Goal: Task Accomplishment & Management: Use online tool/utility

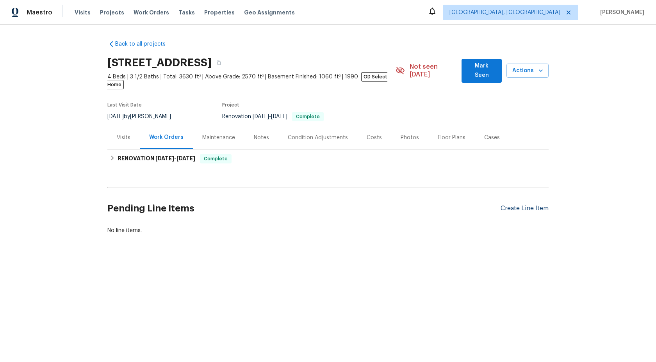
click at [515, 205] on div "Create Line Item" at bounding box center [525, 208] width 48 height 7
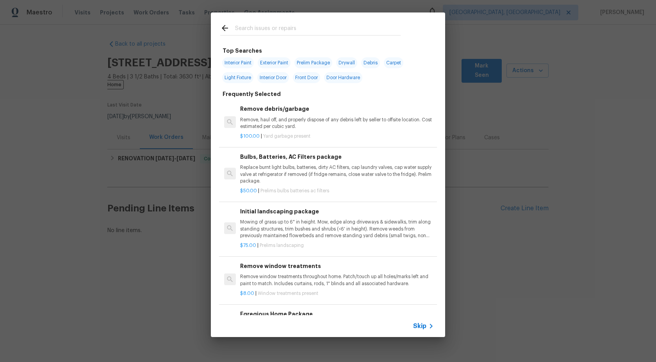
click at [428, 327] on icon at bounding box center [430, 326] width 9 height 9
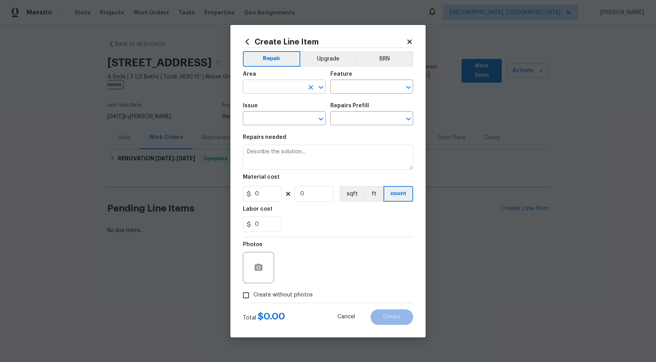
click at [294, 87] on input "text" at bounding box center [273, 88] width 61 height 12
click at [282, 117] on li "Interior Overall" at bounding box center [284, 117] width 83 height 13
type input "Interior Overall"
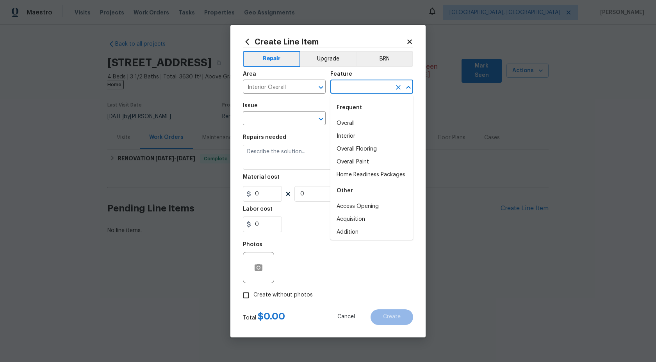
click at [348, 82] on input "text" at bounding box center [360, 88] width 61 height 12
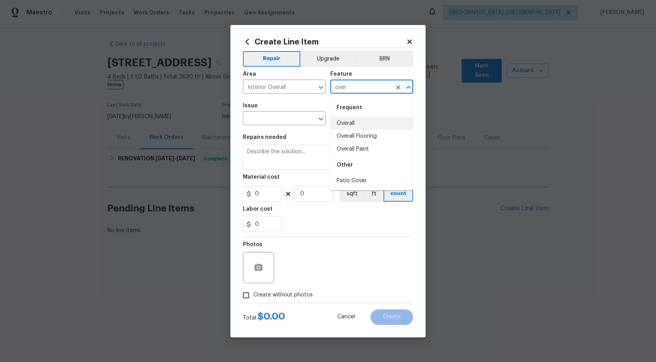
click at [352, 125] on li "Overall" at bounding box center [371, 123] width 83 height 13
type input "Overall"
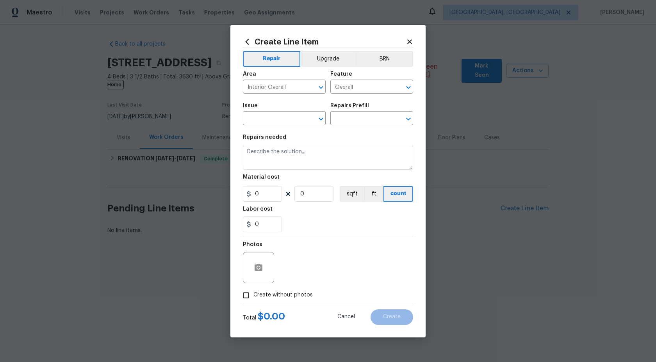
click at [274, 125] on span "Issue ​" at bounding box center [284, 114] width 83 height 32
click at [279, 118] on input "text" at bounding box center [273, 119] width 61 height 12
click at [266, 155] on li "Photos" at bounding box center [284, 155] width 83 height 13
type input "Photos"
click at [358, 106] on h5 "Repairs Prefill" at bounding box center [349, 105] width 39 height 5
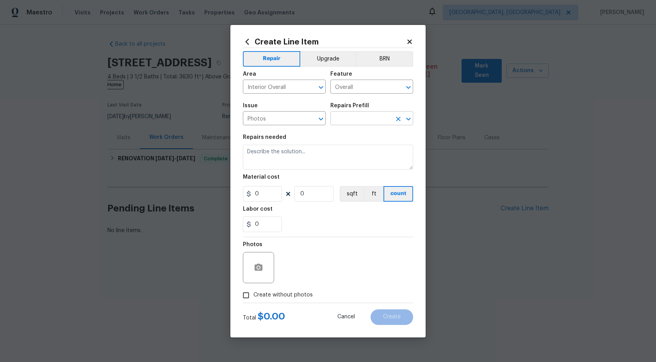
click at [356, 116] on input "text" at bounding box center [360, 119] width 61 height 12
click at [351, 131] on li "3D Tour Capture $120.00" at bounding box center [371, 136] width 83 height 13
type input "3D Tour Capture $120.00"
type textarea "Capture 3D tour of home"
type input "1"
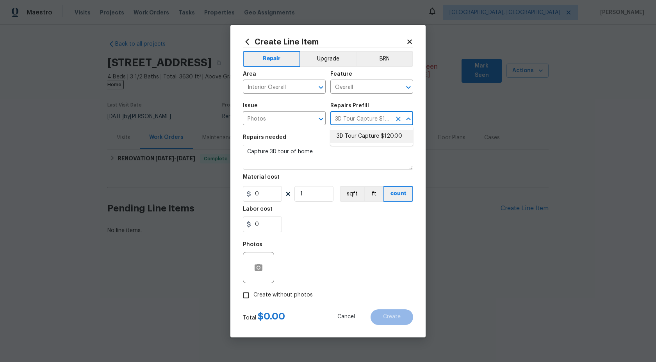
type input "120"
click at [246, 300] on input "Create without photos" at bounding box center [246, 295] width 15 height 15
checkbox input "true"
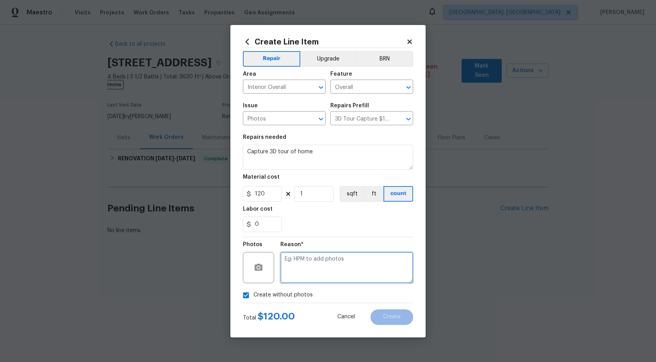
click at [315, 264] on textarea at bounding box center [346, 267] width 133 height 31
type textarea "."
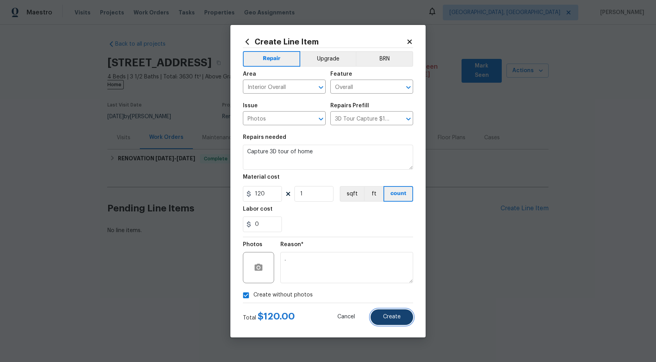
click at [397, 319] on span "Create" at bounding box center [392, 317] width 18 height 6
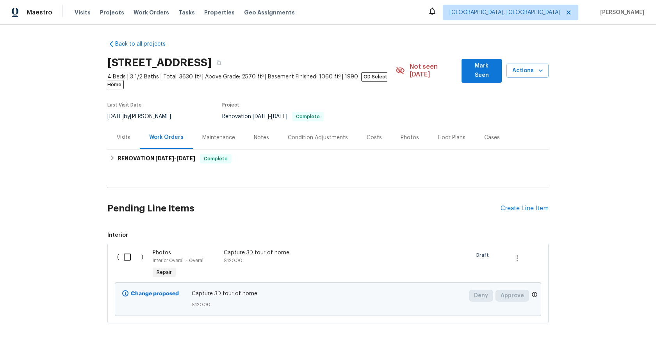
click at [122, 249] on input "checkbox" at bounding box center [130, 257] width 22 height 16
checkbox input "true"
click at [601, 342] on span "Create Work Order" at bounding box center [611, 343] width 52 height 10
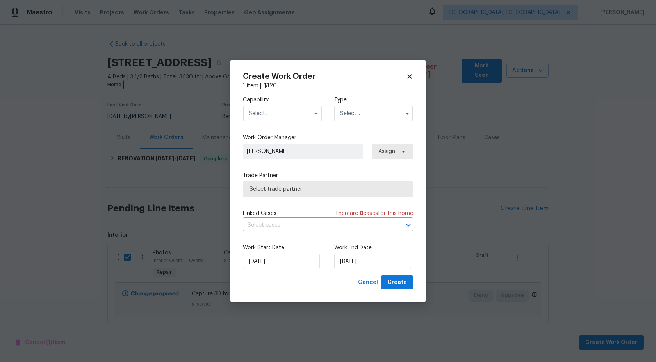
click at [265, 118] on input "text" at bounding box center [282, 114] width 79 height 16
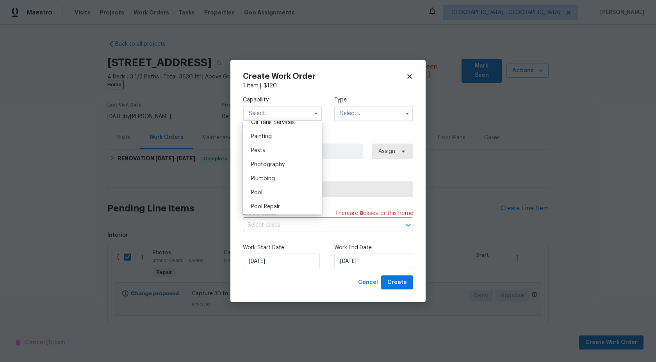
scroll to position [629, 0]
click at [281, 184] on span "Photography" at bounding box center [268, 184] width 34 height 5
type input "Photography"
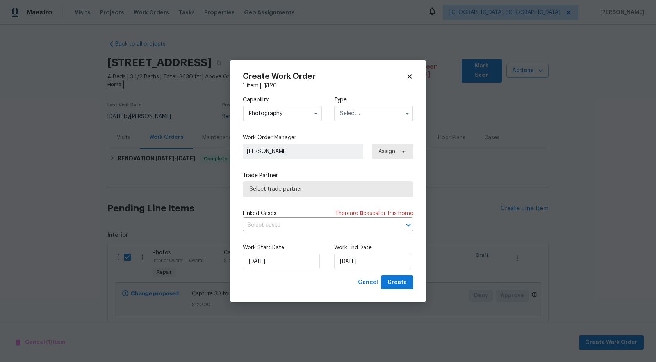
click at [359, 112] on input "text" at bounding box center [373, 114] width 79 height 16
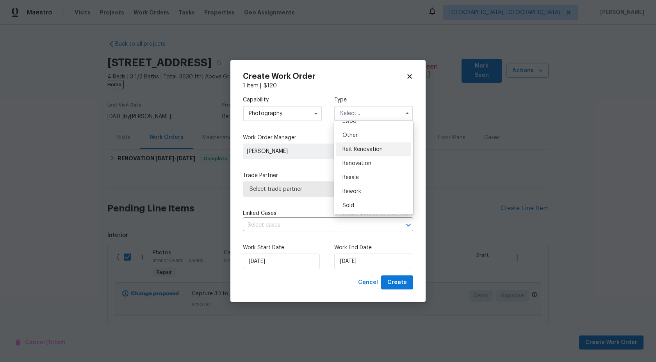
scroll to position [74, 0]
click at [362, 151] on div "Other" at bounding box center [373, 154] width 75 height 14
type input "Other"
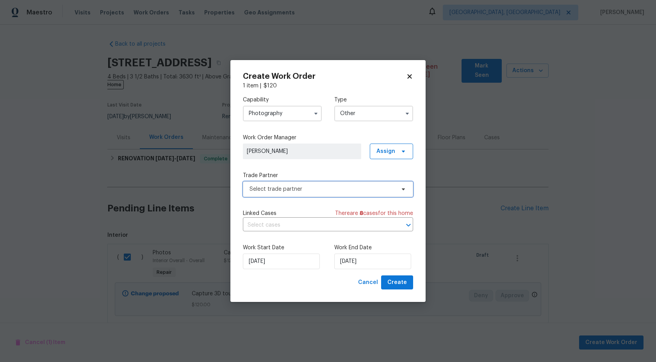
click at [305, 189] on span "Select trade partner" at bounding box center [323, 189] width 146 height 8
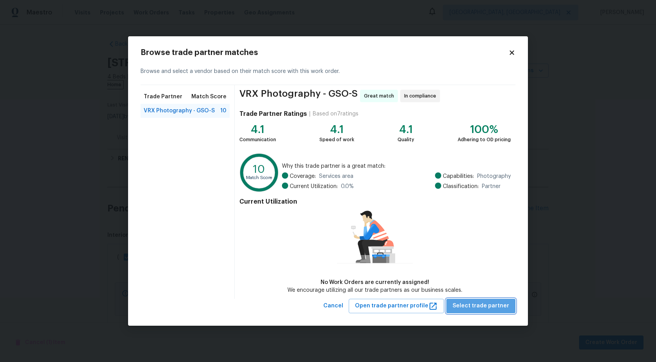
click at [486, 306] on span "Select trade partner" at bounding box center [481, 306] width 57 height 10
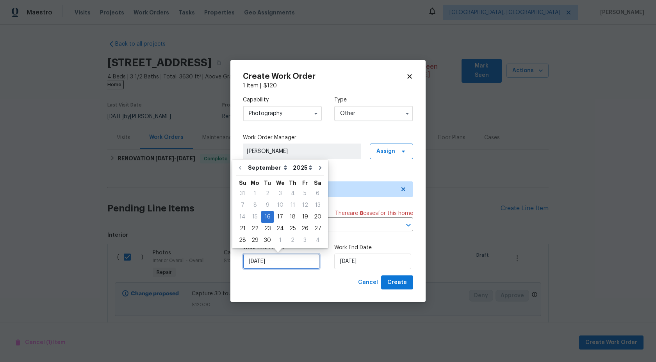
click at [288, 259] on input "[DATE]" at bounding box center [281, 262] width 77 height 16
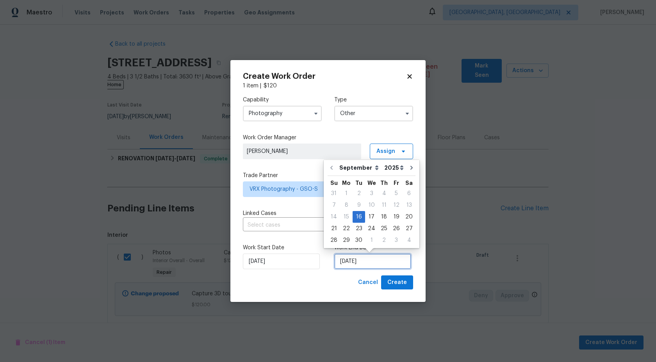
click at [377, 262] on input "[DATE]" at bounding box center [372, 262] width 77 height 16
click at [371, 218] on div "17" at bounding box center [371, 217] width 13 height 11
type input "[DATE]"
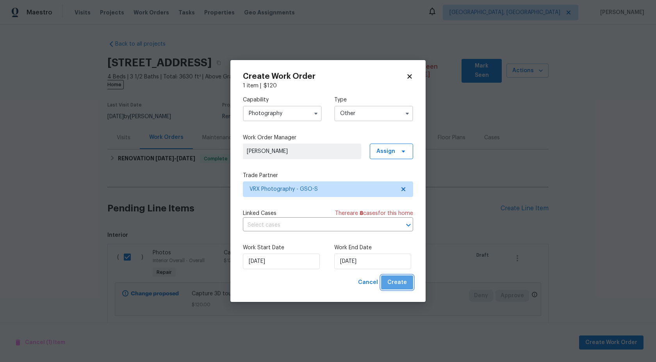
click at [400, 282] on span "Create" at bounding box center [397, 283] width 20 height 10
checkbox input "false"
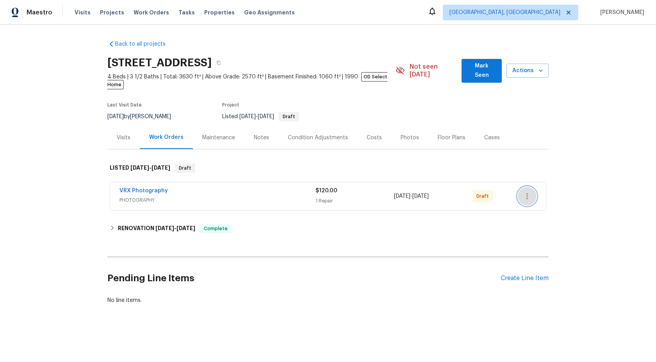
click at [529, 192] on icon "button" at bounding box center [526, 196] width 9 height 9
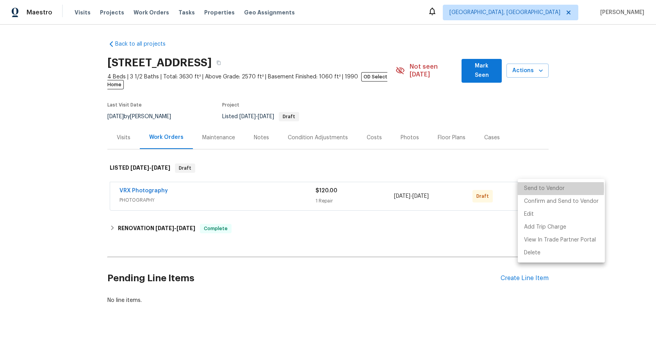
click at [529, 189] on li "Send to Vendor" at bounding box center [561, 188] width 87 height 13
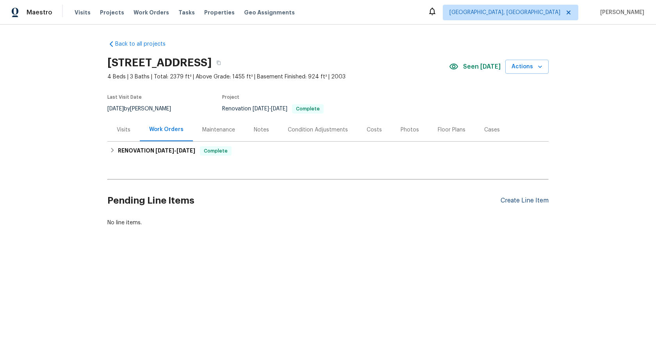
click at [517, 201] on div "Create Line Item" at bounding box center [525, 200] width 48 height 7
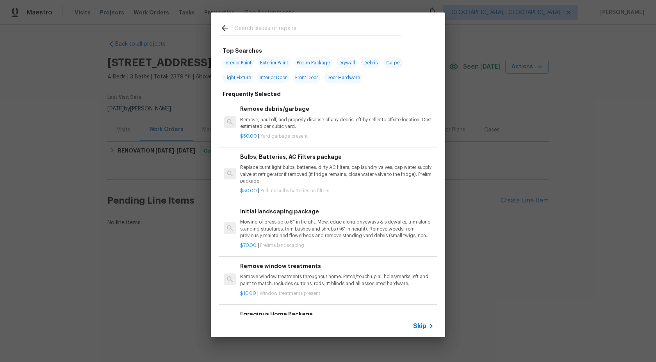
click at [421, 328] on span "Skip" at bounding box center [419, 327] width 13 height 8
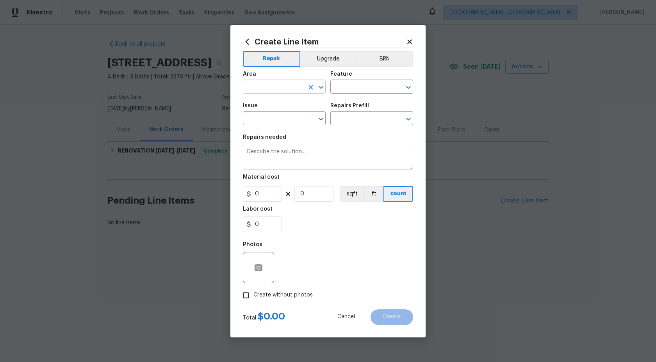
click at [296, 82] on input "text" at bounding box center [273, 88] width 61 height 12
click at [287, 118] on li "Interior Overall" at bounding box center [284, 117] width 83 height 13
type input "Interior Overall"
click at [363, 78] on div "Feature" at bounding box center [371, 76] width 83 height 10
click at [362, 80] on div "Feature" at bounding box center [371, 76] width 83 height 10
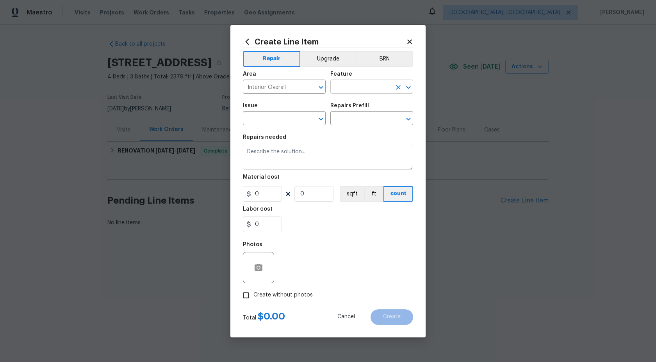
click at [361, 87] on input "text" at bounding box center [360, 88] width 61 height 12
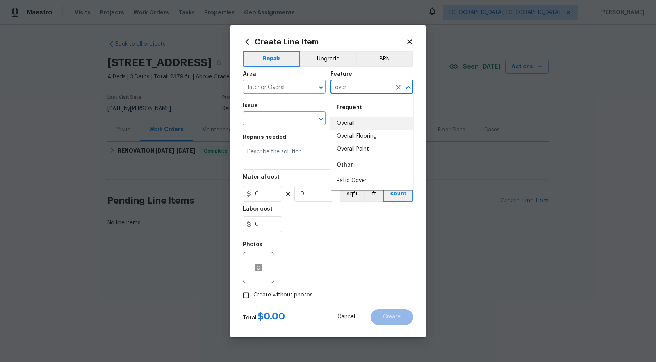
click at [361, 124] on li "Overall" at bounding box center [371, 123] width 83 height 13
type input "Overall"
click at [291, 116] on input "text" at bounding box center [273, 119] width 61 height 12
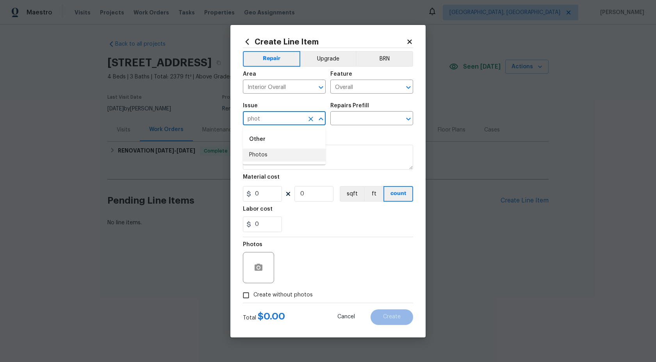
click at [283, 156] on li "Photos" at bounding box center [284, 155] width 83 height 13
type input "Photos"
click at [359, 119] on input "text" at bounding box center [360, 119] width 61 height 12
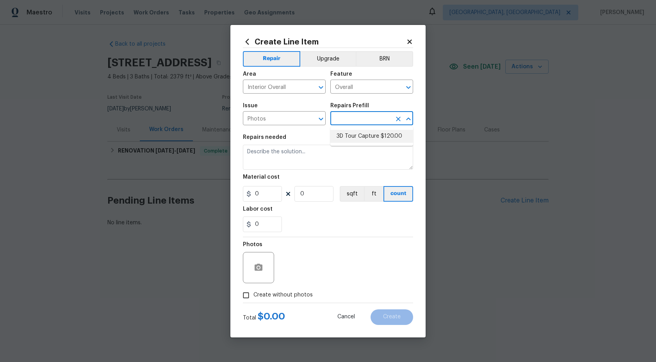
click at [358, 134] on li "3D Tour Capture $120.00" at bounding box center [371, 136] width 83 height 13
type input "3D Tour Capture $120.00"
type textarea "Capture 3D tour of home"
type input "1"
type input "120"
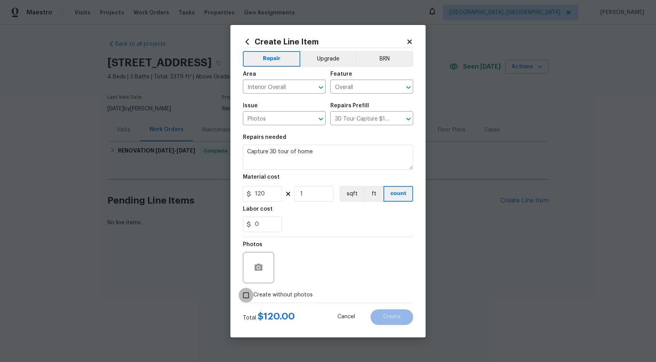
click at [246, 293] on input "Create without photos" at bounding box center [246, 295] width 15 height 15
checkbox input "true"
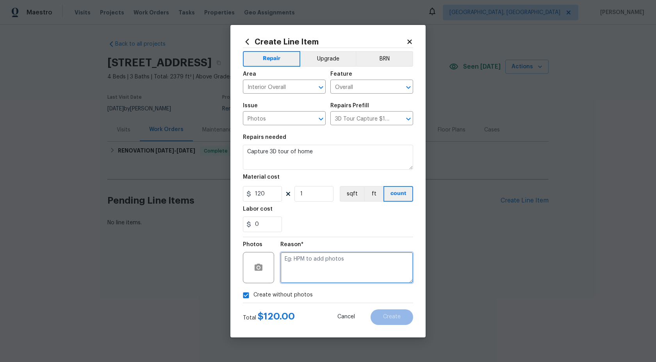
click at [311, 265] on textarea at bounding box center [346, 267] width 133 height 31
type textarea "."
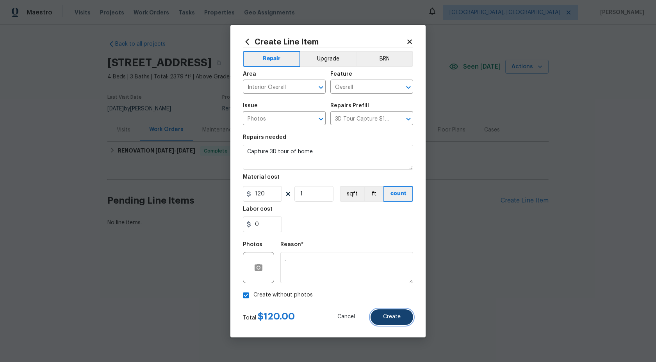
click at [388, 317] on span "Create" at bounding box center [392, 317] width 18 height 6
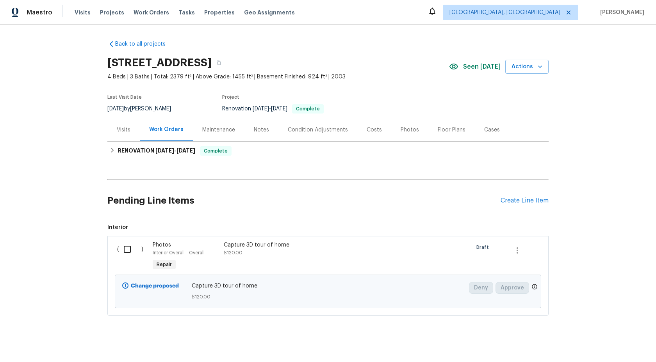
click at [126, 251] on input "checkbox" at bounding box center [130, 249] width 22 height 16
checkbox input "true"
click at [623, 341] on span "Create Work Order" at bounding box center [611, 343] width 52 height 10
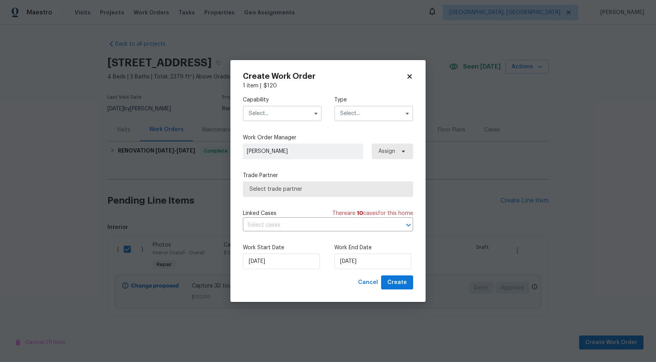
click at [297, 112] on input "text" at bounding box center [282, 114] width 79 height 16
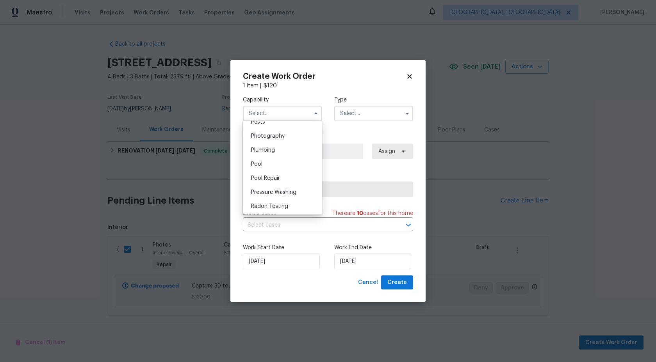
scroll to position [677, 0]
click at [287, 142] on div "Photography" at bounding box center [282, 137] width 75 height 14
type input "Photography"
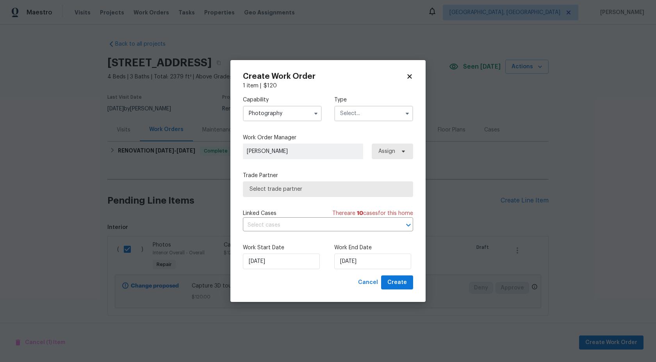
click at [364, 113] on input "text" at bounding box center [373, 114] width 79 height 16
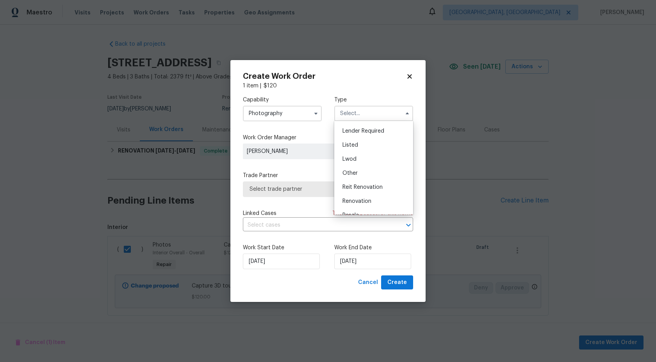
scroll to position [58, 0]
click at [355, 173] on span "Other" at bounding box center [349, 170] width 15 height 5
type input "Other"
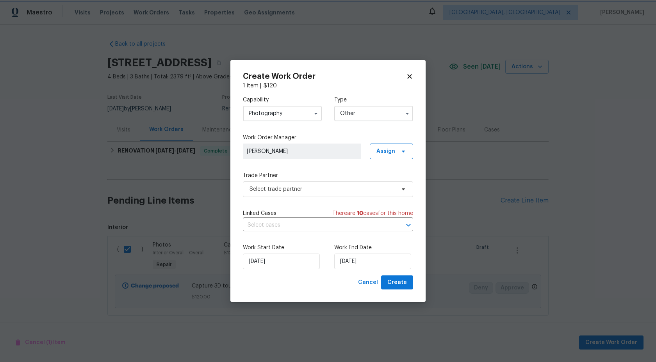
scroll to position [0, 0]
click at [315, 187] on span "Select trade partner" at bounding box center [323, 189] width 146 height 8
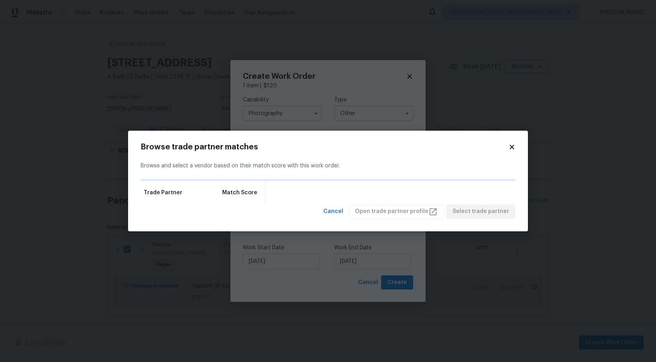
click at [516, 145] on div "Browse trade partner matches Browse and select a vendor based on their match sc…" at bounding box center [328, 181] width 400 height 101
click at [514, 146] on icon at bounding box center [512, 147] width 4 height 4
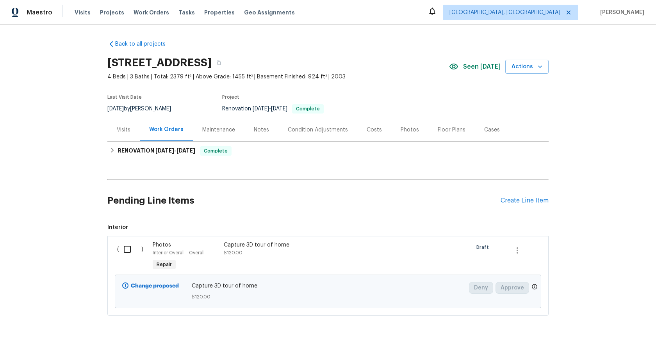
click at [123, 250] on input "checkbox" at bounding box center [130, 249] width 22 height 16
checkbox input "true"
click at [628, 345] on span "Create Work Order" at bounding box center [611, 343] width 52 height 10
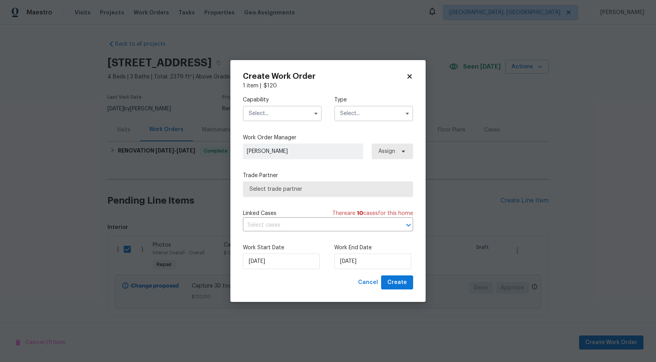
click at [275, 116] on input "text" at bounding box center [282, 114] width 79 height 16
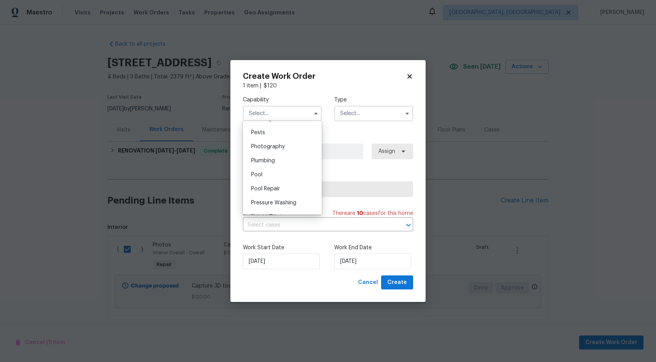
scroll to position [669, 0]
click at [280, 140] on div "Photography" at bounding box center [282, 145] width 75 height 14
type input "Photography"
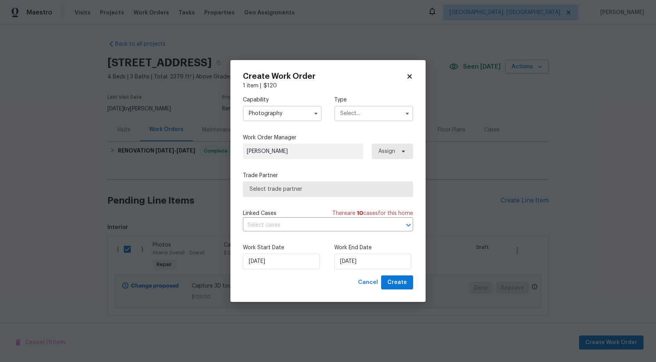
click at [356, 105] on div "Type" at bounding box center [373, 108] width 79 height 25
click at [356, 112] on input "text" at bounding box center [373, 114] width 79 height 16
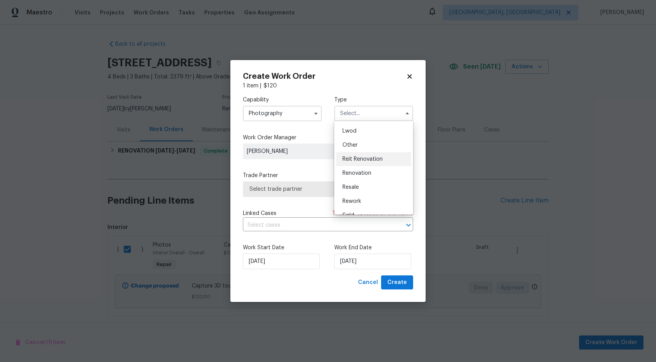
scroll to position [80, 0]
click at [356, 148] on span "Other" at bounding box center [349, 147] width 15 height 5
type input "Other"
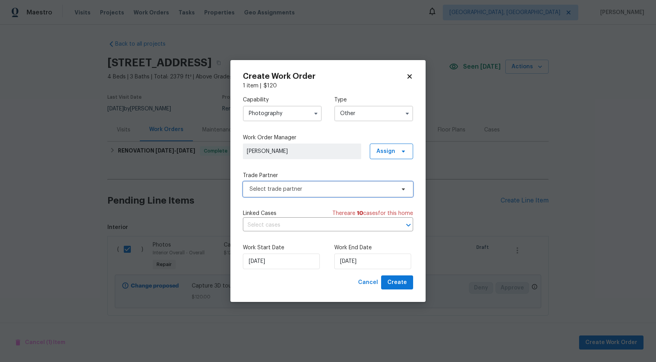
click at [304, 190] on span "Select trade partner" at bounding box center [323, 189] width 146 height 8
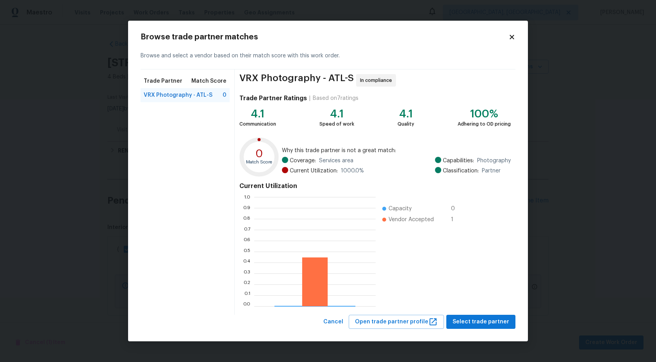
scroll to position [109, 121]
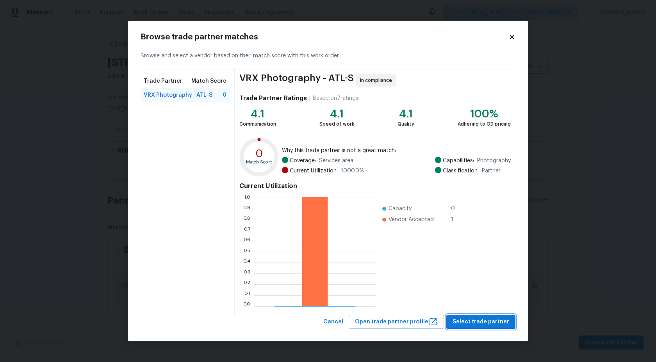
click at [468, 320] on span "Select trade partner" at bounding box center [481, 322] width 57 height 10
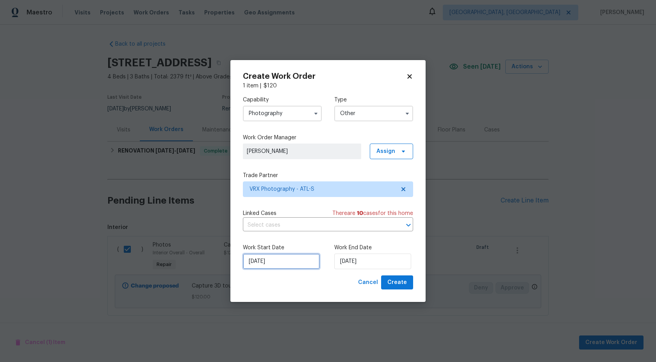
click at [287, 263] on input "[DATE]" at bounding box center [281, 262] width 77 height 16
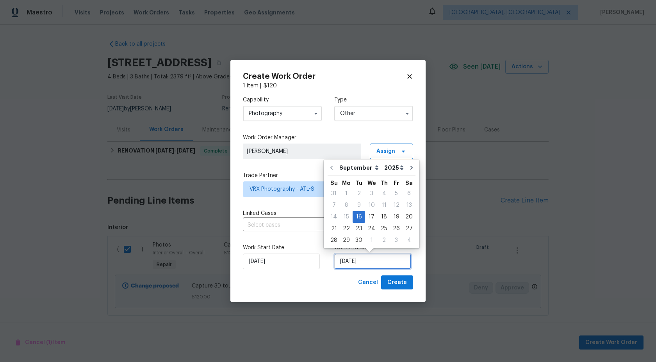
click at [381, 267] on input "[DATE]" at bounding box center [372, 262] width 77 height 16
click at [373, 218] on div "17" at bounding box center [371, 217] width 13 height 11
type input "[DATE]"
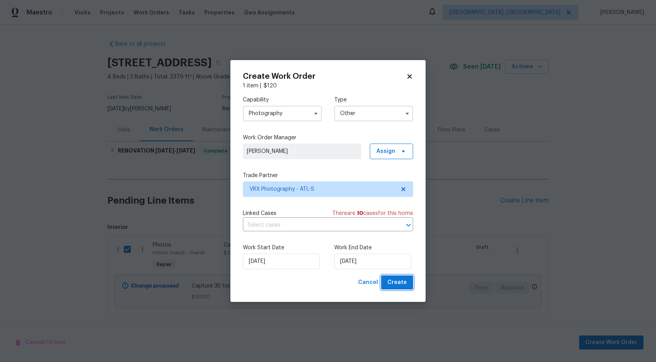
click at [402, 282] on span "Create" at bounding box center [397, 283] width 20 height 10
checkbox input "false"
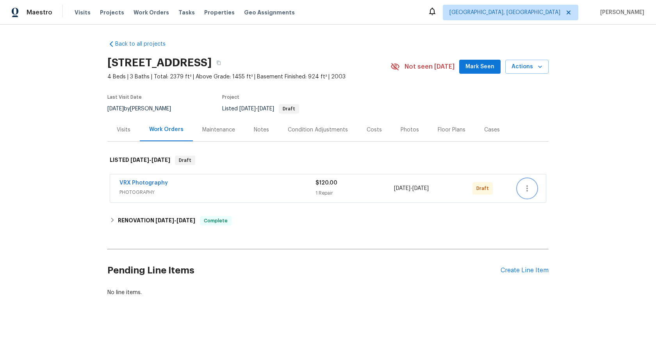
click at [527, 185] on icon "button" at bounding box center [526, 188] width 9 height 9
click at [527, 185] on li "Send to Vendor" at bounding box center [561, 188] width 87 height 13
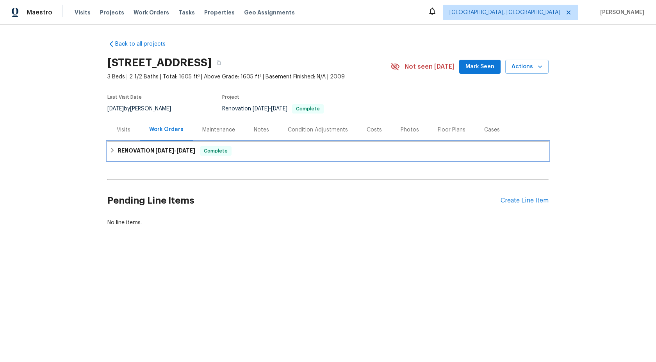
click at [184, 151] on span "[DATE]" at bounding box center [186, 150] width 19 height 5
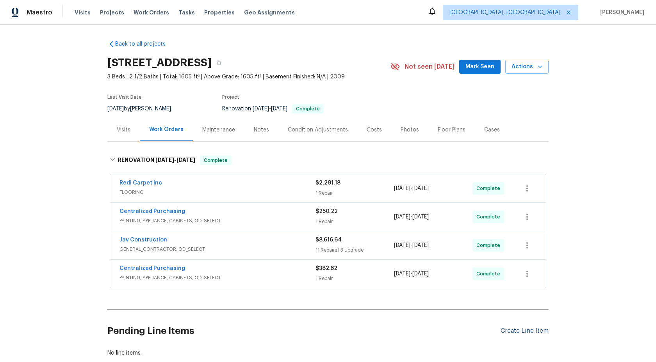
click at [530, 331] on div "Create Line Item" at bounding box center [525, 331] width 48 height 7
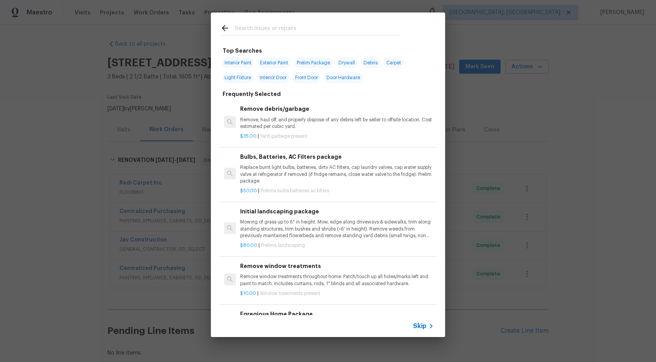
click at [423, 328] on span "Skip" at bounding box center [419, 327] width 13 height 8
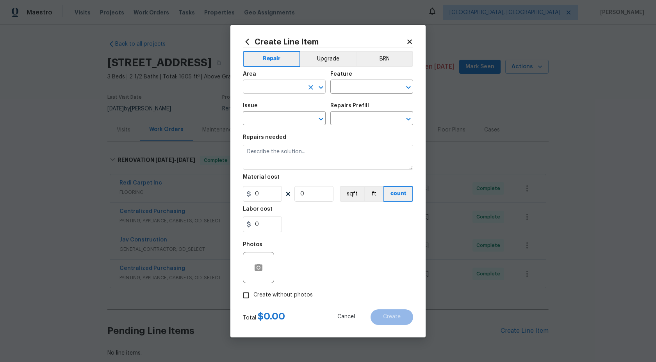
click at [285, 93] on input "text" at bounding box center [273, 88] width 61 height 12
click at [286, 114] on li "Interior Overall" at bounding box center [284, 117] width 83 height 13
type input "Interior Overall"
click at [352, 84] on input "text" at bounding box center [360, 88] width 61 height 12
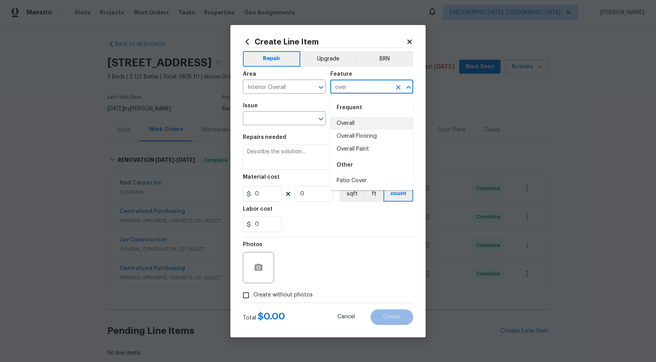
click at [353, 127] on li "Overall" at bounding box center [371, 123] width 83 height 13
type input "Overall"
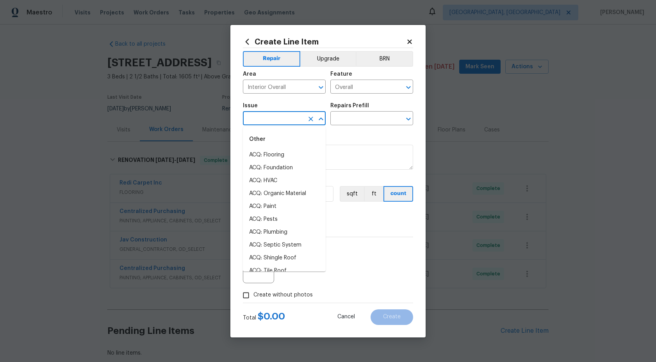
click at [290, 122] on input "text" at bounding box center [273, 119] width 61 height 12
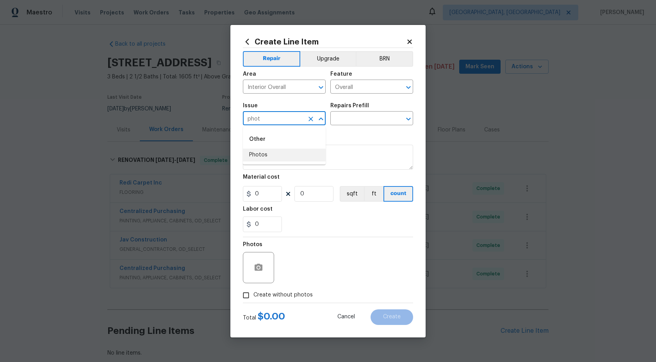
click at [281, 151] on li "Photos" at bounding box center [284, 155] width 83 height 13
type input "Photos"
click at [367, 121] on input "text" at bounding box center [360, 119] width 61 height 12
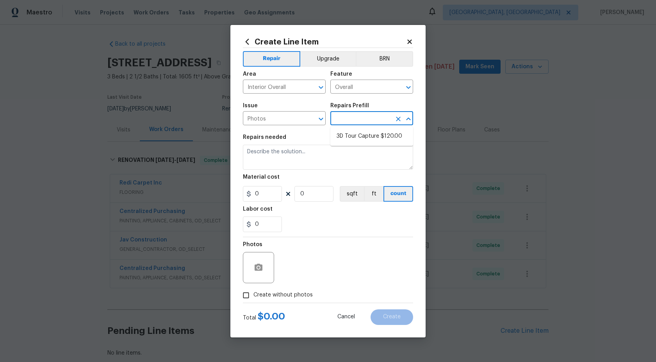
click at [360, 134] on li "3D Tour Capture $120.00" at bounding box center [371, 136] width 83 height 13
type input "3D Tour Capture $120.00"
type textarea "Capture 3D tour of home"
type input "1"
type input "120"
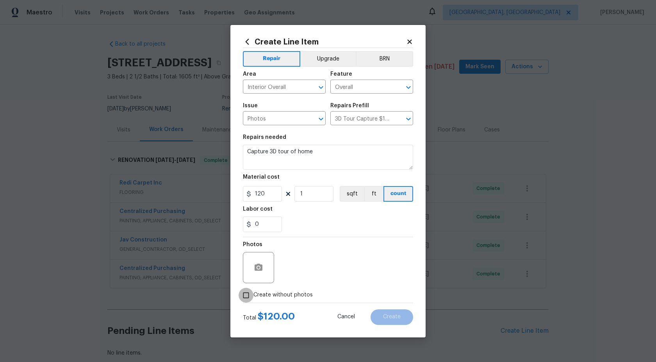
click at [250, 298] on input "Create without photos" at bounding box center [246, 295] width 15 height 15
checkbox input "true"
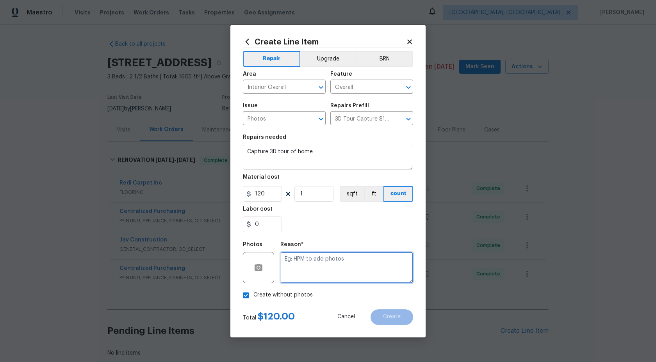
click at [309, 275] on textarea at bounding box center [346, 267] width 133 height 31
type textarea "."
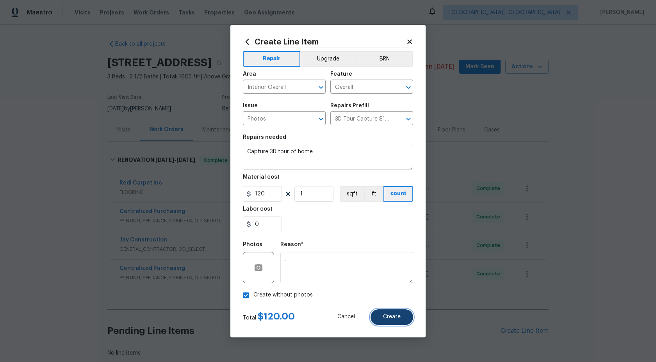
click at [394, 321] on button "Create" at bounding box center [392, 318] width 43 height 16
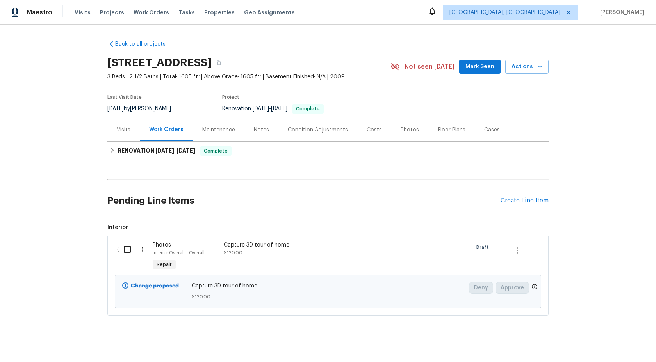
click at [127, 249] on input "checkbox" at bounding box center [130, 249] width 22 height 16
checkbox input "true"
click at [602, 343] on span "Create Work Order" at bounding box center [611, 343] width 52 height 10
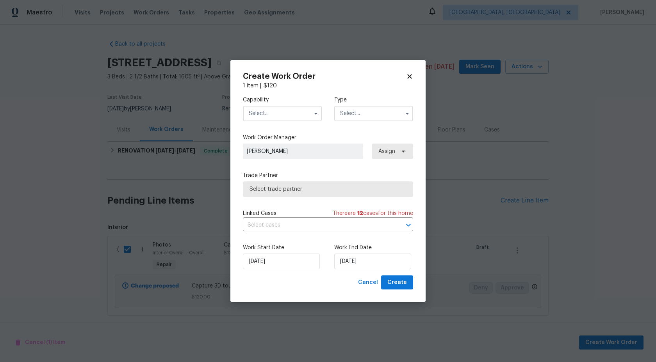
click at [274, 118] on input "text" at bounding box center [282, 114] width 79 height 16
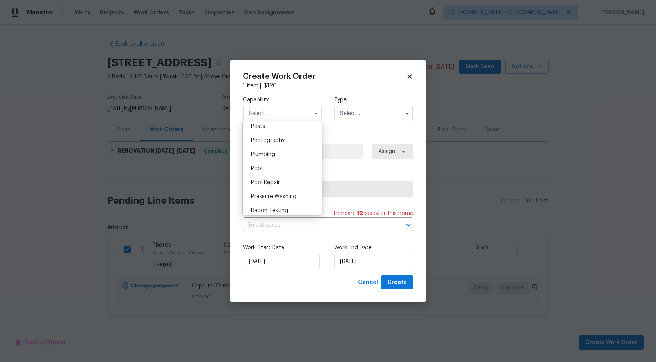
scroll to position [651, 0]
click at [277, 159] on div "Photography" at bounding box center [282, 163] width 75 height 14
type input "Photography"
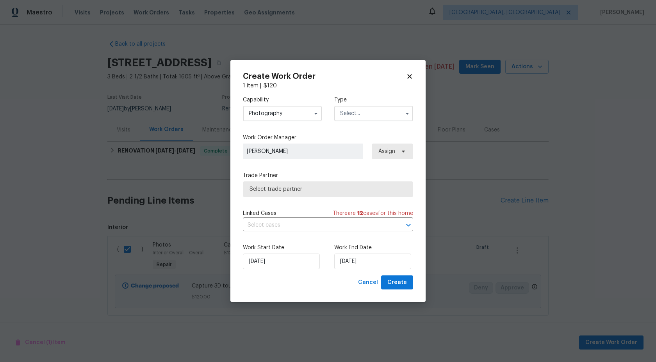
click at [348, 118] on input "text" at bounding box center [373, 114] width 79 height 16
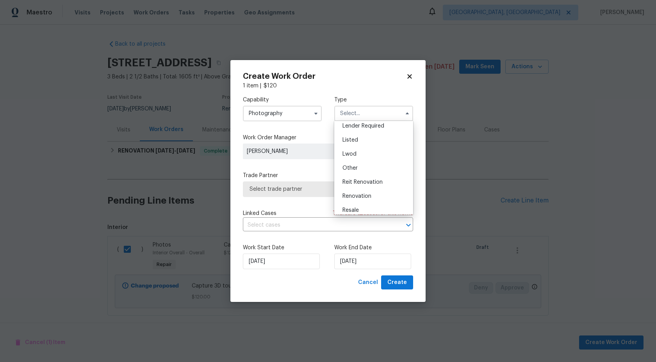
scroll to position [58, 0]
click at [355, 167] on div "Other" at bounding box center [373, 170] width 75 height 14
type input "Other"
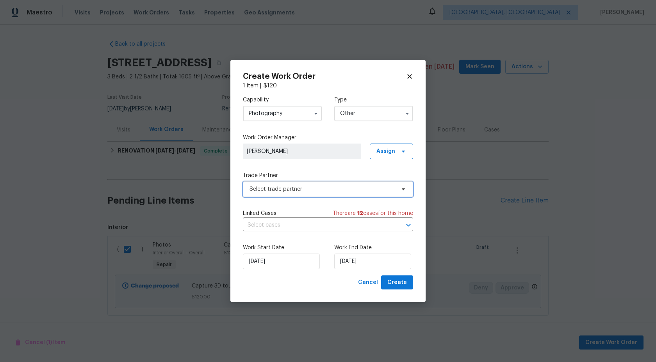
click at [303, 194] on span "Select trade partner" at bounding box center [328, 190] width 170 height 16
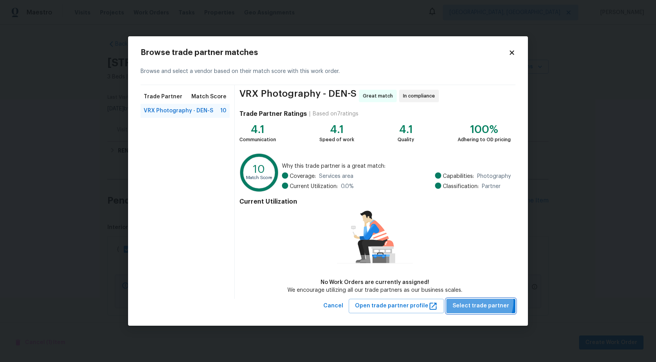
click at [476, 301] on span "Select trade partner" at bounding box center [481, 306] width 57 height 10
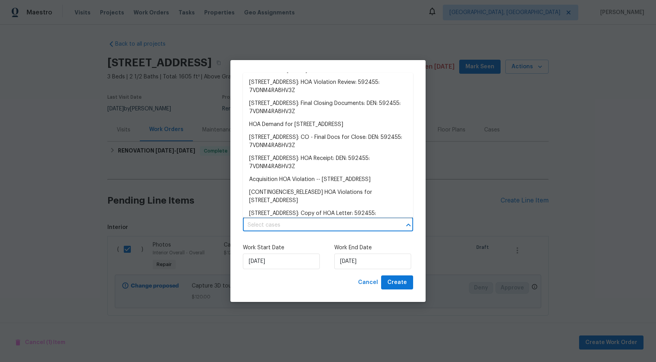
click at [286, 228] on input "text" at bounding box center [317, 225] width 148 height 12
click at [308, 244] on label "Work Start Date" at bounding box center [282, 248] width 79 height 8
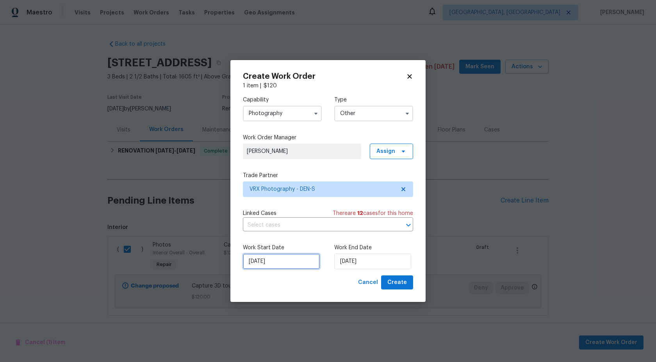
click at [296, 261] on input "16/09/2025" at bounding box center [281, 262] width 77 height 16
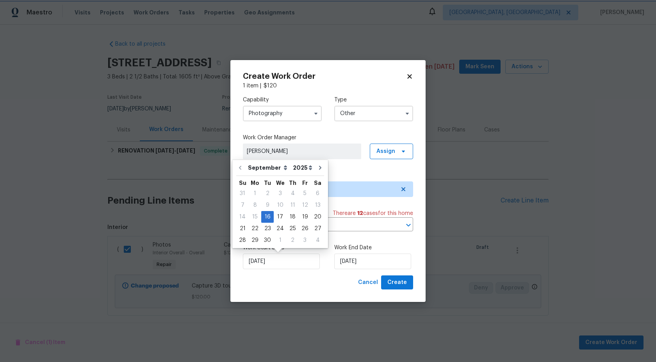
click at [315, 260] on div "16/09/2025" at bounding box center [282, 262] width 79 height 16
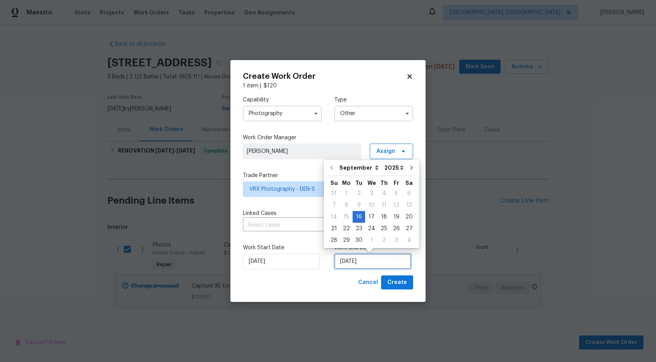
click at [382, 265] on input "16/09/2025" at bounding box center [372, 262] width 77 height 16
click at [370, 218] on div "17" at bounding box center [371, 217] width 13 height 11
type input "17/09/2025"
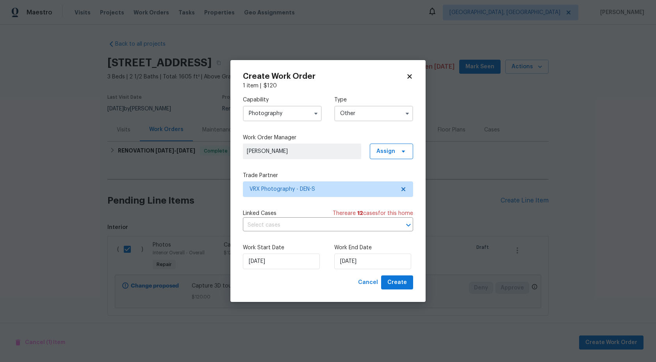
click at [401, 275] on div "Work Start Date 16/09/2025 Work End Date 17/09/2025" at bounding box center [328, 257] width 170 height 38
click at [401, 286] on span "Create" at bounding box center [397, 283] width 20 height 10
checkbox input "false"
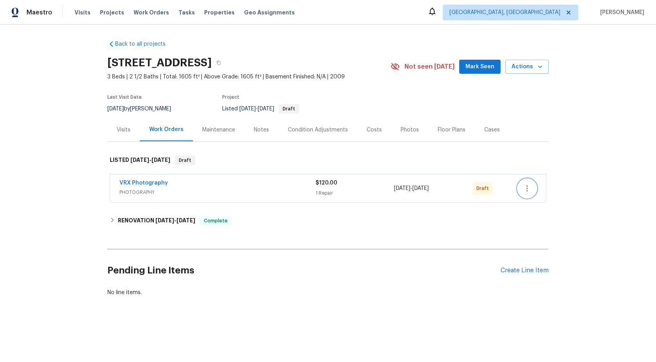
click at [525, 195] on button "button" at bounding box center [527, 188] width 19 height 19
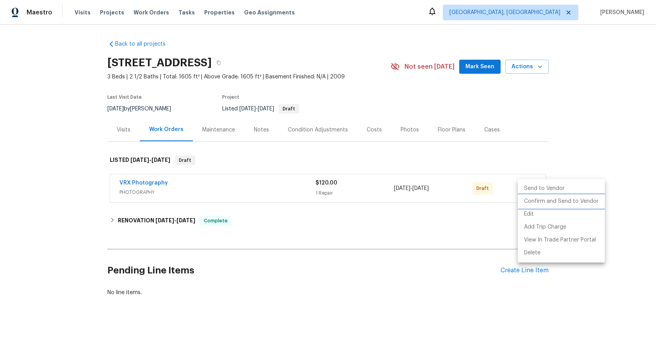
click at [525, 195] on li "Confirm and Send to Vendor" at bounding box center [561, 201] width 87 height 13
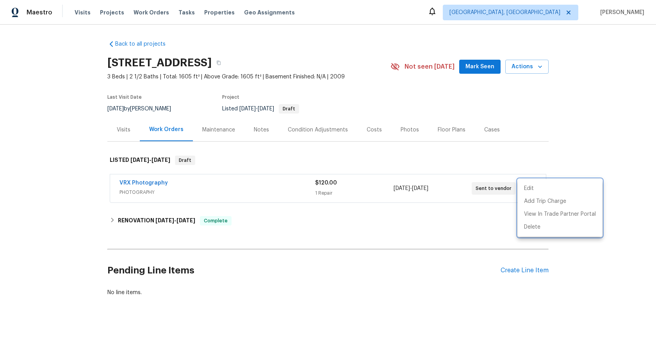
click at [617, 102] on div at bounding box center [328, 181] width 656 height 362
click at [268, 191] on span "PHOTOGRAPHY" at bounding box center [217, 193] width 196 height 8
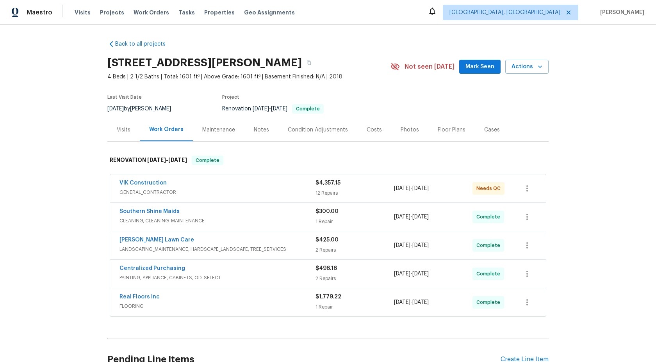
scroll to position [77, 0]
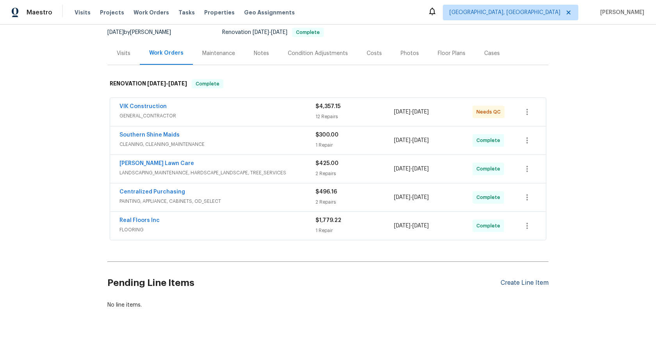
click at [531, 280] on div "Create Line Item" at bounding box center [525, 283] width 48 height 7
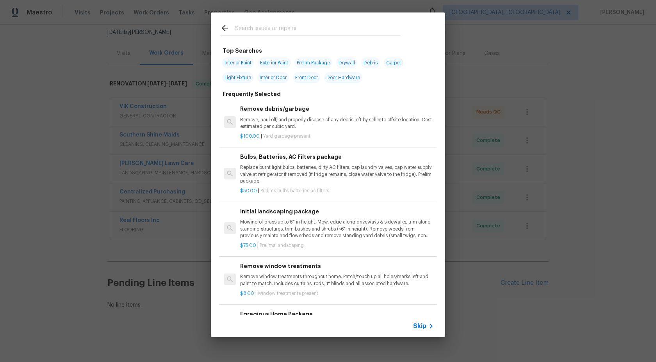
click at [415, 323] on span "Skip" at bounding box center [419, 327] width 13 height 8
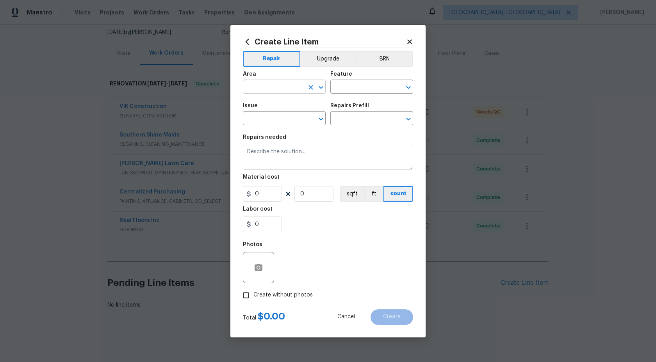
click at [301, 93] on input "text" at bounding box center [273, 88] width 61 height 12
click at [279, 120] on li "Interior Overall" at bounding box center [284, 117] width 83 height 13
type input "Interior Overall"
click at [357, 87] on input "text" at bounding box center [360, 88] width 61 height 12
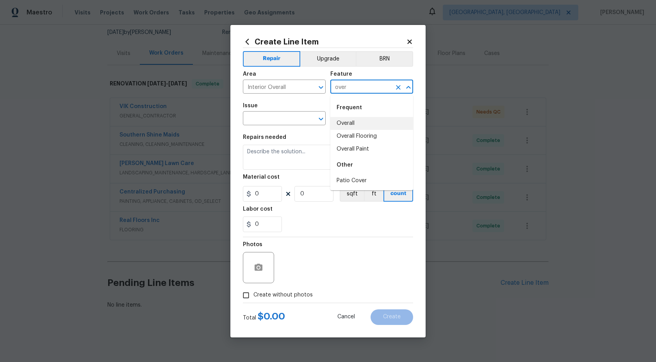
click at [353, 125] on li "Overall" at bounding box center [371, 123] width 83 height 13
type input "Overall"
click at [282, 123] on input "text" at bounding box center [273, 119] width 61 height 12
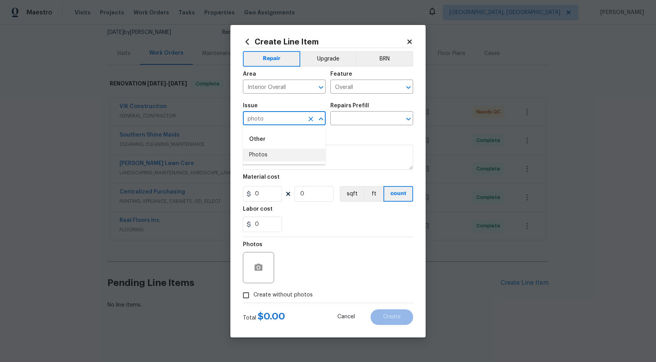
drag, startPoint x: 265, startPoint y: 153, endPoint x: 276, endPoint y: 140, distance: 17.5
click at [265, 153] on li "Photos" at bounding box center [284, 155] width 83 height 13
type input "Photos"
click at [351, 109] on div "Repairs Prefill" at bounding box center [371, 108] width 83 height 10
click at [351, 119] on input "text" at bounding box center [360, 119] width 61 height 12
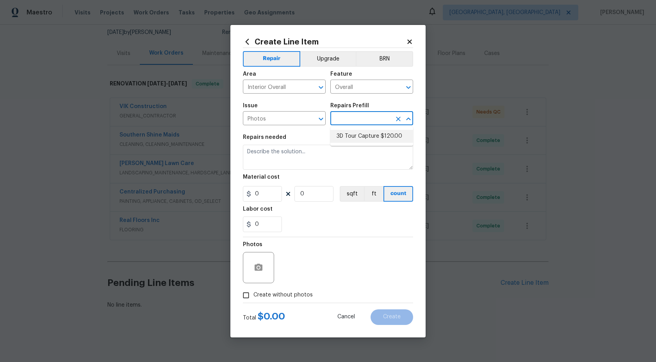
click at [351, 135] on li "3D Tour Capture $120.00" at bounding box center [371, 136] width 83 height 13
type input "3D Tour Capture $120.00"
type textarea "Capture 3D tour of home"
type input "1"
type input "120"
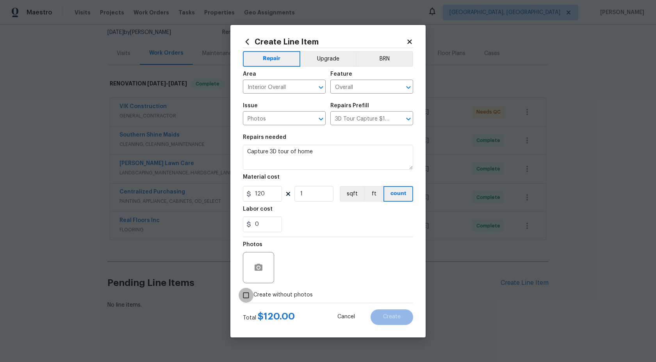
click at [251, 293] on input "Create without photos" at bounding box center [246, 295] width 15 height 15
checkbox input "true"
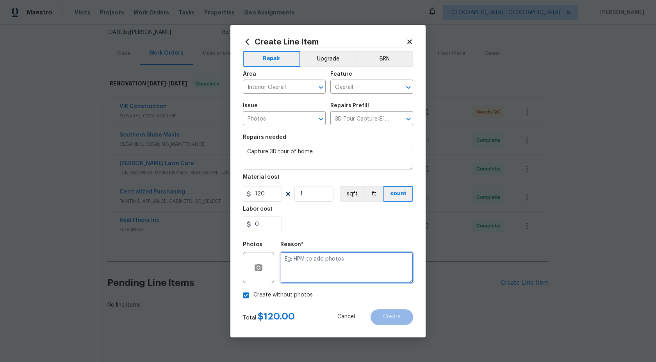
click at [319, 259] on textarea at bounding box center [346, 267] width 133 height 31
type textarea "."
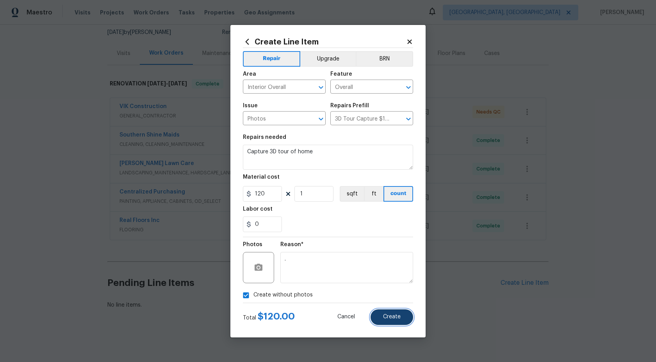
click at [381, 313] on button "Create" at bounding box center [392, 318] width 43 height 16
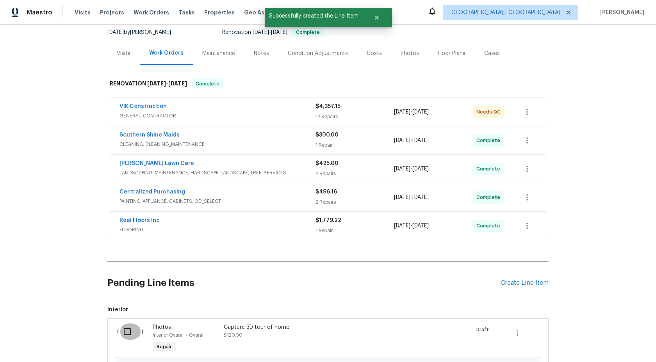
click at [127, 326] on input "checkbox" at bounding box center [130, 332] width 22 height 16
checkbox input "true"
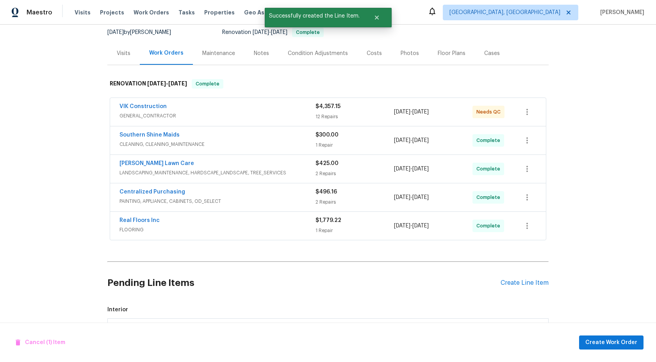
scroll to position [166, 0]
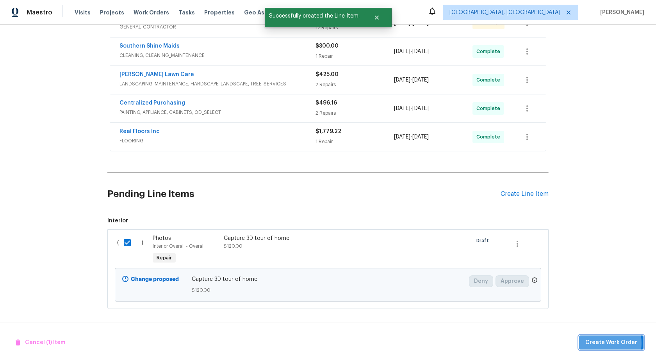
click at [596, 343] on span "Create Work Order" at bounding box center [611, 343] width 52 height 10
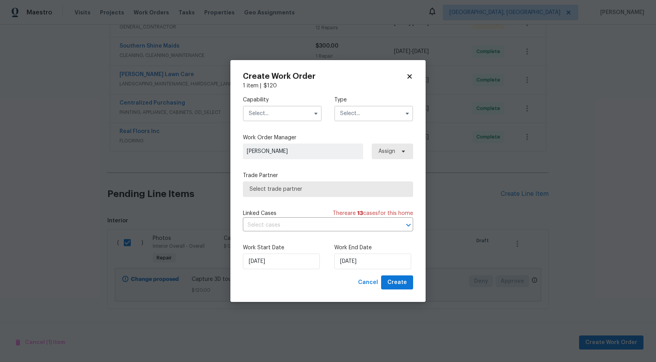
click at [252, 110] on input "text" at bounding box center [282, 114] width 79 height 16
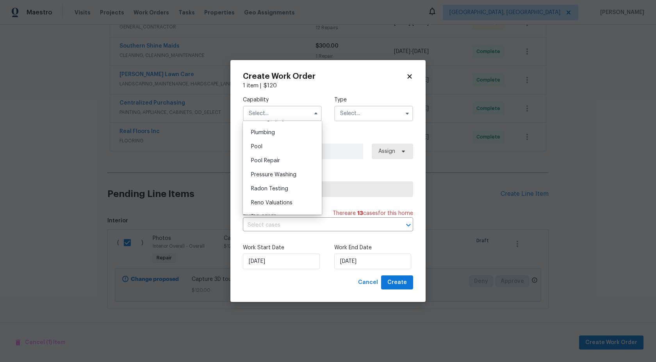
scroll to position [683, 0]
click at [277, 134] on span "Photography" at bounding box center [268, 131] width 34 height 5
type input "Photography"
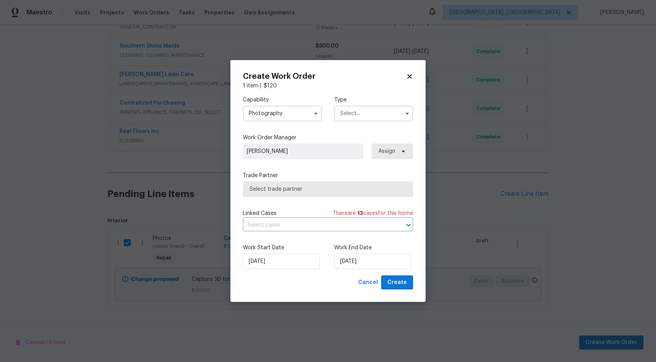
click at [358, 113] on input "text" at bounding box center [373, 114] width 79 height 16
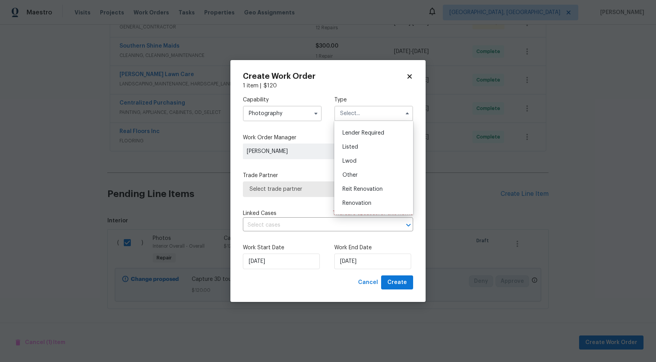
scroll to position [55, 0]
click at [355, 179] on div "Other" at bounding box center [373, 173] width 75 height 14
type input "Other"
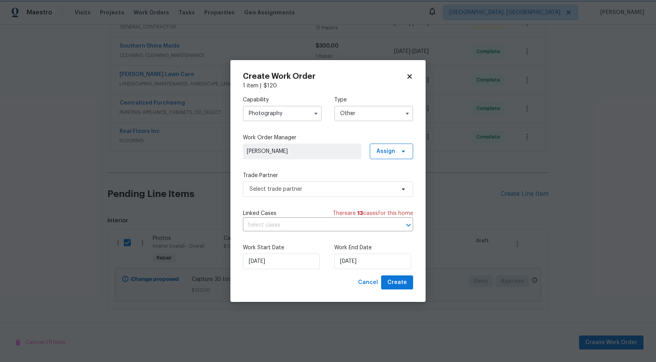
scroll to position [0, 0]
click at [306, 191] on span "Select trade partner" at bounding box center [323, 189] width 146 height 8
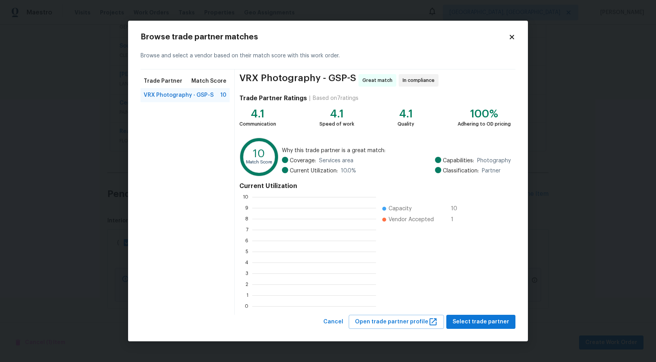
scroll to position [109, 124]
click at [495, 323] on span "Select trade partner" at bounding box center [481, 322] width 57 height 10
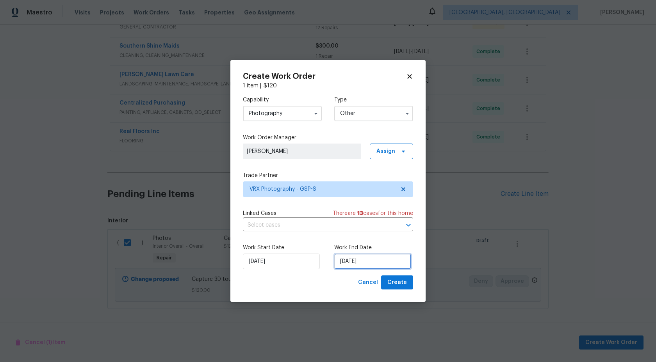
click at [391, 259] on input "[DATE]" at bounding box center [372, 262] width 77 height 16
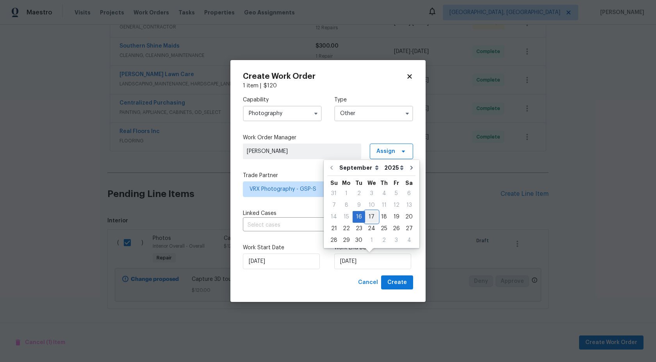
click at [370, 218] on div "17" at bounding box center [371, 217] width 13 height 11
type input "17/09/2025"
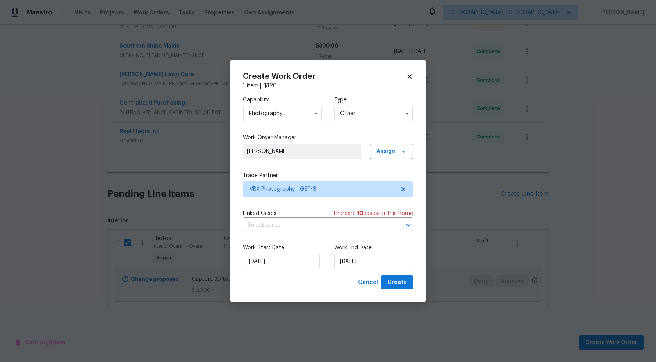
click at [407, 275] on div "Work Start Date 16/09/2025 Work End Date 17/09/2025" at bounding box center [328, 257] width 170 height 38
click at [401, 281] on span "Create" at bounding box center [397, 283] width 20 height 10
checkbox input "false"
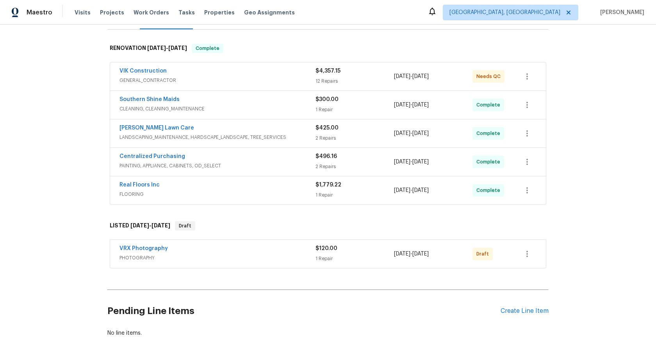
scroll to position [123, 0]
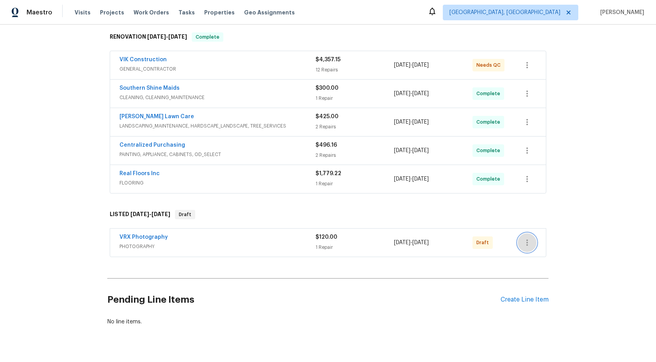
click at [527, 241] on icon "button" at bounding box center [526, 242] width 9 height 9
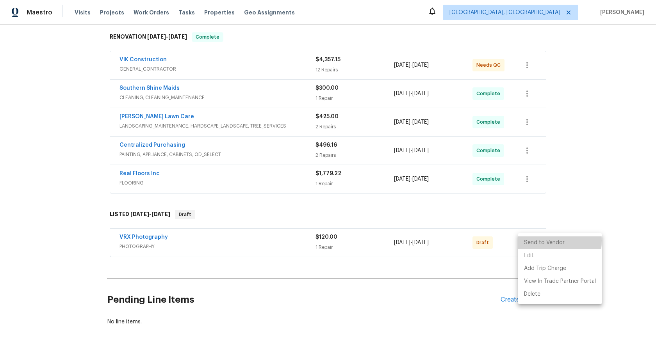
click at [527, 241] on li "Send to Vendor" at bounding box center [560, 243] width 84 height 13
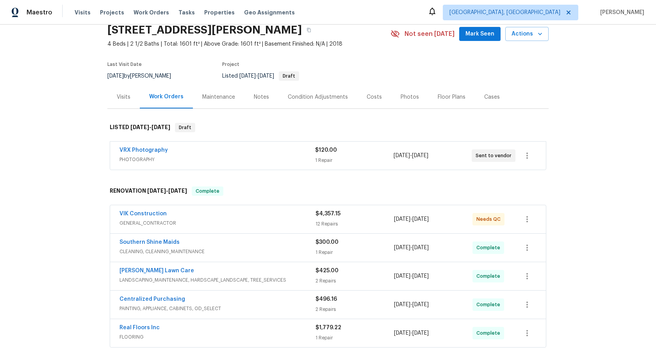
scroll to position [0, 0]
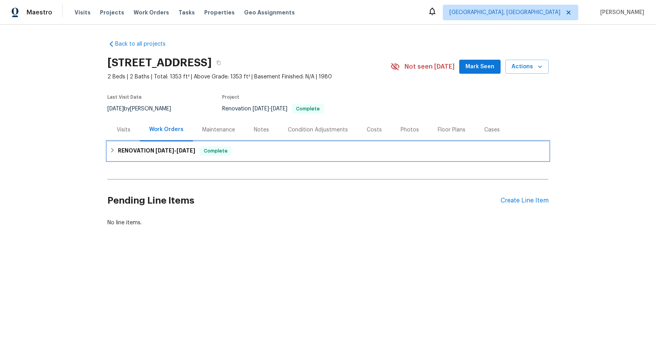
click at [174, 150] on span "[DATE]" at bounding box center [164, 150] width 19 height 5
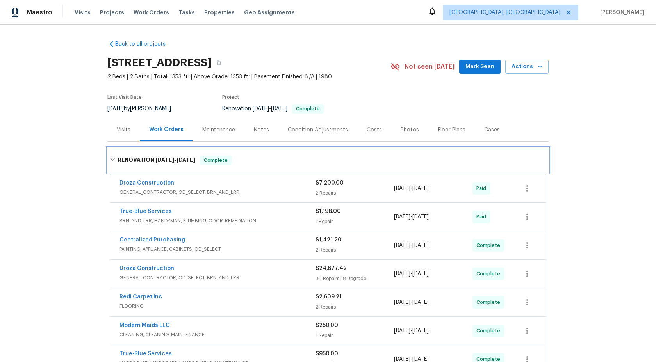
scroll to position [134, 0]
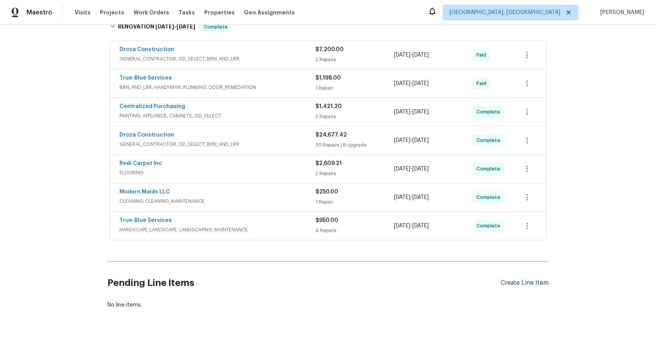
click at [520, 282] on div "Create Line Item" at bounding box center [525, 283] width 48 height 7
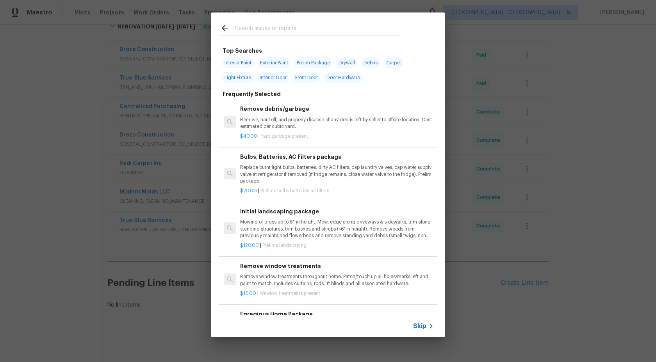
click at [419, 322] on div "Skip" at bounding box center [424, 326] width 23 height 9
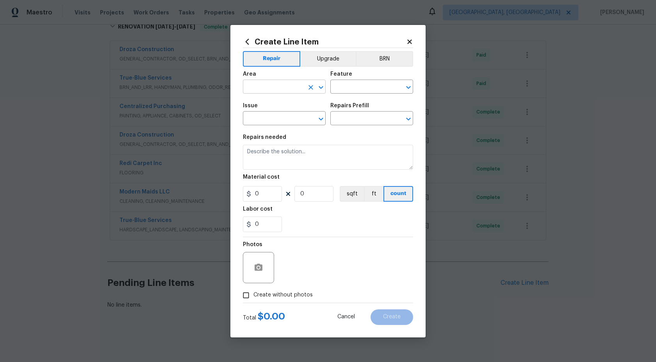
click at [276, 92] on input "text" at bounding box center [273, 88] width 61 height 12
type input "over"
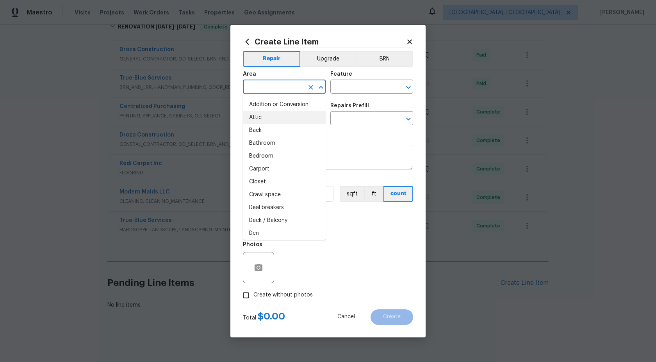
click at [282, 119] on li "Attic" at bounding box center [284, 117] width 83 height 13
type input "Attic"
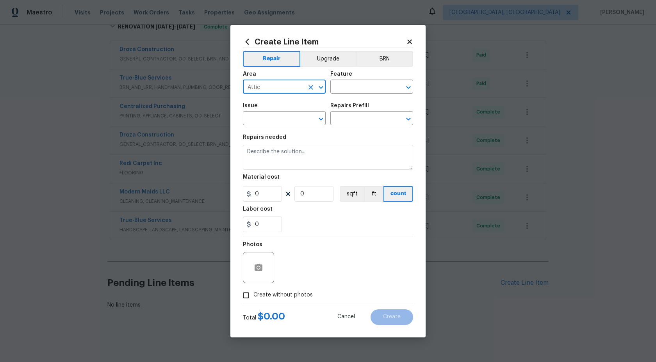
click at [313, 85] on icon "Clear" at bounding box center [311, 88] width 8 height 8
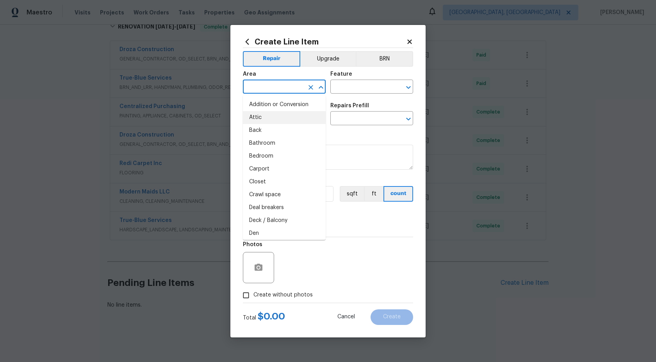
click at [287, 85] on input "text" at bounding box center [273, 88] width 61 height 12
click at [268, 115] on li "Interior Overall" at bounding box center [284, 117] width 83 height 13
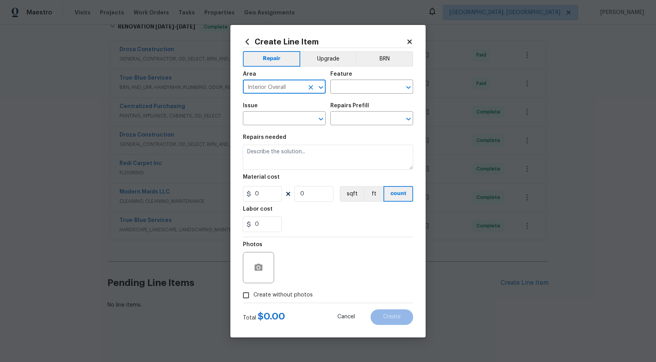
type input "Interior Overall"
click at [344, 96] on div "Area Interior Overall ​ Feature ​" at bounding box center [328, 83] width 170 height 32
click at [346, 89] on input "text" at bounding box center [360, 88] width 61 height 12
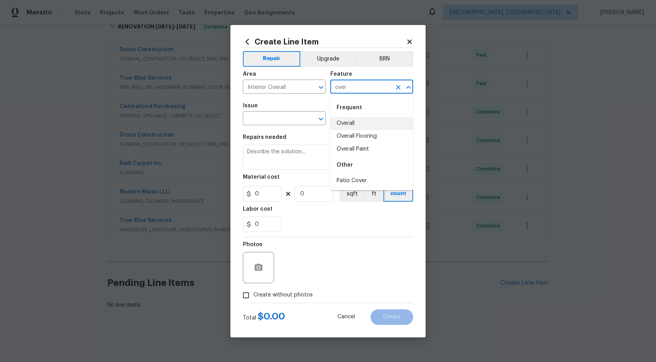
click at [343, 121] on li "Overall" at bounding box center [371, 123] width 83 height 13
type input "Overall"
click at [280, 121] on input "text" at bounding box center [273, 119] width 61 height 12
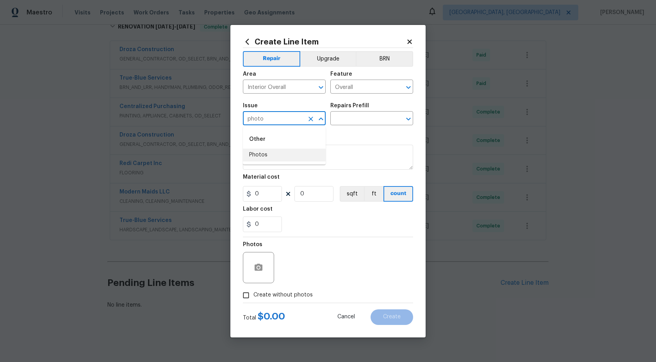
click at [276, 155] on li "Photos" at bounding box center [284, 155] width 83 height 13
type input "Photos"
click at [373, 103] on div "Issue Photos ​ Repairs Prefill ​" at bounding box center [328, 114] width 170 height 32
click at [369, 106] on div "Repairs Prefill" at bounding box center [371, 108] width 83 height 10
click at [366, 110] on div "Repairs Prefill" at bounding box center [371, 108] width 83 height 10
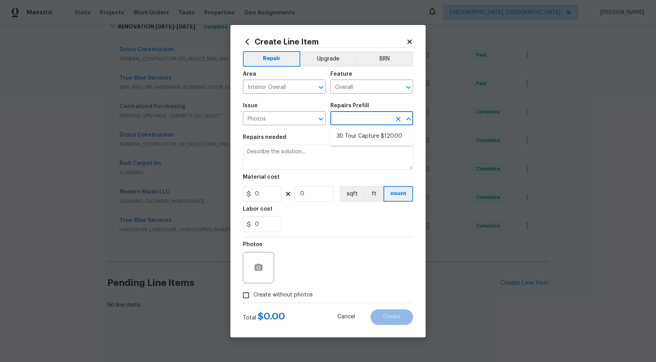
click at [358, 117] on input "text" at bounding box center [360, 119] width 61 height 12
click at [357, 142] on li "3D Tour Capture $120.00" at bounding box center [371, 136] width 83 height 13
type input "3D Tour Capture $120.00"
type textarea "Capture 3D tour of home"
type input "1"
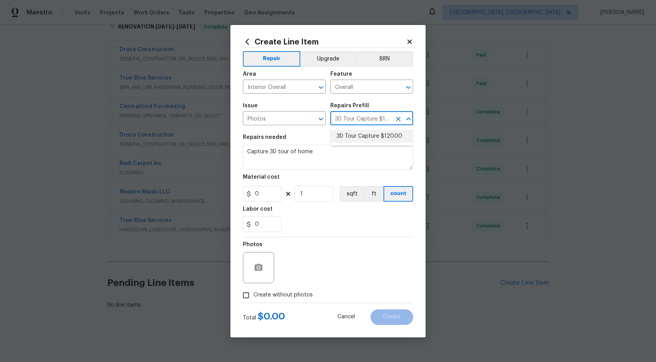
type input "120"
click at [245, 301] on input "Create without photos" at bounding box center [246, 295] width 15 height 15
checkbox input "true"
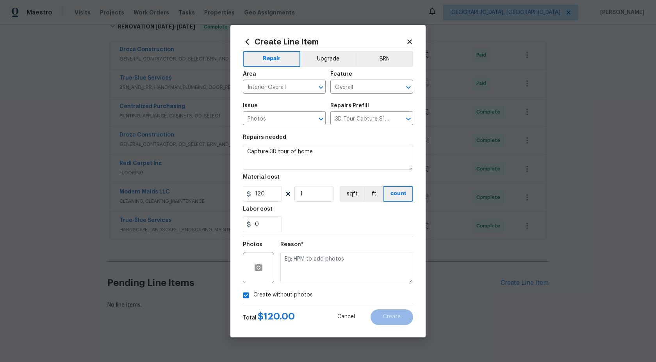
click at [278, 284] on div "Photos Reason*" at bounding box center [328, 262] width 170 height 51
click at [299, 274] on textarea at bounding box center [346, 267] width 133 height 31
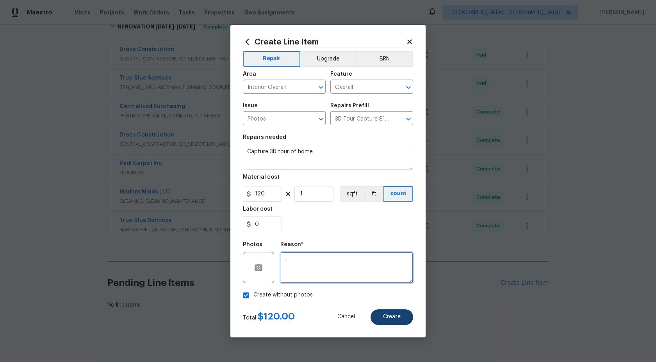
type textarea "."
click at [401, 316] on button "Create" at bounding box center [392, 318] width 43 height 16
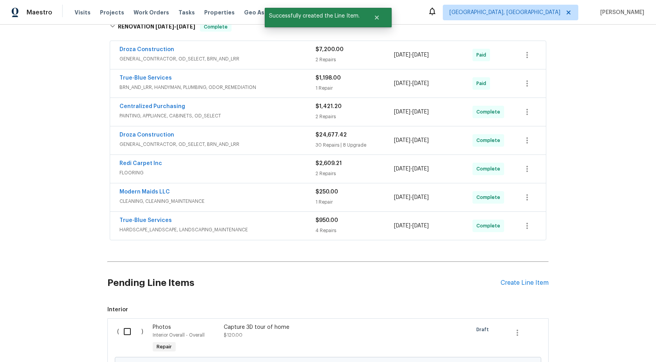
click at [131, 334] on input "checkbox" at bounding box center [130, 332] width 22 height 16
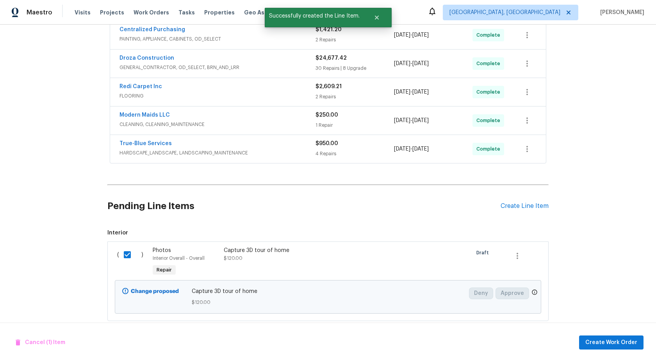
scroll to position [223, 0]
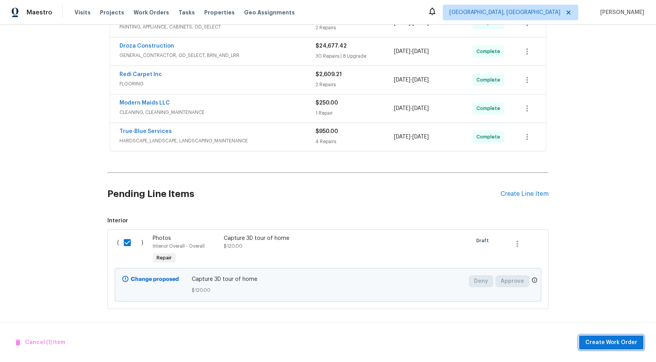
click at [630, 345] on span "Create Work Order" at bounding box center [611, 343] width 52 height 10
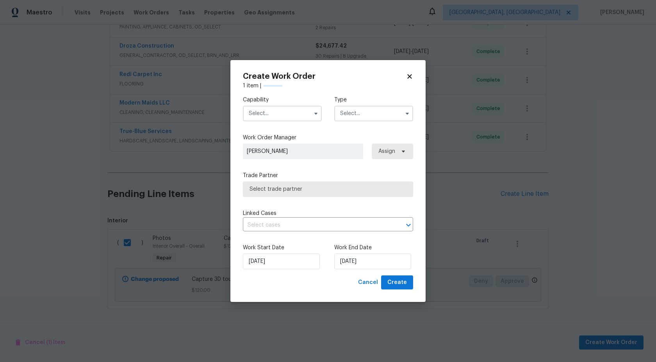
checkbox input "false"
click at [279, 114] on input "text" at bounding box center [282, 114] width 79 height 16
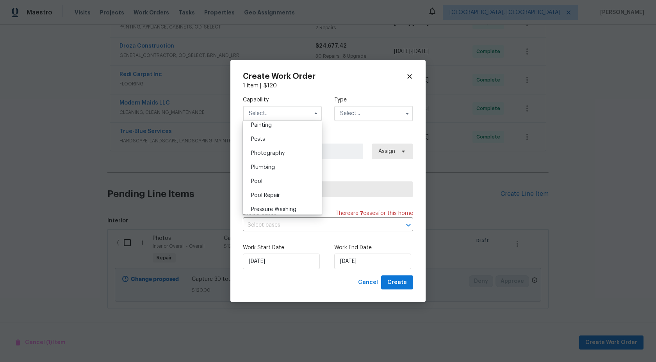
scroll to position [649, 0]
click at [280, 168] on div "Photography" at bounding box center [282, 165] width 75 height 14
type input "Photography"
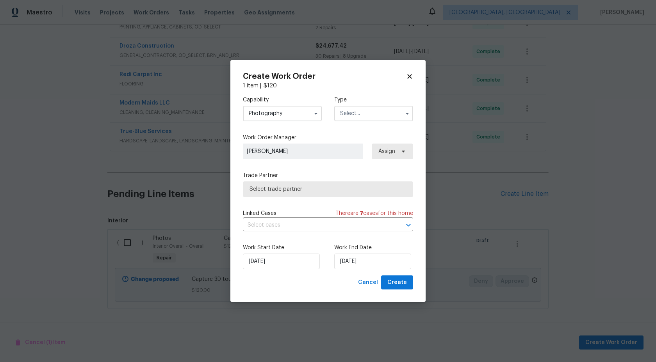
click at [349, 118] on input "text" at bounding box center [373, 114] width 79 height 16
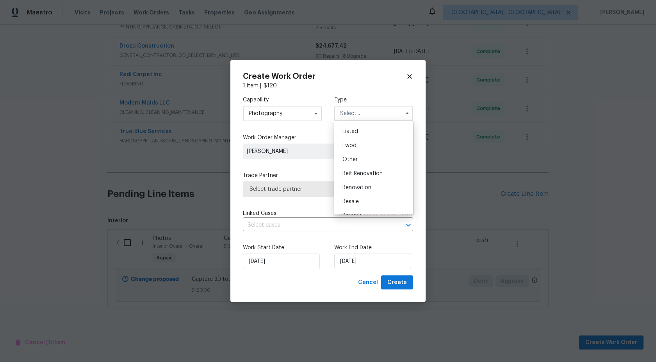
scroll to position [68, 0]
click at [351, 162] on span "Other" at bounding box center [349, 159] width 15 height 5
type input "Other"
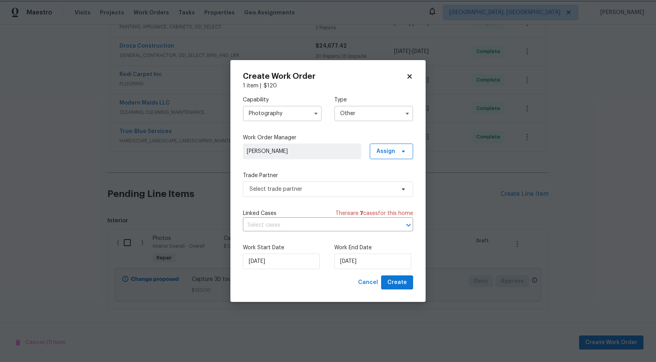
scroll to position [0, 0]
click at [300, 186] on span "Select trade partner" at bounding box center [323, 189] width 146 height 8
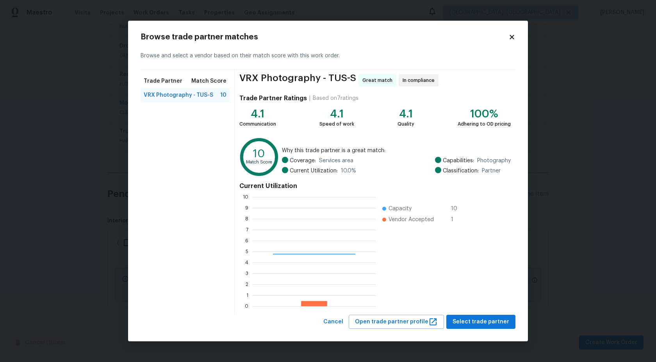
scroll to position [109, 124]
click at [478, 319] on span "Select trade partner" at bounding box center [481, 322] width 57 height 10
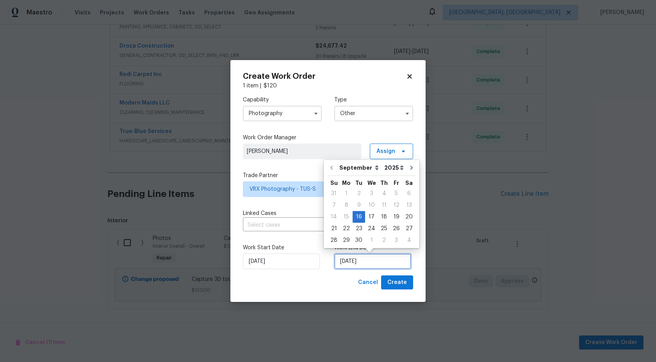
click at [360, 266] on input "[DATE]" at bounding box center [372, 262] width 77 height 16
click at [369, 218] on div "17" at bounding box center [371, 217] width 13 height 11
type input "[DATE]"
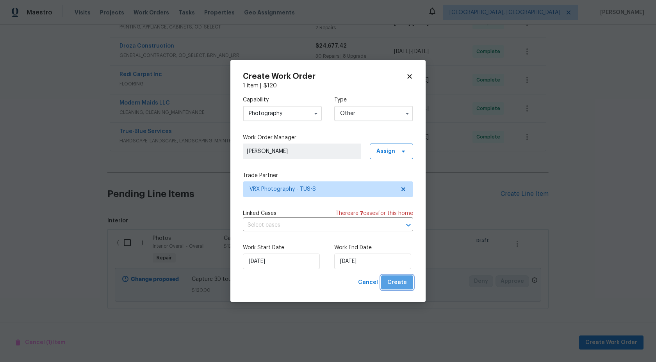
click at [404, 281] on span "Create" at bounding box center [397, 283] width 20 height 10
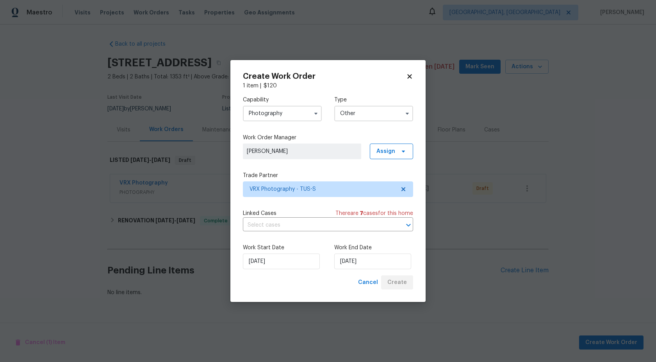
scroll to position [0, 0]
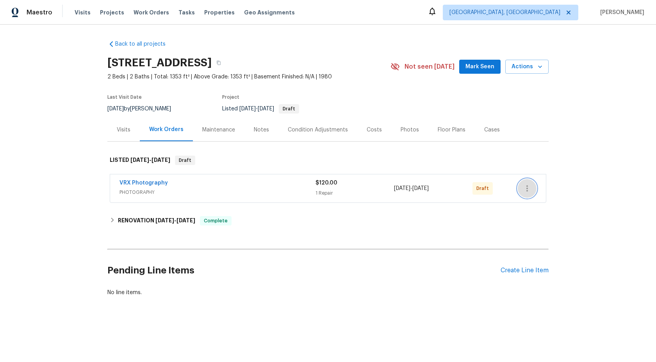
click at [529, 184] on icon "button" at bounding box center [526, 188] width 9 height 9
click at [529, 189] on li "Send to Vendor" at bounding box center [561, 188] width 87 height 13
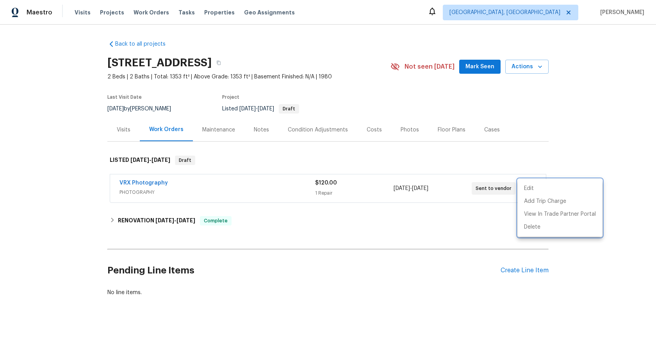
click at [513, 138] on div at bounding box center [328, 181] width 656 height 362
click at [67, 141] on div "Back to all projects [STREET_ADDRESS] 2 Beds | 2 Baths | Total: 1353 ft² | Abov…" at bounding box center [328, 187] width 656 height 325
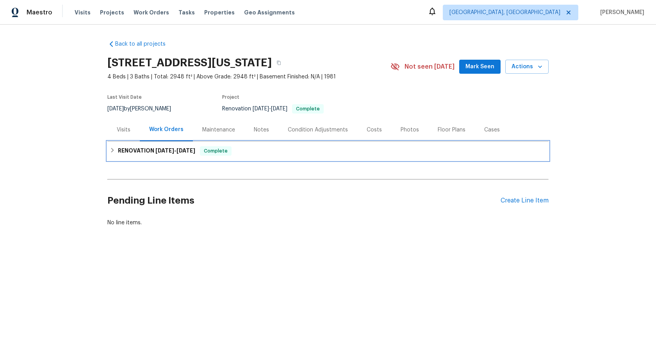
click at [247, 147] on div "RENOVATION [DATE] - [DATE] Complete" at bounding box center [328, 150] width 437 height 9
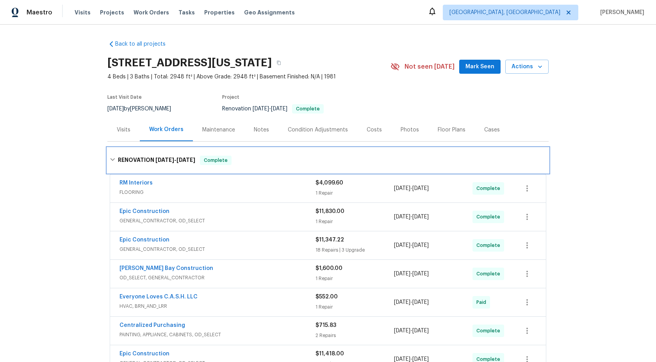
scroll to position [134, 0]
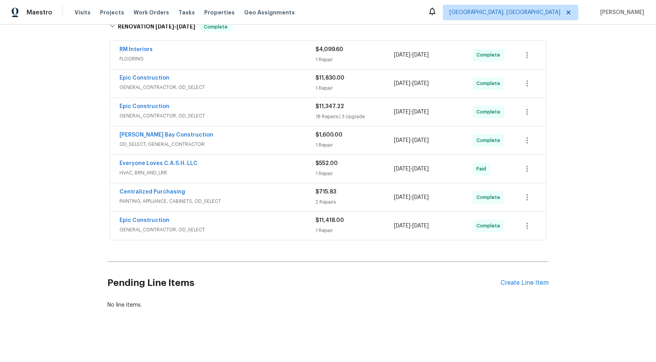
click at [512, 279] on div "Pending Line Items Create Line Item" at bounding box center [327, 283] width 441 height 36
click at [512, 280] on div "Create Line Item" at bounding box center [525, 283] width 48 height 7
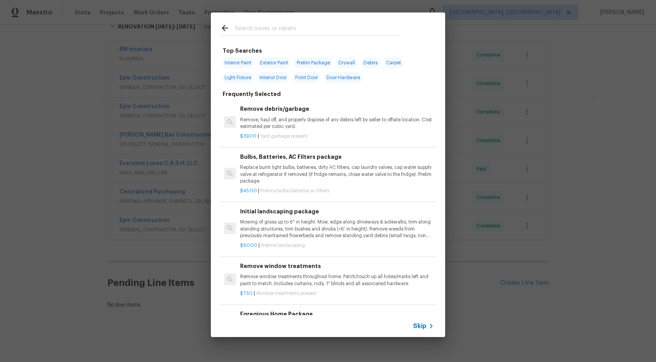
click at [421, 326] on span "Skip" at bounding box center [419, 327] width 13 height 8
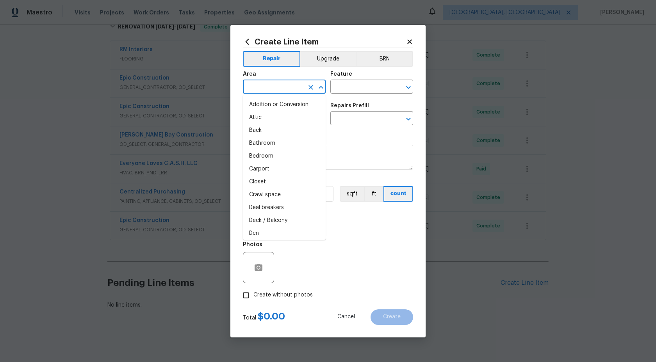
click at [273, 85] on input "text" at bounding box center [273, 88] width 61 height 12
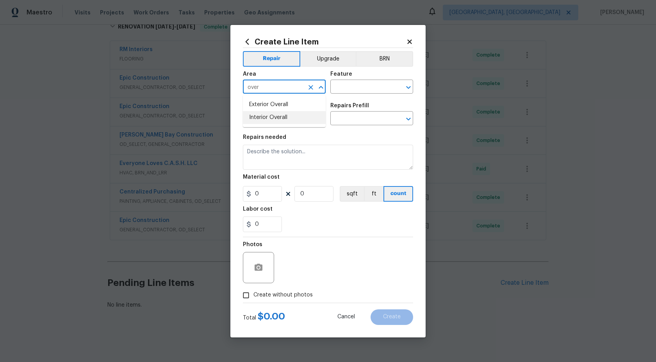
click at [276, 121] on li "Interior Overall" at bounding box center [284, 117] width 83 height 13
type input "Interior Overall"
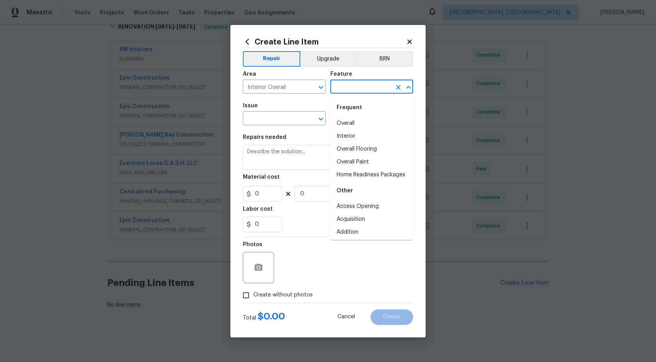
click at [346, 84] on input "text" at bounding box center [360, 88] width 61 height 12
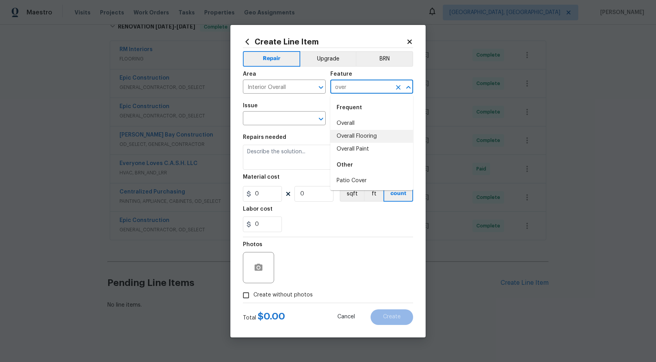
click at [354, 131] on li "Overall Flooring" at bounding box center [371, 136] width 83 height 13
type input "Overall Flooring"
click at [381, 88] on input "Overall Flooring" at bounding box center [360, 88] width 61 height 12
click at [400, 89] on icon "Clear" at bounding box center [398, 87] width 5 height 5
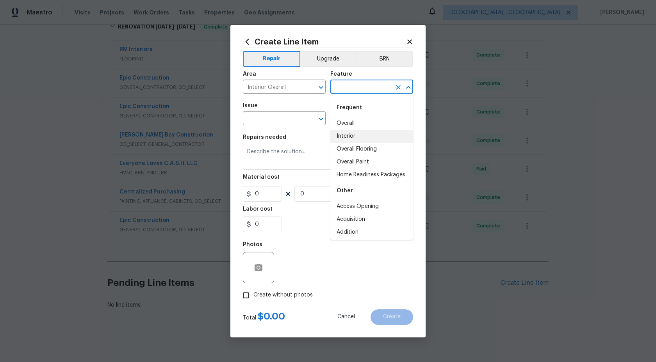
click at [385, 89] on input "text" at bounding box center [360, 88] width 61 height 12
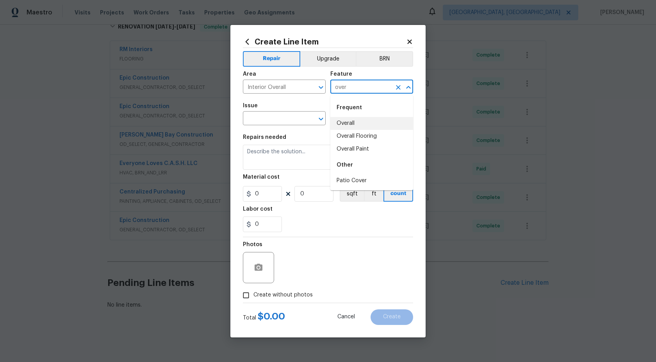
click at [372, 123] on li "Overall" at bounding box center [371, 123] width 83 height 13
type input "Overall"
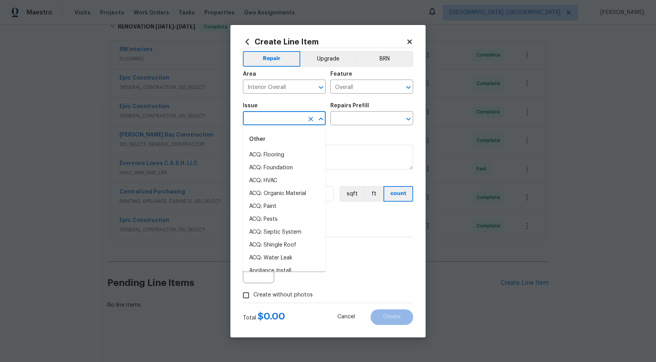
click at [261, 120] on input "text" at bounding box center [273, 119] width 61 height 12
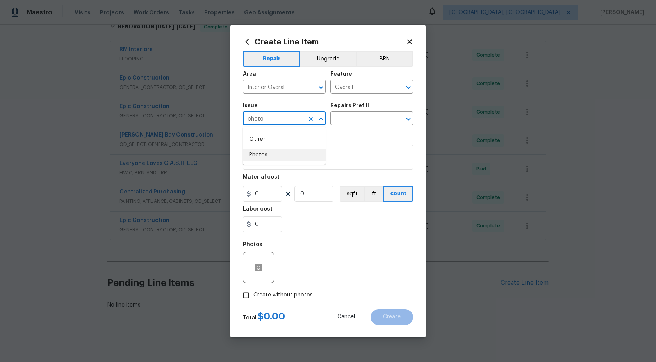
click at [261, 155] on li "Photos" at bounding box center [284, 155] width 83 height 13
type input "Photos"
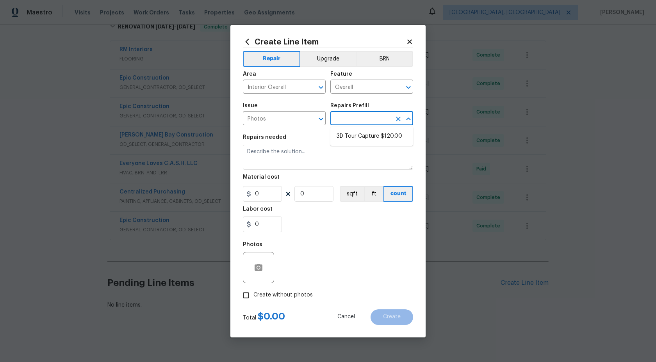
click at [357, 116] on input "text" at bounding box center [360, 119] width 61 height 12
click at [355, 132] on li "3D Tour Capture $120.00" at bounding box center [371, 136] width 83 height 13
type input "3D Tour Capture $120.00"
type textarea "Capture 3D tour of home"
type input "1"
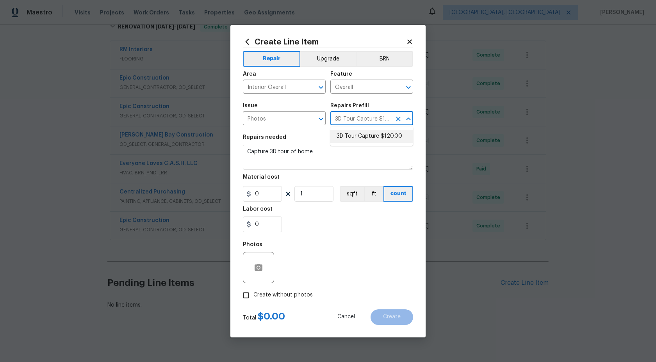
type input "120"
click at [243, 294] on input "Create without photos" at bounding box center [246, 295] width 15 height 15
checkbox input "true"
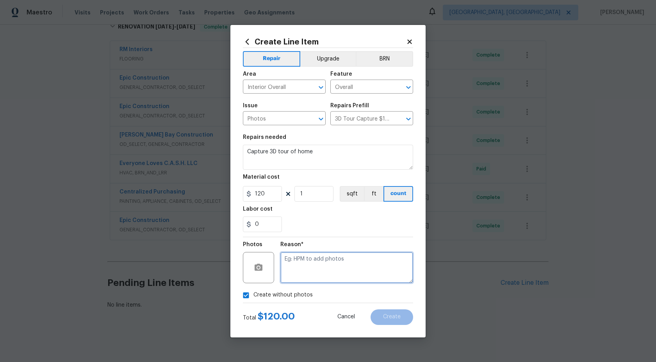
click at [292, 273] on textarea at bounding box center [346, 267] width 133 height 31
type textarea "."
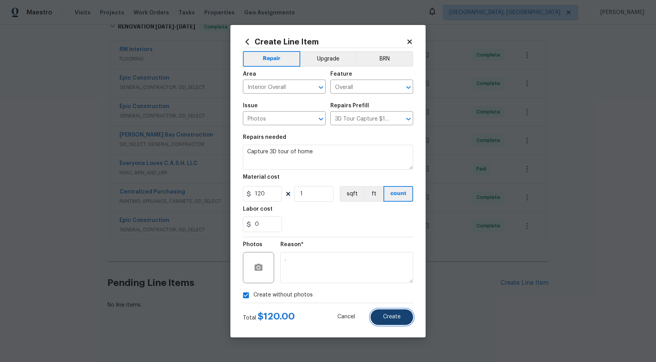
click at [402, 318] on button "Create" at bounding box center [392, 318] width 43 height 16
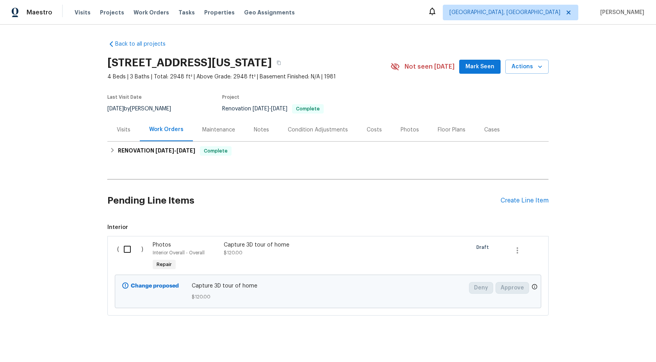
click at [123, 251] on input "checkbox" at bounding box center [130, 249] width 22 height 16
checkbox input "true"
click at [601, 333] on div "Cancel (1) Item Create Work Order" at bounding box center [328, 343] width 656 height 40
click at [606, 346] on span "Create Work Order" at bounding box center [611, 343] width 52 height 10
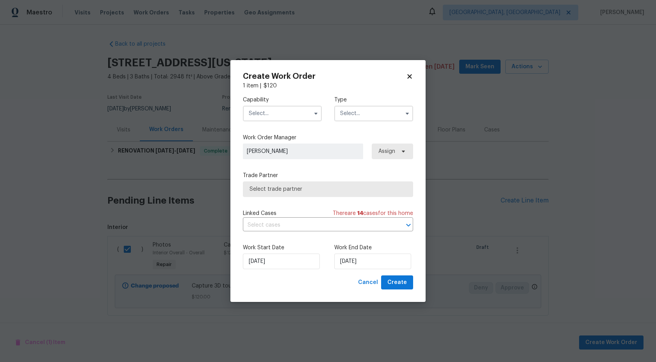
click at [291, 115] on input "text" at bounding box center [282, 114] width 79 height 16
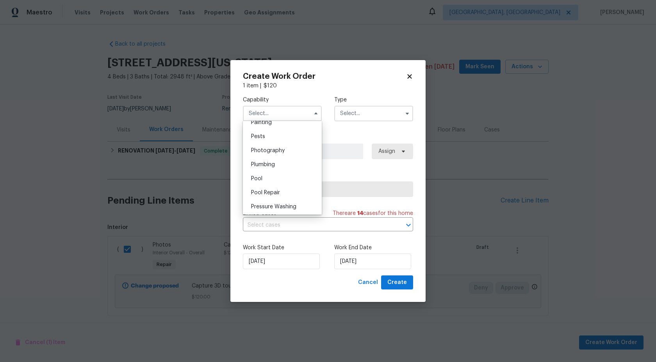
scroll to position [656, 0]
click at [278, 159] on span "Photography" at bounding box center [268, 157] width 34 height 5
type input "Photography"
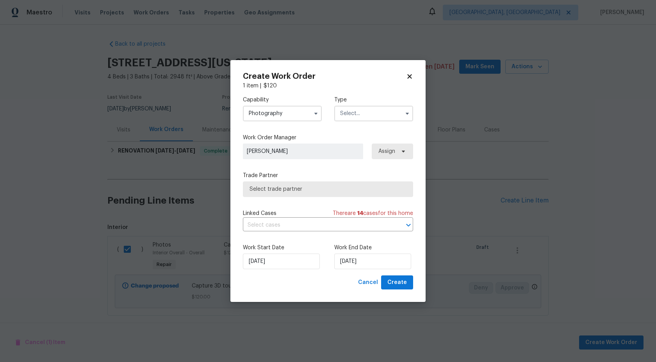
click at [351, 107] on input "text" at bounding box center [373, 114] width 79 height 16
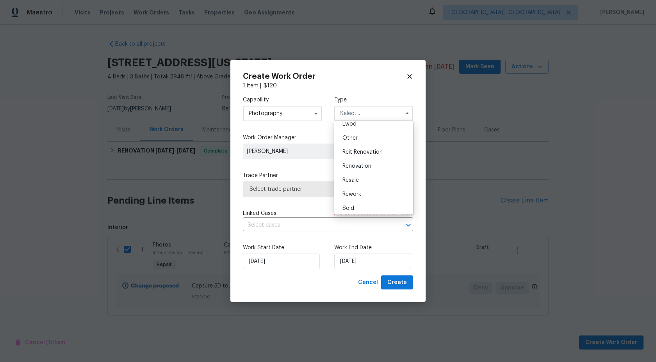
scroll to position [93, 0]
click at [351, 138] on span "Other" at bounding box center [349, 135] width 15 height 5
type input "Other"
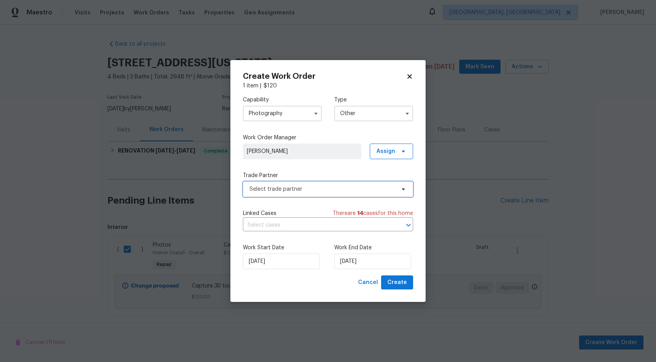
click at [287, 184] on span "Select trade partner" at bounding box center [328, 190] width 170 height 16
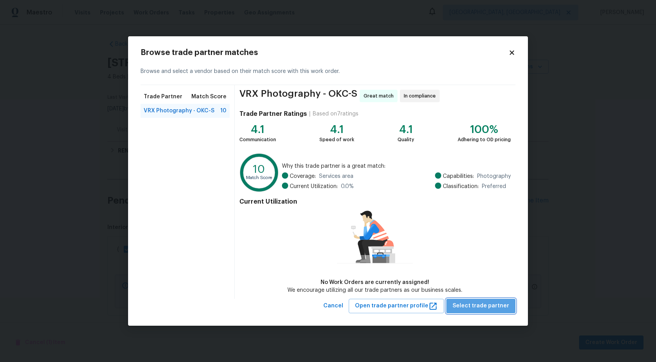
click at [502, 312] on button "Select trade partner" at bounding box center [480, 306] width 69 height 14
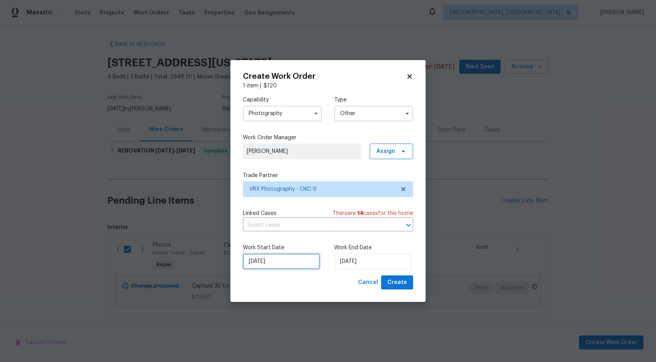
click at [294, 263] on input "[DATE]" at bounding box center [281, 262] width 77 height 16
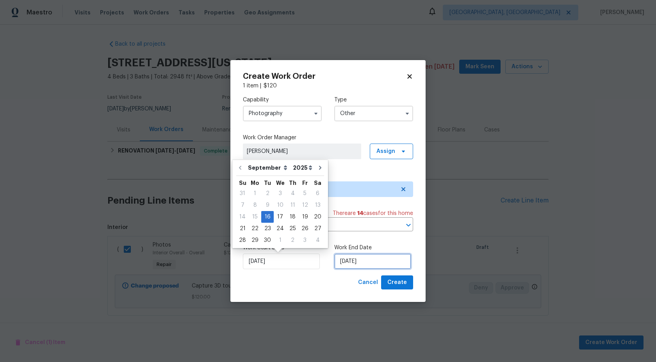
click at [372, 265] on input "[DATE]" at bounding box center [372, 262] width 77 height 16
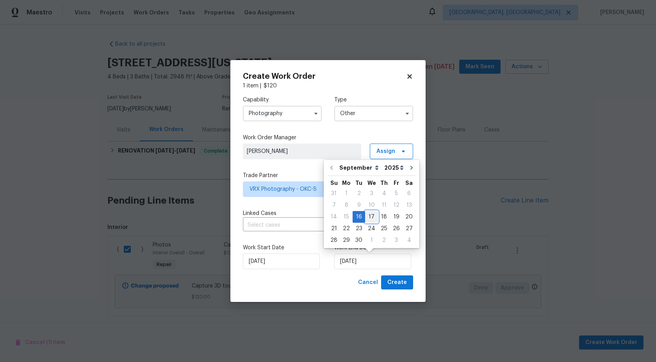
click at [370, 215] on div "17" at bounding box center [371, 217] width 13 height 11
type input "[DATE]"
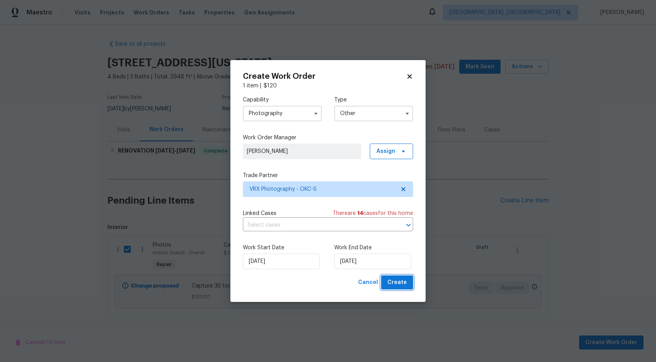
click at [397, 281] on span "Create" at bounding box center [397, 283] width 20 height 10
checkbox input "false"
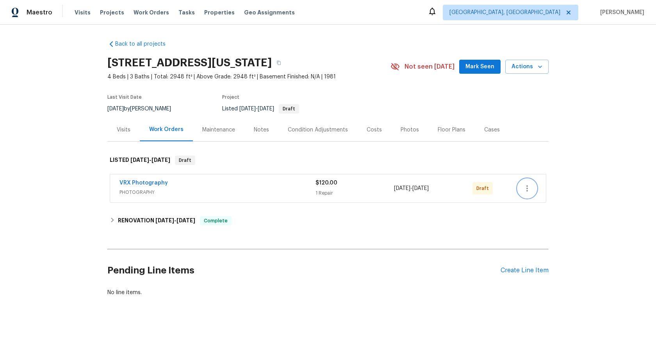
click at [530, 190] on icon "button" at bounding box center [526, 188] width 9 height 9
click at [530, 190] on li "Send to Vendor" at bounding box center [561, 188] width 87 height 13
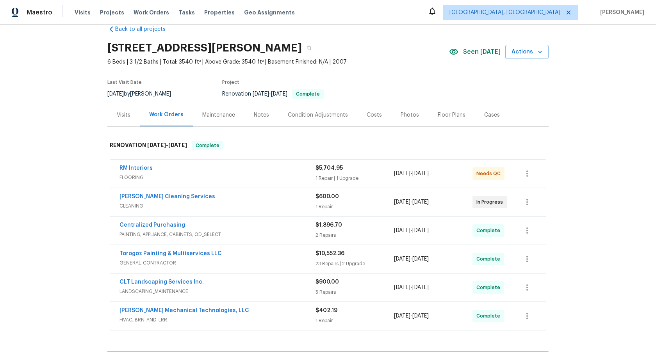
scroll to position [20, 0]
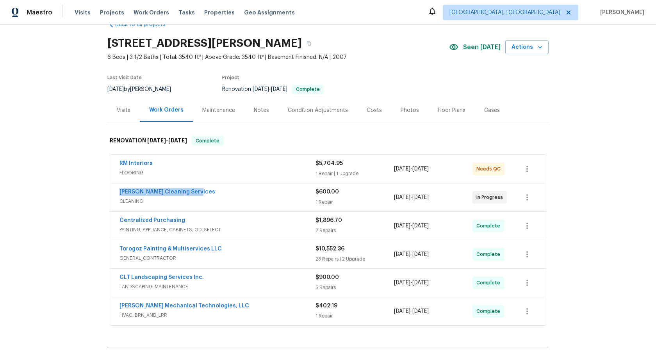
drag, startPoint x: 200, startPoint y: 191, endPoint x: 71, endPoint y: 191, distance: 128.5
click at [71, 191] on div "Back to all projects 4324 Dianne Dr, Charlotte, NC 28215 6 Beds | 3 1/2 Baths |…" at bounding box center [328, 194] width 656 height 338
copy link "DePascale Cleaning Services"
click at [308, 43] on icon "button" at bounding box center [309, 43] width 5 height 5
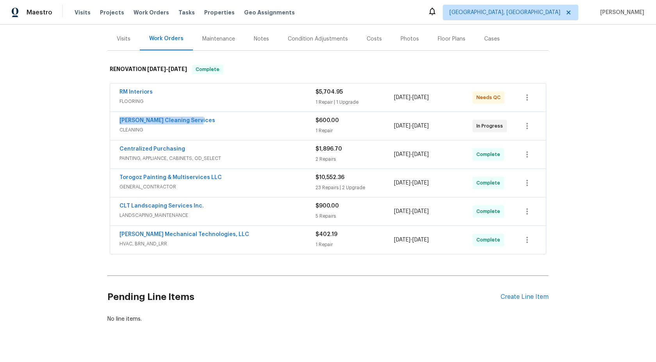
scroll to position [105, 0]
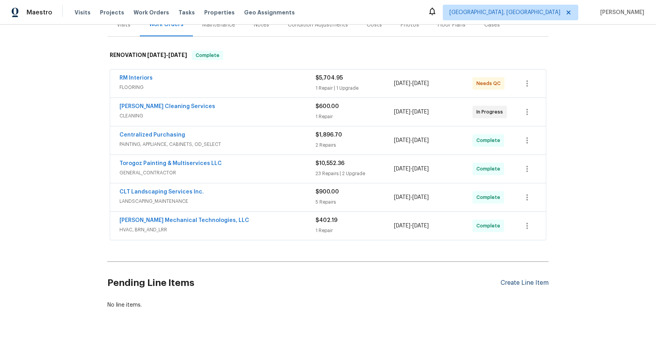
click at [521, 283] on div "Create Line Item" at bounding box center [525, 283] width 48 height 7
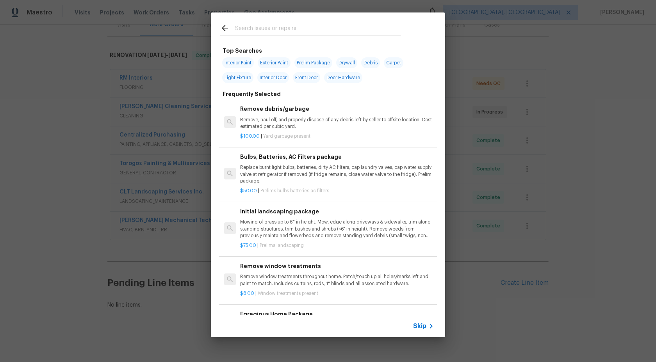
click at [420, 324] on span "Skip" at bounding box center [419, 327] width 13 height 8
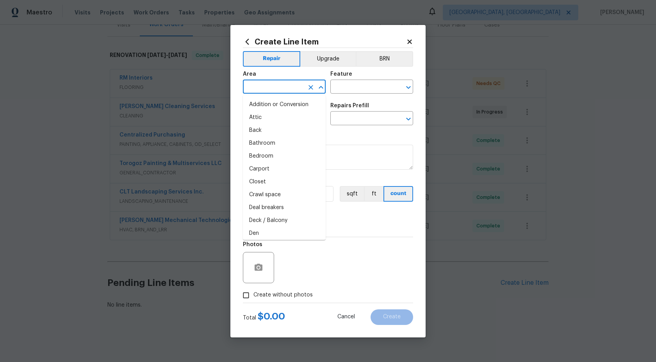
click at [286, 84] on input "text" at bounding box center [273, 88] width 61 height 12
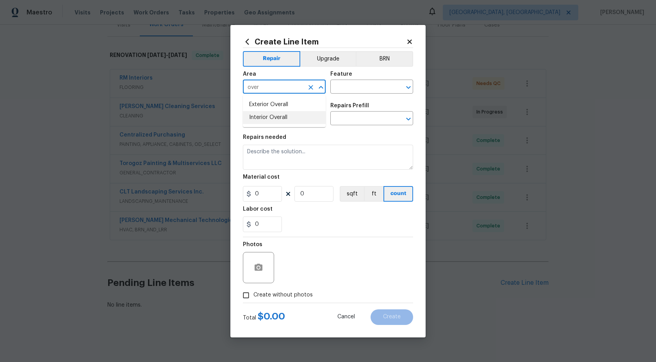
click at [275, 120] on li "Interior Overall" at bounding box center [284, 117] width 83 height 13
type input "Interior Overall"
click at [353, 90] on input "text" at bounding box center [360, 88] width 61 height 12
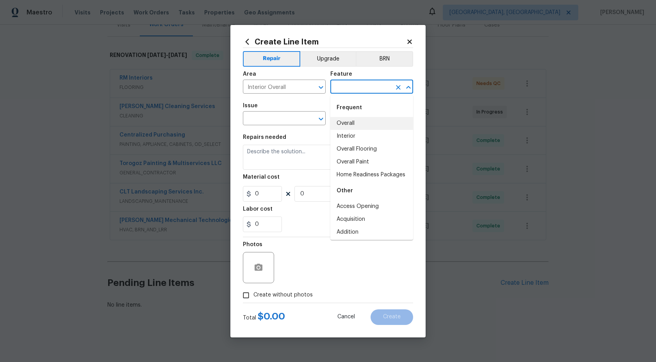
click at [353, 120] on li "Overall" at bounding box center [371, 123] width 83 height 13
type input "Overall"
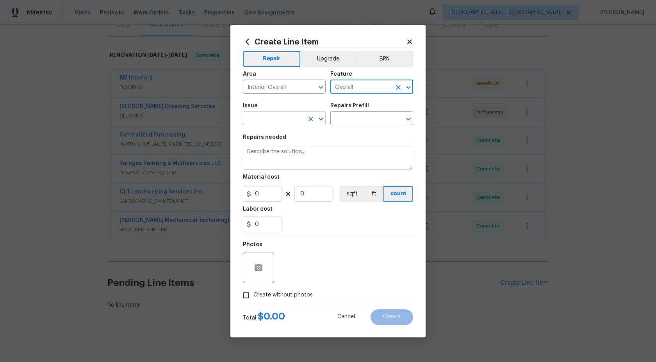
click at [294, 119] on input "text" at bounding box center [273, 119] width 61 height 12
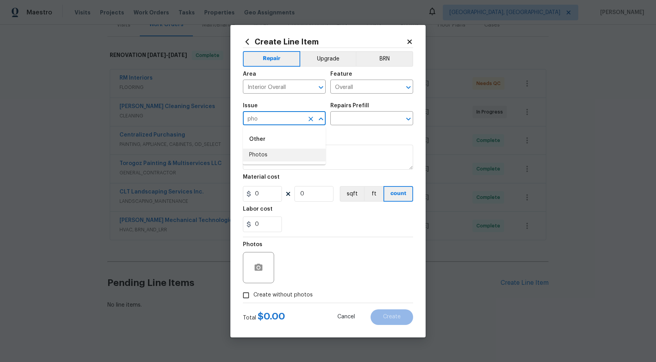
click at [271, 155] on li "Photos" at bounding box center [284, 155] width 83 height 13
type input "Photos"
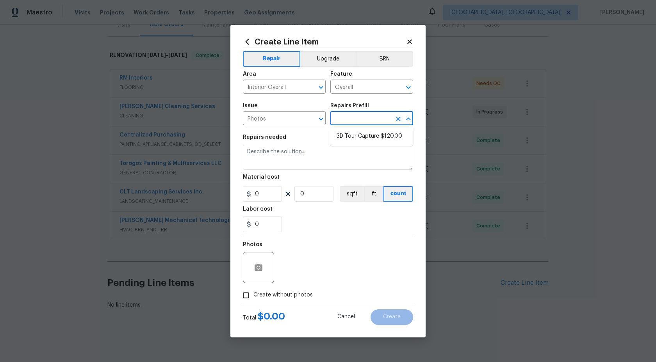
click at [357, 117] on input "text" at bounding box center [360, 119] width 61 height 12
click at [351, 135] on li "3D Tour Capture $120.00" at bounding box center [371, 136] width 83 height 13
type input "3D Tour Capture $120.00"
type textarea "Capture 3D tour of home"
type input "1"
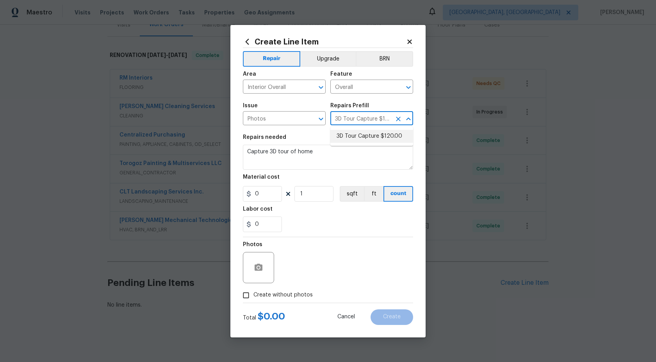
type input "120"
click at [246, 287] on div "Photos" at bounding box center [259, 262] width 33 height 51
click at [247, 294] on input "Create without photos" at bounding box center [246, 295] width 15 height 15
checkbox input "true"
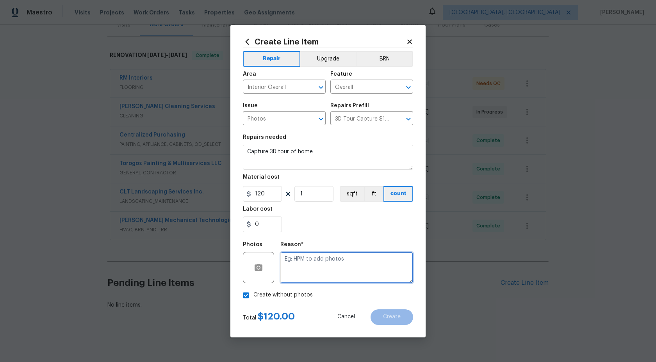
click at [306, 264] on textarea at bounding box center [346, 267] width 133 height 31
type textarea "."
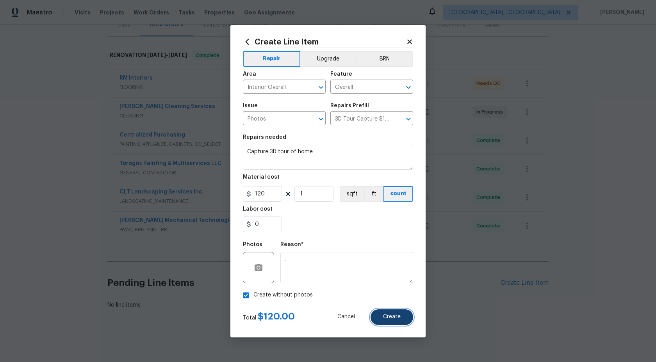
click at [408, 313] on button "Create" at bounding box center [392, 318] width 43 height 16
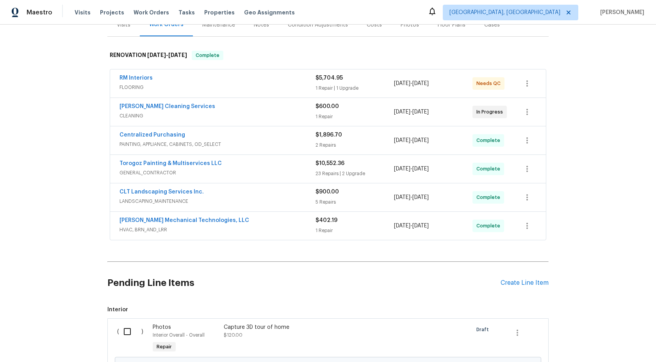
scroll to position [166, 0]
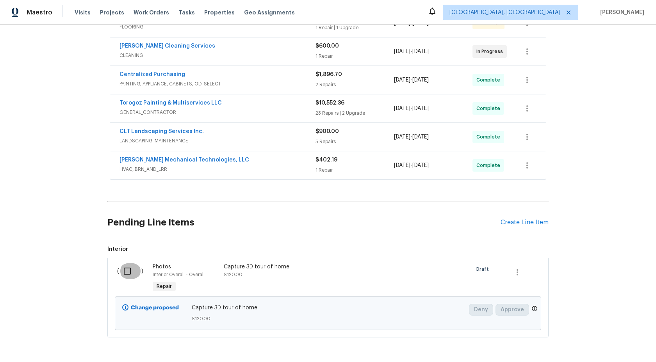
click at [126, 266] on input "checkbox" at bounding box center [130, 271] width 22 height 16
checkbox input "true"
click at [619, 342] on span "Create Work Order" at bounding box center [611, 343] width 52 height 10
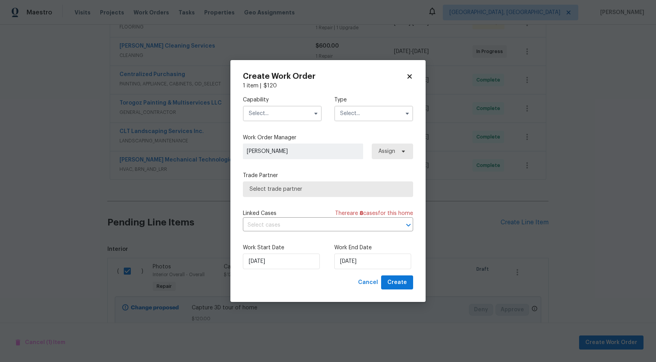
click at [295, 110] on input "text" at bounding box center [282, 114] width 79 height 16
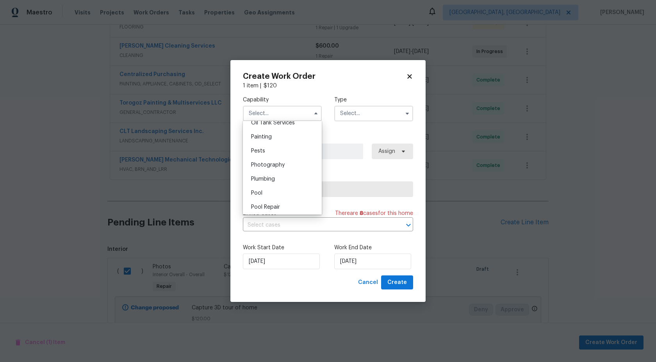
scroll to position [644, 0]
click at [272, 172] on span "Photography" at bounding box center [268, 169] width 34 height 5
type input "Photography"
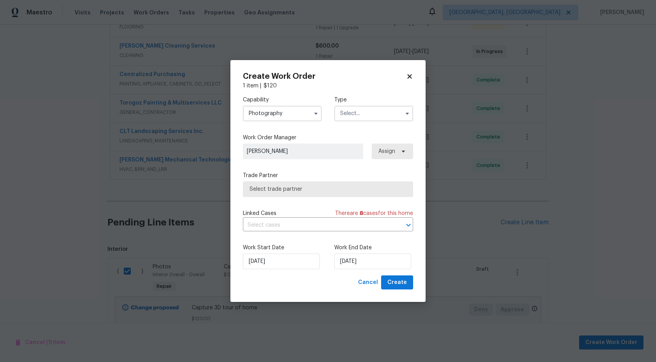
click at [361, 117] on input "text" at bounding box center [373, 114] width 79 height 16
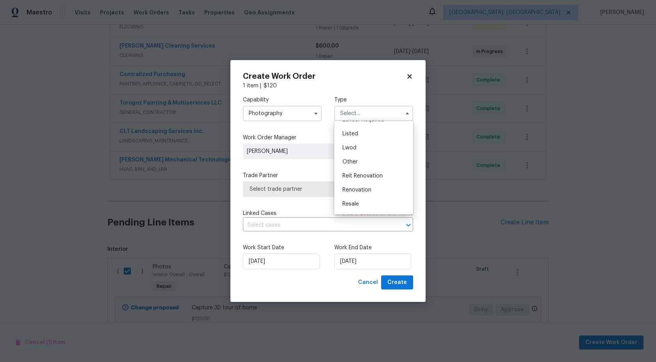
scroll to position [69, 0]
click at [349, 158] on span "Other" at bounding box center [349, 159] width 15 height 5
type input "Other"
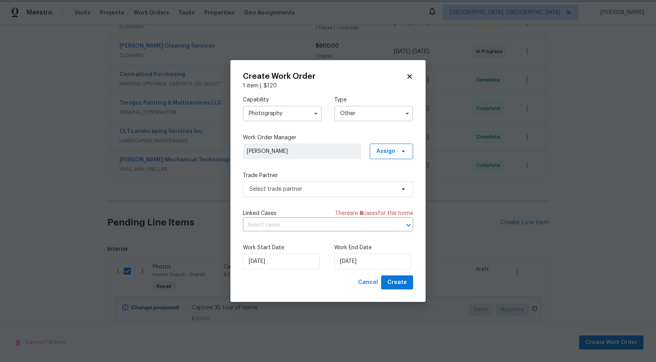
scroll to position [0, 0]
click at [316, 197] on div "Capability Photography Type Other Work Order Manager Rayman Felix Assign Trade …" at bounding box center [328, 183] width 170 height 186
click at [319, 178] on label "Trade Partner" at bounding box center [328, 176] width 170 height 8
click at [315, 193] on span "Select trade partner" at bounding box center [328, 190] width 170 height 16
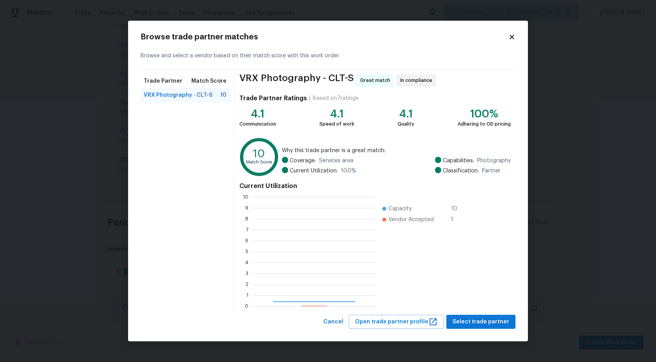
scroll to position [109, 124]
click at [470, 317] on button "Select trade partner" at bounding box center [480, 322] width 69 height 14
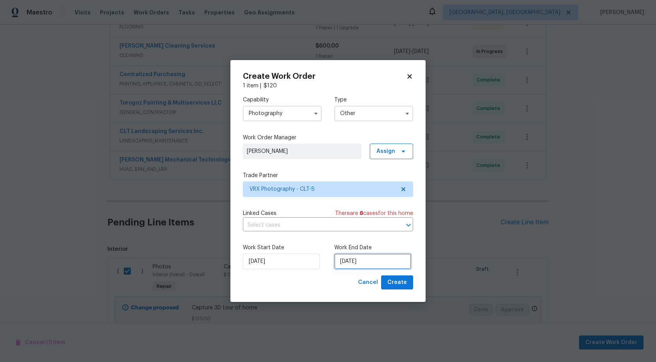
click at [376, 263] on input "16/09/2025" at bounding box center [372, 262] width 77 height 16
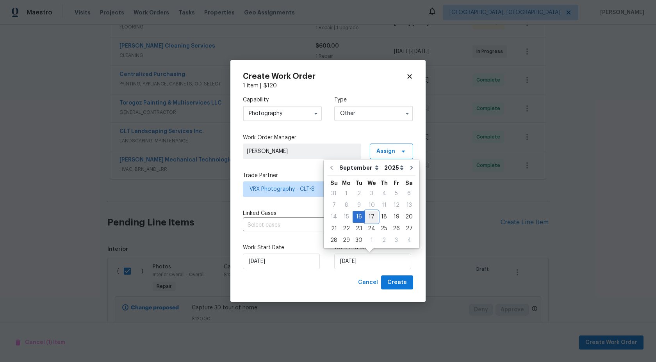
click at [373, 218] on div "17" at bounding box center [371, 217] width 13 height 11
type input "17/09/2025"
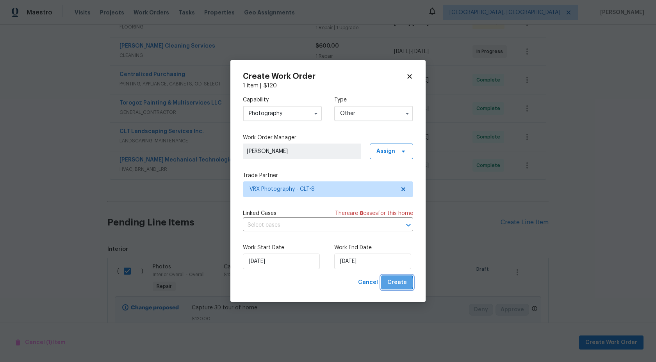
click at [395, 284] on span "Create" at bounding box center [397, 283] width 20 height 10
checkbox input "false"
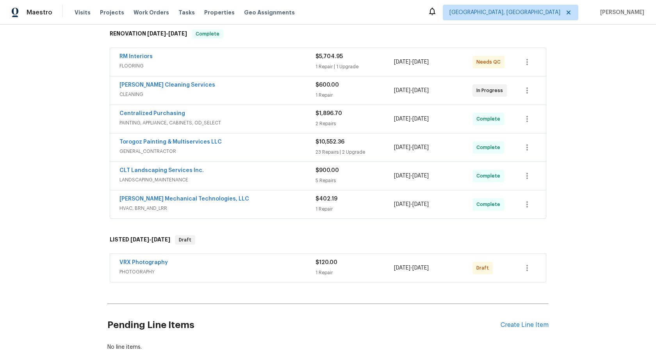
scroll to position [169, 0]
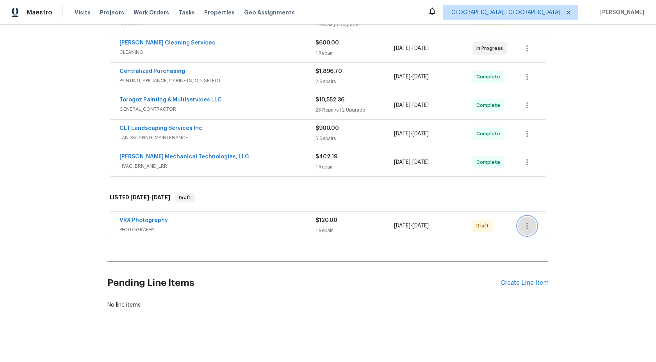
click at [528, 226] on icon "button" at bounding box center [526, 225] width 9 height 9
click at [528, 226] on li "Send to Vendor" at bounding box center [560, 226] width 84 height 13
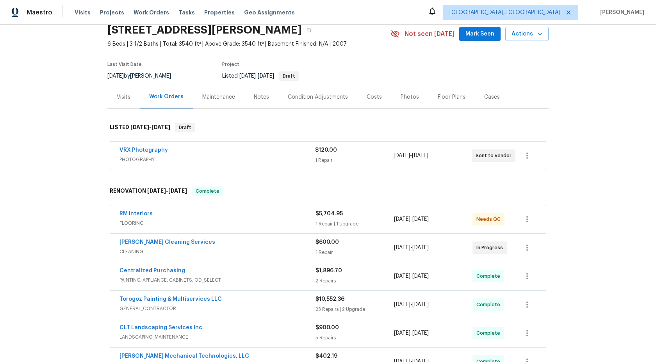
scroll to position [0, 0]
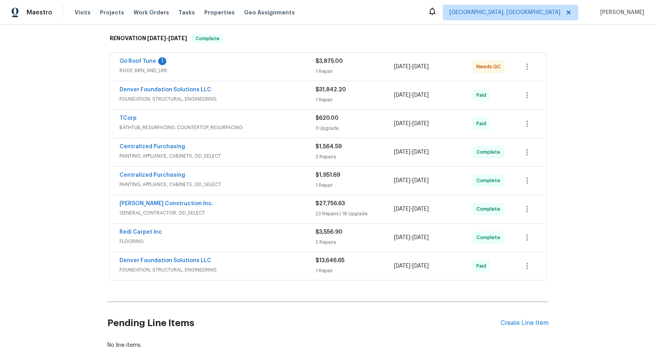
scroll to position [162, 0]
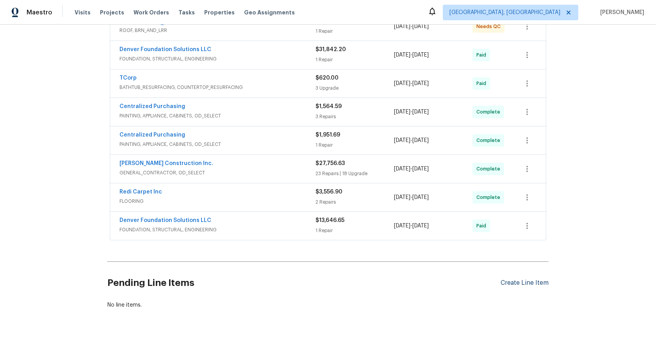
click at [512, 283] on div "Create Line Item" at bounding box center [525, 283] width 48 height 7
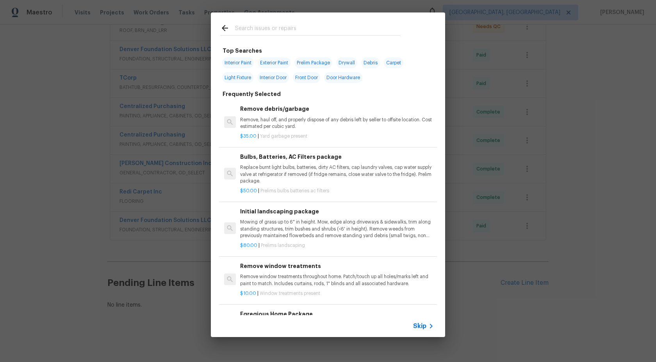
click at [423, 326] on span "Skip" at bounding box center [419, 327] width 13 height 8
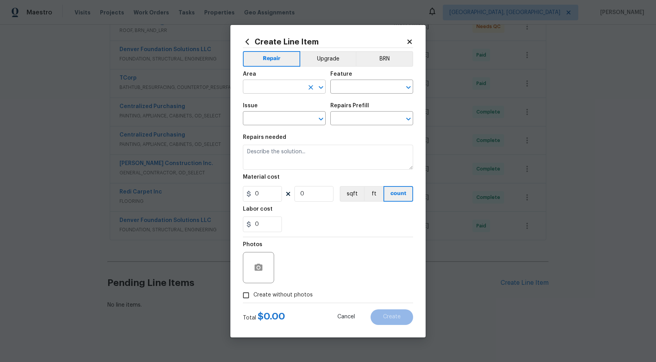
click at [273, 86] on input "text" at bounding box center [273, 88] width 61 height 12
click at [267, 117] on li "Interior Overall" at bounding box center [284, 117] width 83 height 13
type input "Interior Overall"
click at [354, 86] on input "text" at bounding box center [360, 88] width 61 height 12
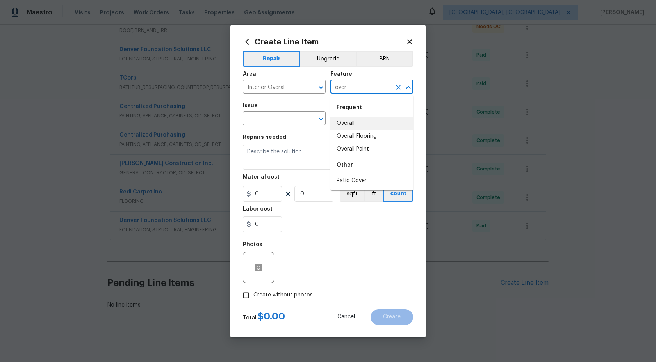
click at [360, 124] on li "Overall" at bounding box center [371, 123] width 83 height 13
type input "Overall"
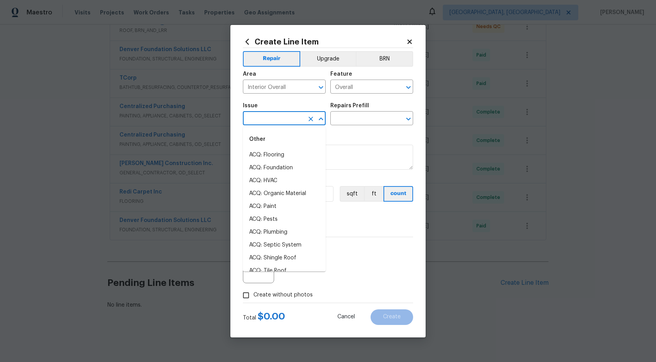
click at [284, 114] on input "text" at bounding box center [273, 119] width 61 height 12
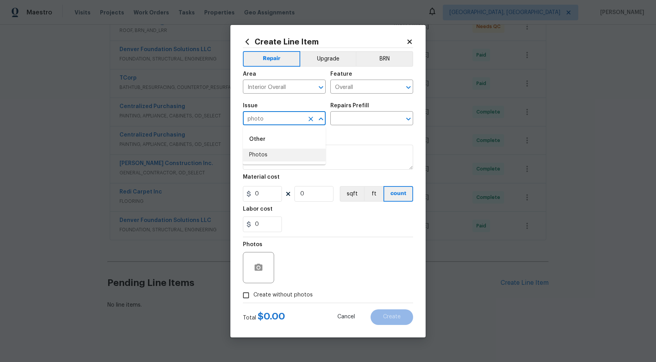
click at [266, 156] on li "Photos" at bounding box center [284, 155] width 83 height 13
type input "Photos"
click at [348, 117] on input "text" at bounding box center [360, 119] width 61 height 12
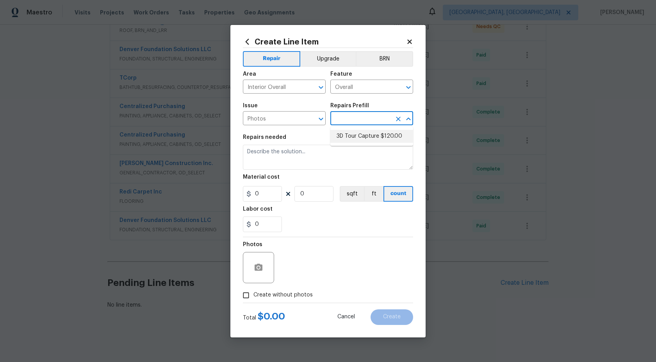
click at [348, 135] on li "3D Tour Capture $120.00" at bounding box center [371, 136] width 83 height 13
type input "3D Tour Capture $120.00"
type textarea "Capture 3D tour of home"
type input "1"
type input "120"
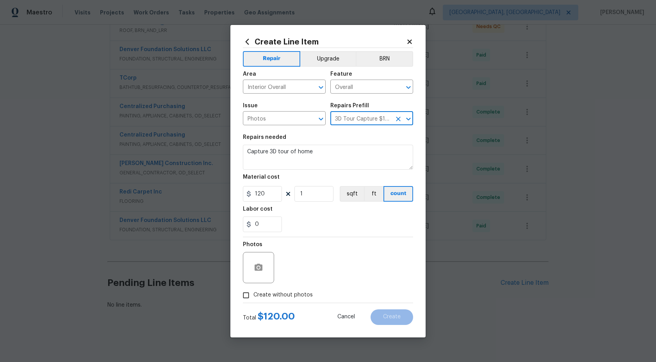
click at [246, 298] on input "Create without photos" at bounding box center [246, 295] width 15 height 15
checkbox input "true"
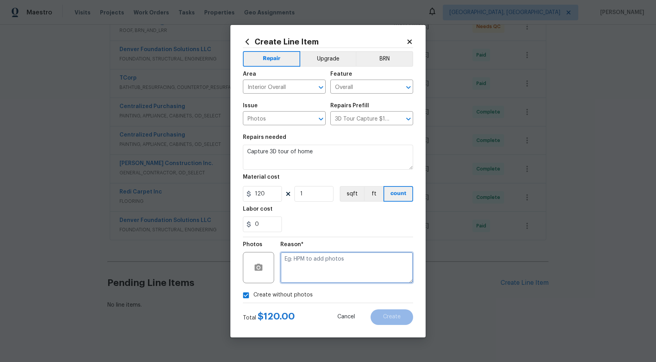
click at [321, 273] on textarea at bounding box center [346, 267] width 133 height 31
type textarea "."
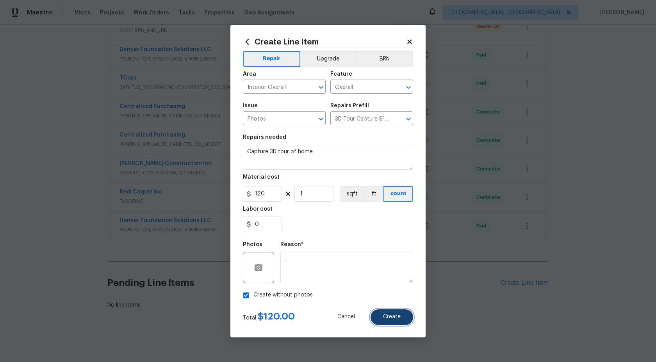
click at [390, 317] on span "Create" at bounding box center [392, 317] width 18 height 6
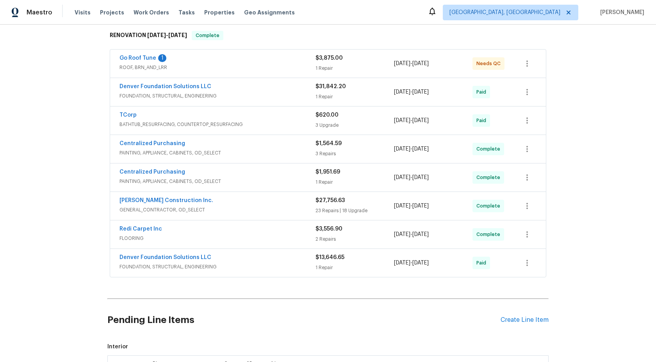
scroll to position [251, 0]
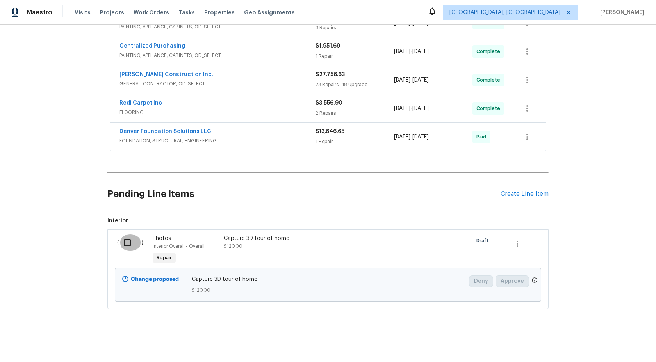
click at [132, 242] on input "checkbox" at bounding box center [130, 243] width 22 height 16
checkbox input "true"
click at [612, 342] on span "Create Work Order" at bounding box center [611, 343] width 52 height 10
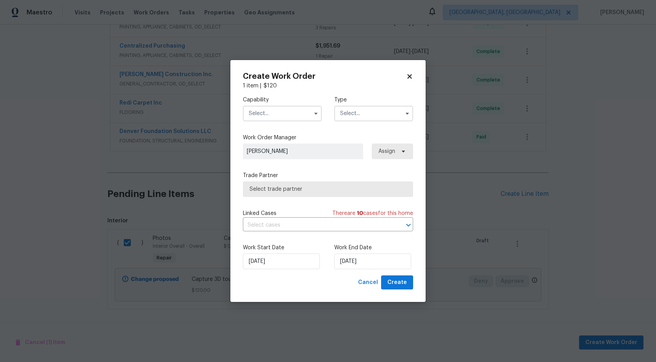
click at [271, 107] on input "text" at bounding box center [282, 114] width 79 height 16
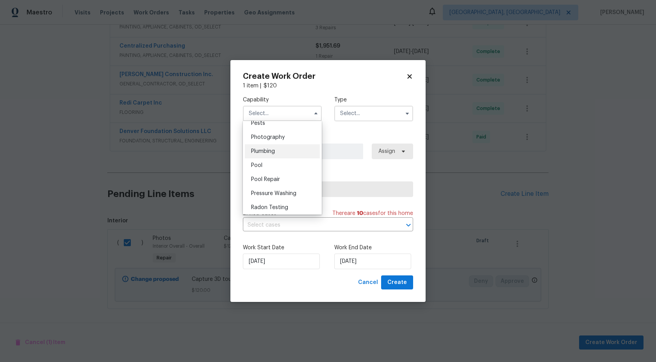
scroll to position [675, 0]
click at [269, 138] on span "Photography" at bounding box center [268, 138] width 34 height 5
type input "Photography"
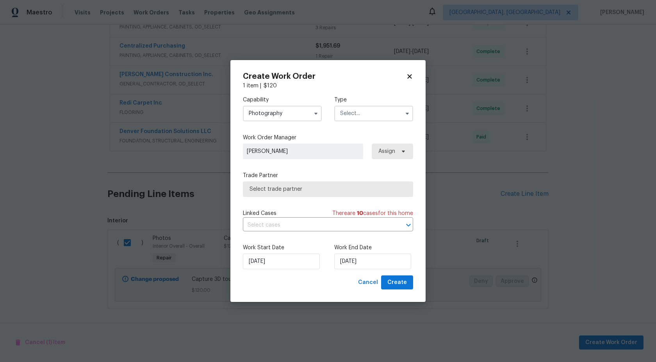
click at [358, 111] on input "text" at bounding box center [373, 114] width 79 height 16
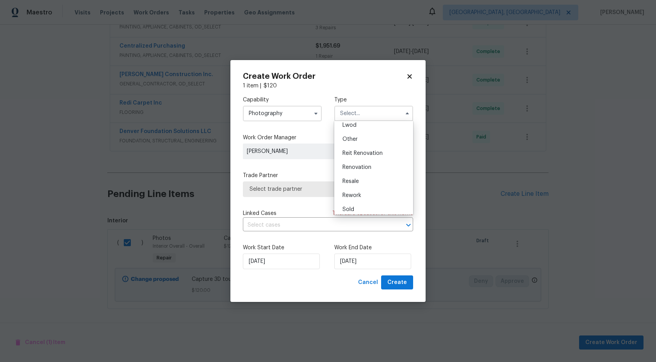
scroll to position [89, 0]
click at [357, 137] on span "Other" at bounding box center [349, 138] width 15 height 5
type input "Other"
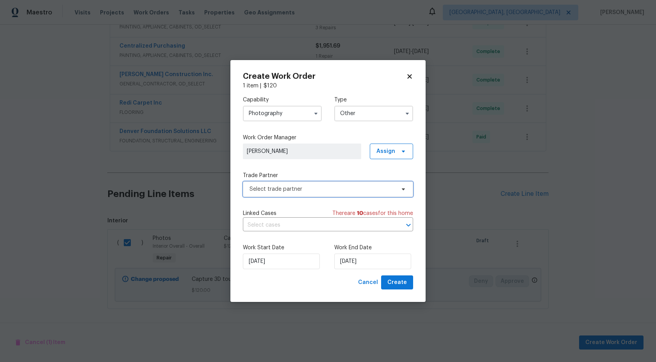
click at [299, 189] on span "Select trade partner" at bounding box center [323, 189] width 146 height 8
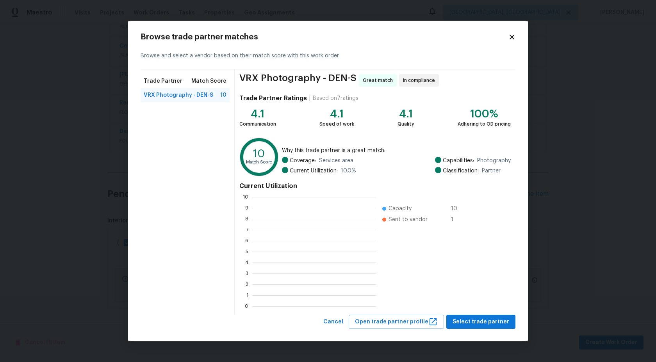
scroll to position [109, 124]
click at [474, 324] on span "Select trade partner" at bounding box center [481, 322] width 57 height 10
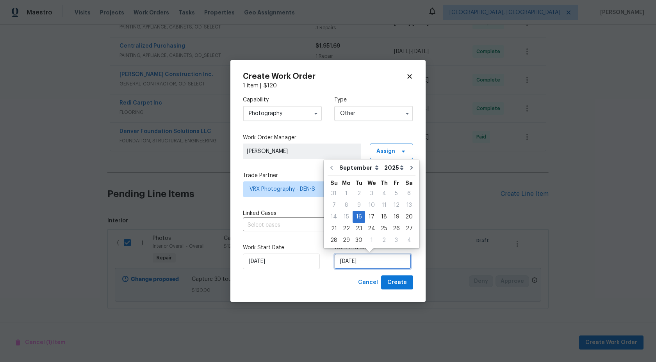
click at [362, 266] on input "[DATE]" at bounding box center [372, 262] width 77 height 16
click at [371, 219] on div "17" at bounding box center [371, 217] width 13 height 11
type input "[DATE]"
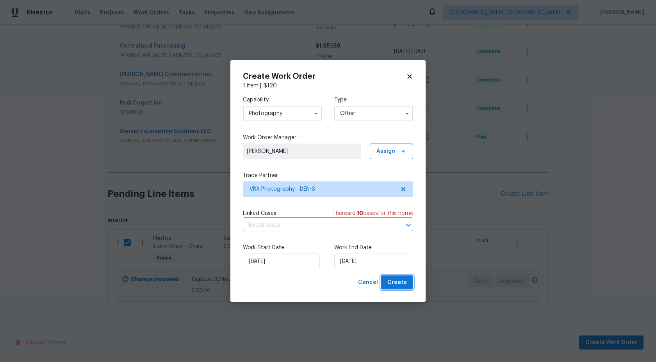
click at [394, 277] on button "Create" at bounding box center [397, 283] width 32 height 14
checkbox input "false"
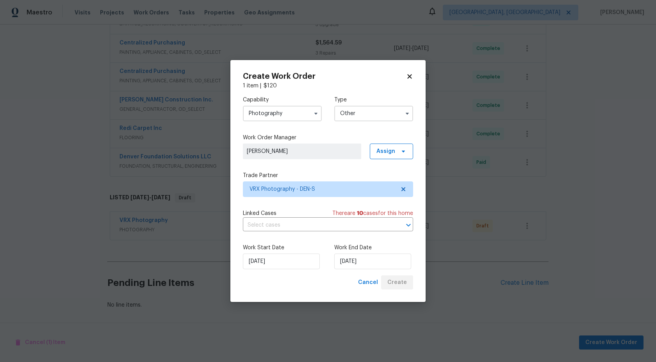
scroll to position [226, 0]
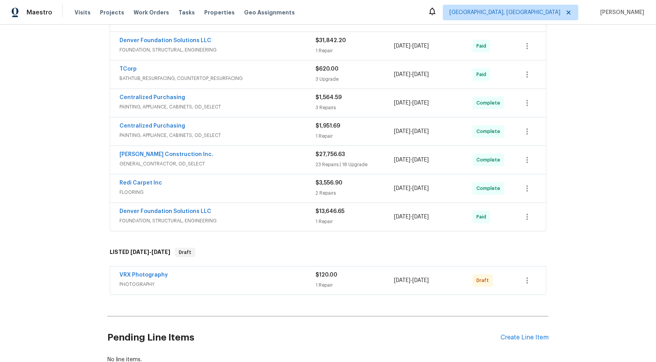
scroll to position [226, 0]
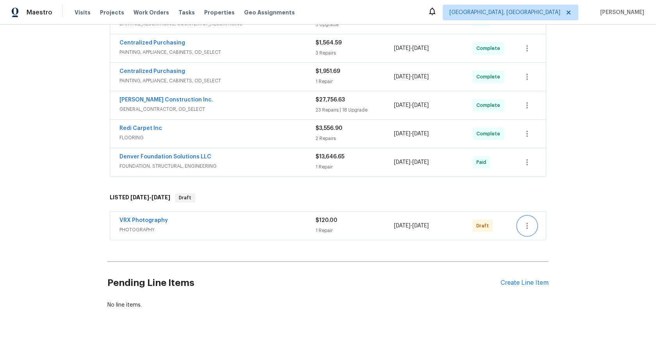
click at [527, 226] on icon "button" at bounding box center [527, 226] width 2 height 6
click at [527, 226] on li "Send to Vendor" at bounding box center [560, 226] width 84 height 13
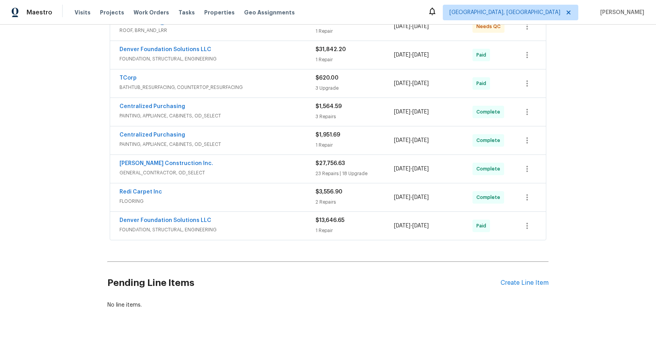
scroll to position [0, 0]
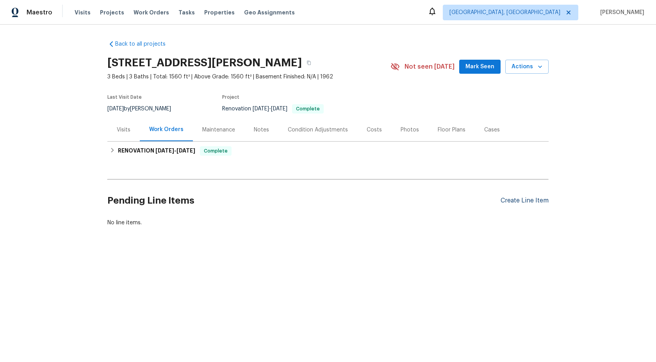
click at [511, 201] on div "Create Line Item" at bounding box center [525, 200] width 48 height 7
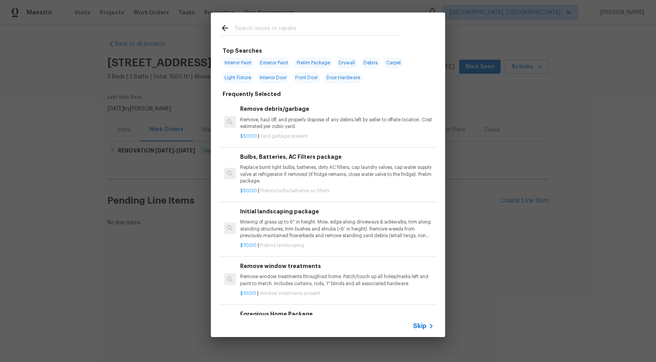
click at [423, 327] on span "Skip" at bounding box center [419, 327] width 13 height 8
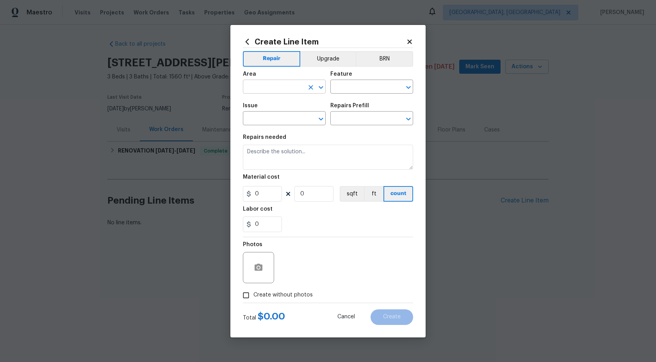
click at [268, 84] on input "text" at bounding box center [273, 88] width 61 height 12
click at [277, 115] on li "Interior Overall" at bounding box center [284, 117] width 83 height 13
type input "Interior Overall"
click at [355, 85] on input "text" at bounding box center [360, 88] width 61 height 12
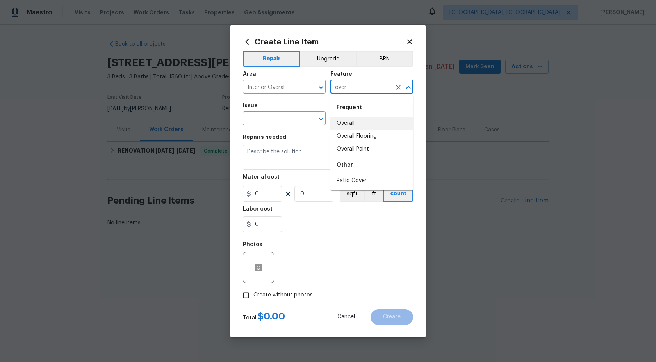
click at [356, 126] on li "Overall" at bounding box center [371, 123] width 83 height 13
type input "Overall"
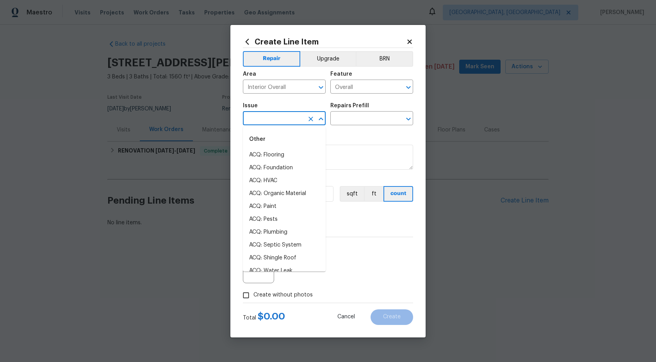
click at [269, 114] on input "text" at bounding box center [273, 119] width 61 height 12
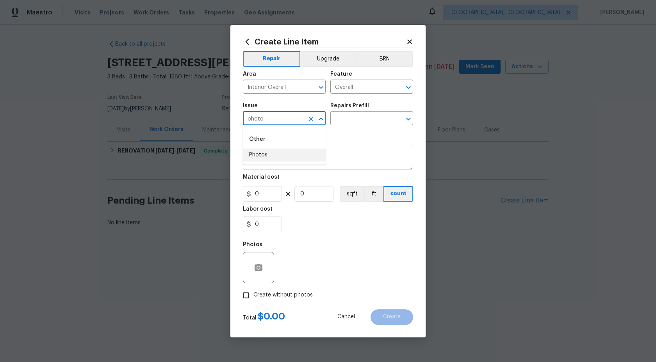
click at [263, 152] on li "Photos" at bounding box center [284, 155] width 83 height 13
type input "Photos"
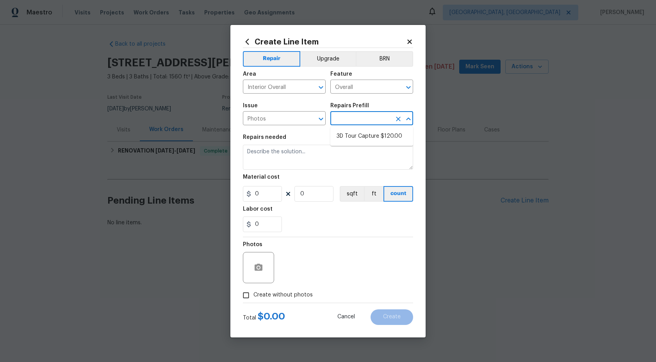
click at [360, 119] on input "text" at bounding box center [360, 119] width 61 height 12
click at [355, 132] on li "3D Tour Capture $120.00" at bounding box center [371, 136] width 83 height 13
type input "3D Tour Capture $120.00"
type textarea "Capture 3D tour of home"
type input "120"
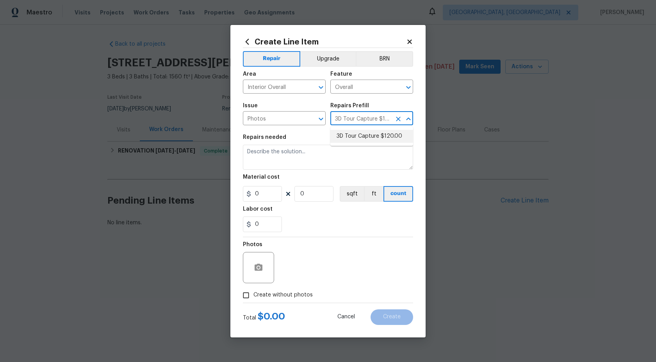
type input "1"
click at [247, 298] on input "Create without photos" at bounding box center [246, 295] width 15 height 15
checkbox input "true"
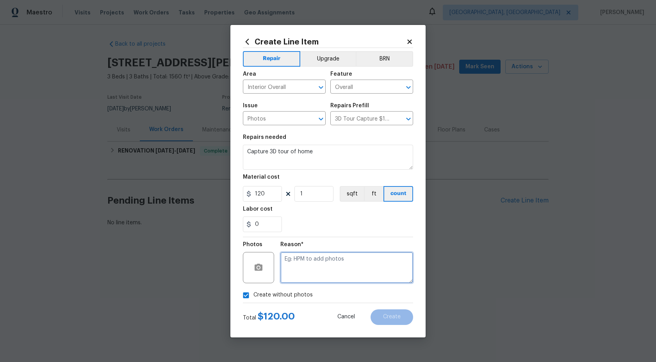
click at [314, 275] on textarea at bounding box center [346, 267] width 133 height 31
type textarea "."
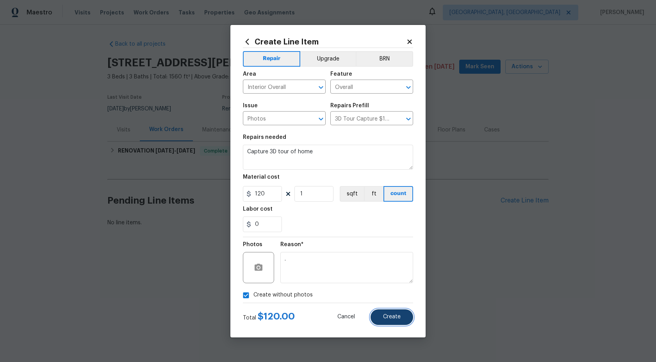
click at [394, 323] on button "Create" at bounding box center [392, 318] width 43 height 16
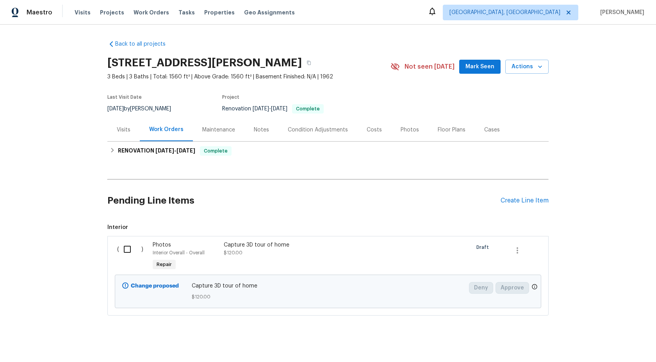
click at [126, 249] on input "checkbox" at bounding box center [130, 249] width 22 height 16
checkbox input "true"
click at [605, 341] on span "Create Work Order" at bounding box center [611, 343] width 52 height 10
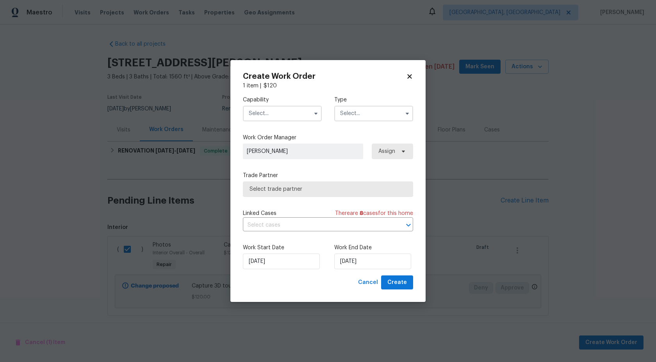
click at [282, 112] on input "text" at bounding box center [282, 114] width 79 height 16
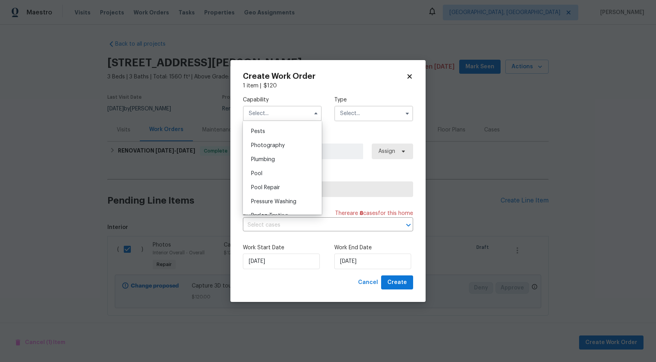
scroll to position [665, 0]
click at [276, 154] on div "Photography" at bounding box center [282, 149] width 75 height 14
type input "Photography"
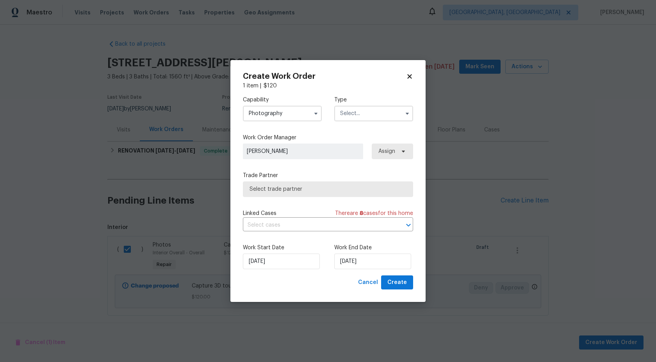
click at [360, 120] on input "text" at bounding box center [373, 114] width 79 height 16
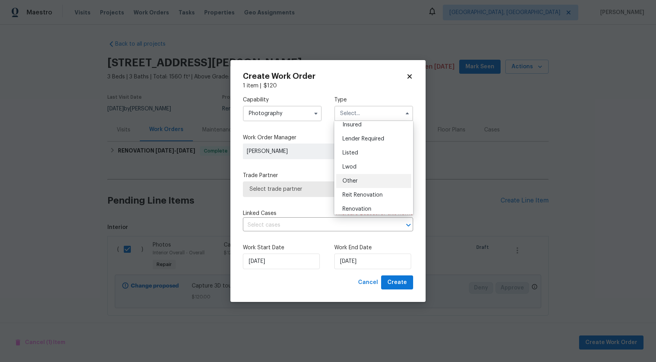
scroll to position [45, 0]
click at [354, 189] on div "Other" at bounding box center [373, 184] width 75 height 14
type input "Other"
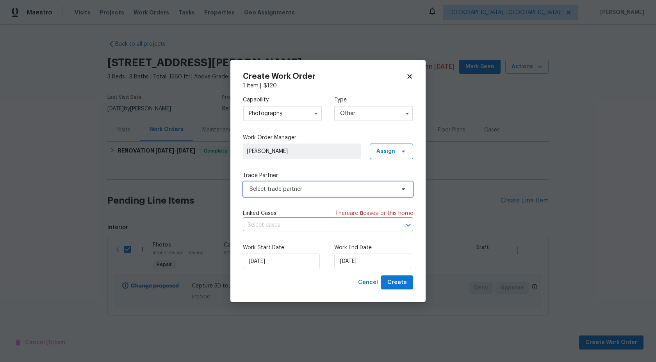
click at [298, 187] on span "Select trade partner" at bounding box center [323, 189] width 146 height 8
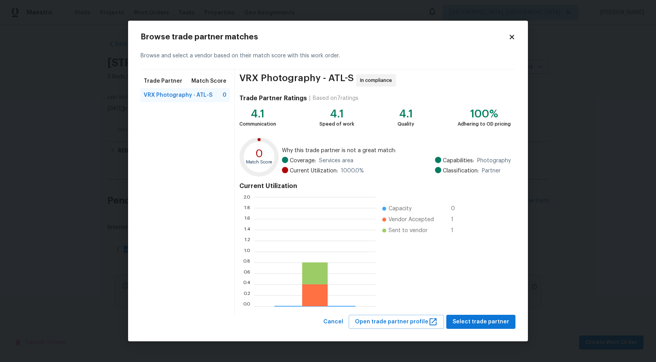
scroll to position [109, 121]
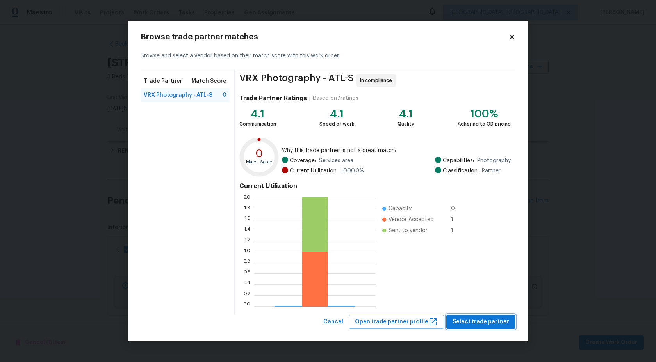
click at [490, 321] on span "Select trade partner" at bounding box center [481, 322] width 57 height 10
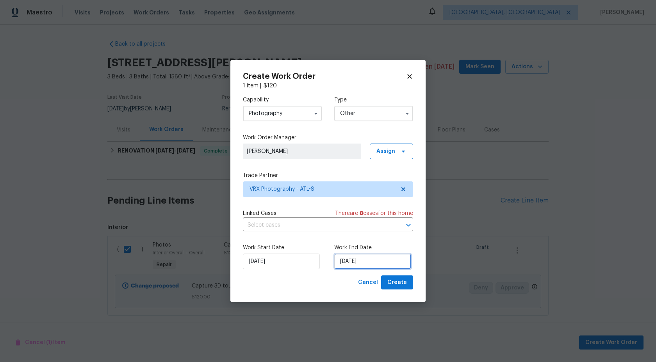
click at [358, 259] on input "[DATE]" at bounding box center [372, 262] width 77 height 16
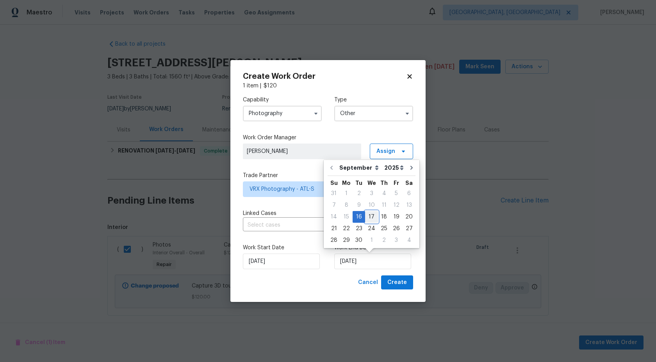
click at [372, 216] on div "17" at bounding box center [371, 217] width 13 height 11
type input "[DATE]"
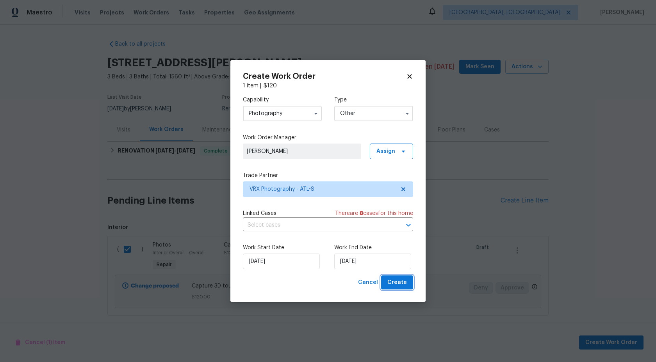
click at [398, 281] on span "Create" at bounding box center [397, 283] width 20 height 10
checkbox input "false"
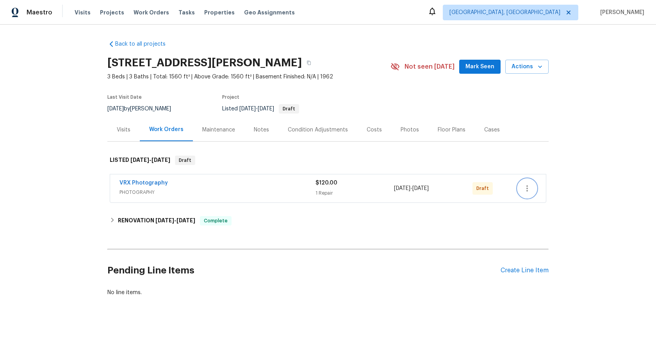
click at [526, 187] on icon "button" at bounding box center [526, 188] width 9 height 9
click at [526, 187] on li "Send to Vendor" at bounding box center [561, 188] width 87 height 13
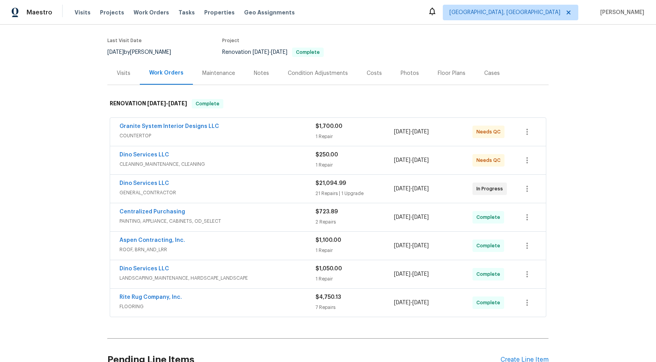
scroll to position [52, 0]
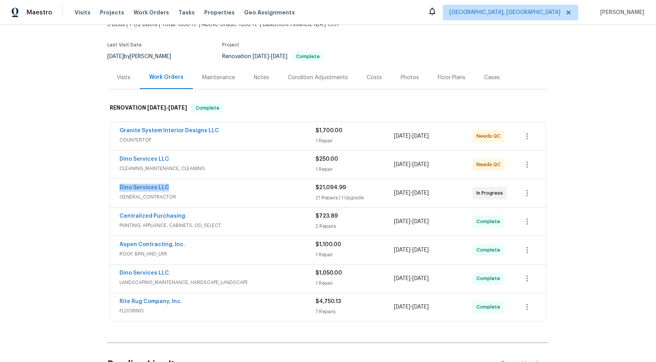
drag, startPoint x: 169, startPoint y: 187, endPoint x: 111, endPoint y: 187, distance: 57.8
click at [111, 187] on div "Dino Services LLC GENERAL_CONTRACTOR $21,094.99 21 Repairs | 1 Upgrade [DATE] -…" at bounding box center [328, 193] width 436 height 28
copy link "Dino Services LLC"
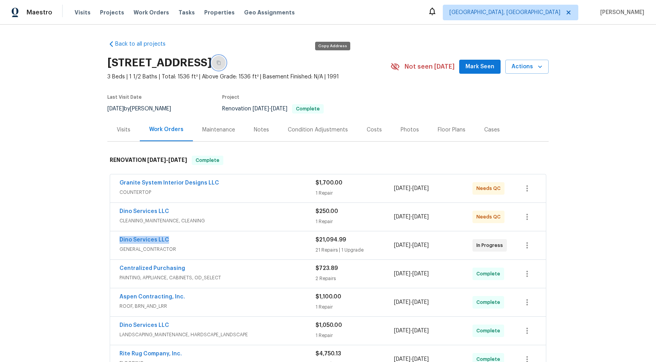
click at [221, 63] on icon "button" at bounding box center [218, 63] width 5 height 5
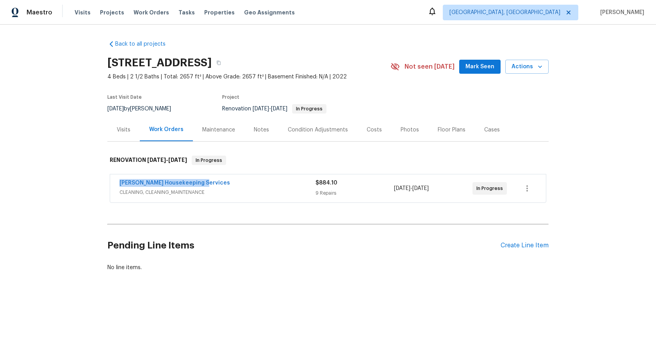
drag, startPoint x: 199, startPoint y: 183, endPoint x: 103, endPoint y: 182, distance: 96.1
click at [103, 182] on div "Back to all projects [STREET_ADDRESS] 4 Beds | 2 1/2 Baths | Total: 2657 ft² | …" at bounding box center [328, 175] width 656 height 300
copy link "[PERSON_NAME] Housekeeping Services"
click at [221, 62] on icon "button" at bounding box center [218, 63] width 5 height 5
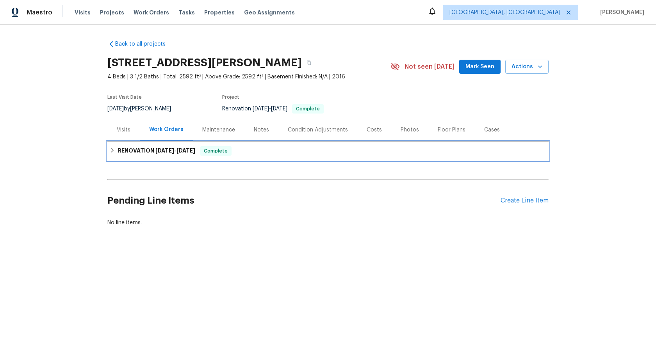
click at [206, 151] on span "Complete" at bounding box center [216, 151] width 30 height 8
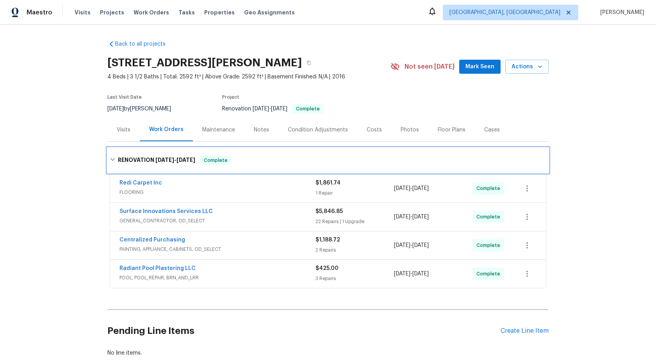
scroll to position [48, 0]
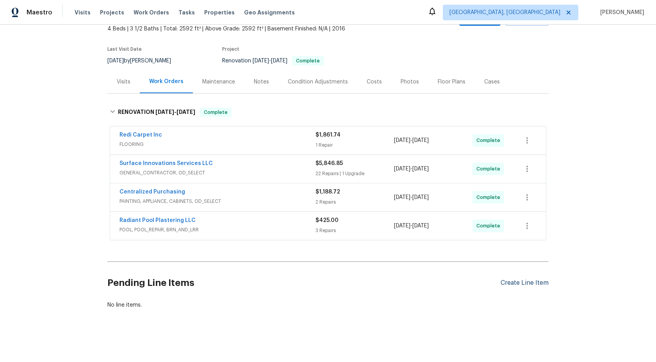
click at [521, 286] on div "Create Line Item" at bounding box center [525, 283] width 48 height 7
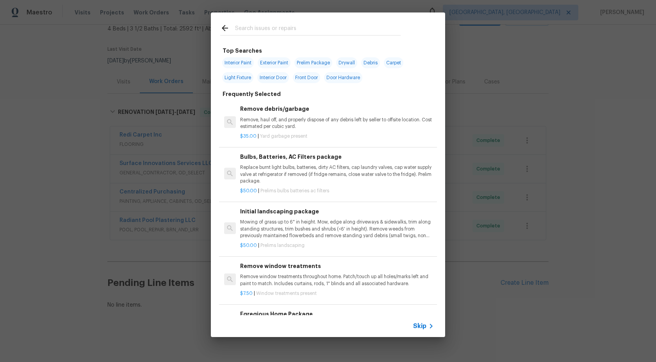
click at [421, 325] on span "Skip" at bounding box center [419, 327] width 13 height 8
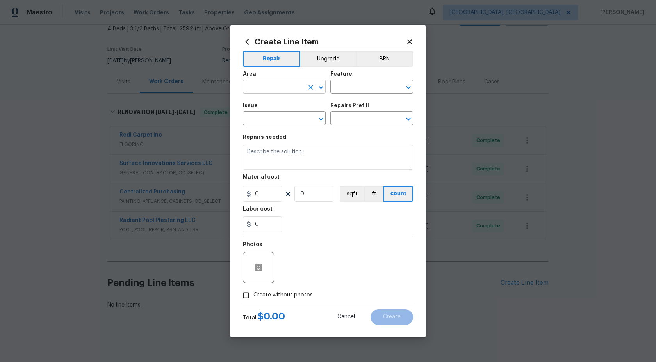
click at [273, 85] on input "text" at bounding box center [273, 88] width 61 height 12
click at [269, 118] on li "Interior Overall" at bounding box center [284, 117] width 83 height 13
type input "Interior Overall"
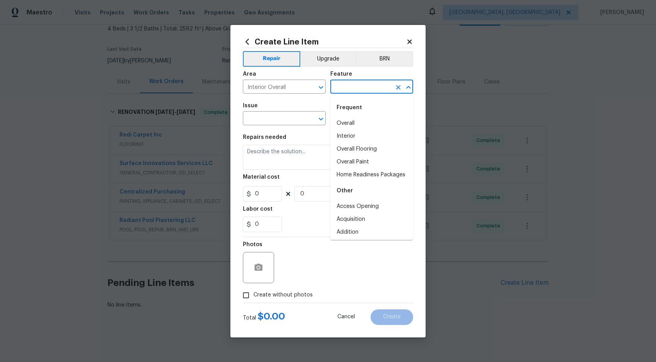
click at [379, 86] on input "text" at bounding box center [360, 88] width 61 height 12
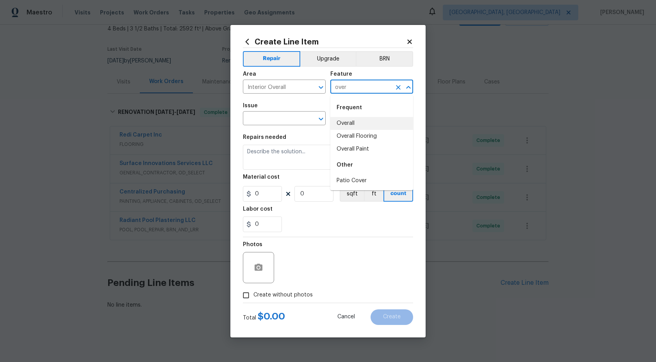
click at [371, 123] on li "Overall" at bounding box center [371, 123] width 83 height 13
type input "Overall"
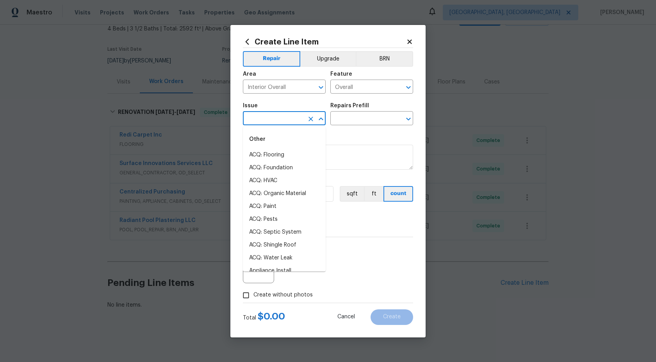
click at [270, 123] on input "text" at bounding box center [273, 119] width 61 height 12
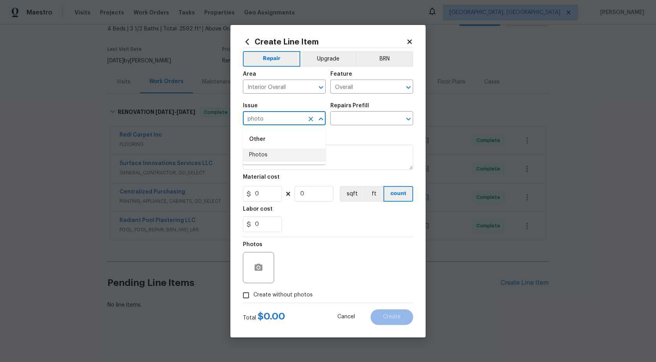
click at [266, 158] on li "Photos" at bounding box center [284, 155] width 83 height 13
type input "Photos"
click at [346, 122] on input "text" at bounding box center [360, 119] width 61 height 12
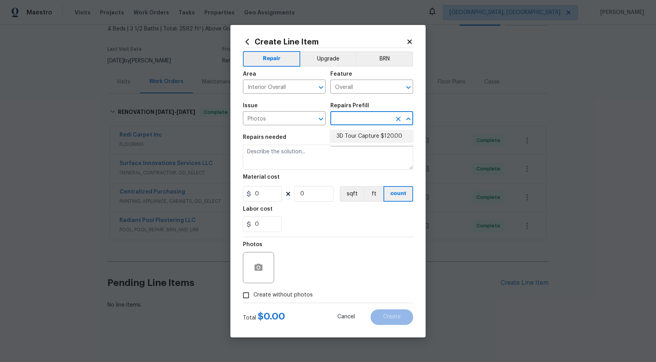
click at [346, 132] on li "3D Tour Capture $120.00" at bounding box center [371, 136] width 83 height 13
type input "3D Tour Capture $120.00"
type textarea "Capture 3D tour of home"
type input "1"
type input "120"
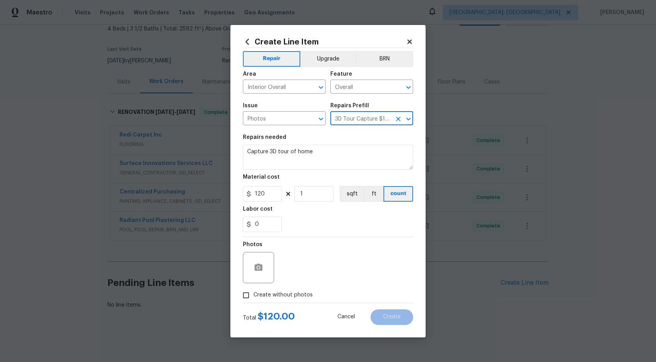
drag, startPoint x: 245, startPoint y: 291, endPoint x: 264, endPoint y: 285, distance: 19.5
click at [245, 291] on input "Create without photos" at bounding box center [246, 295] width 15 height 15
checkbox input "true"
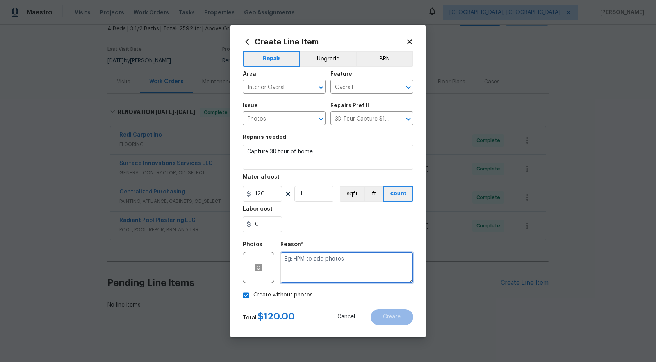
click at [323, 276] on textarea at bounding box center [346, 267] width 133 height 31
type textarea "."
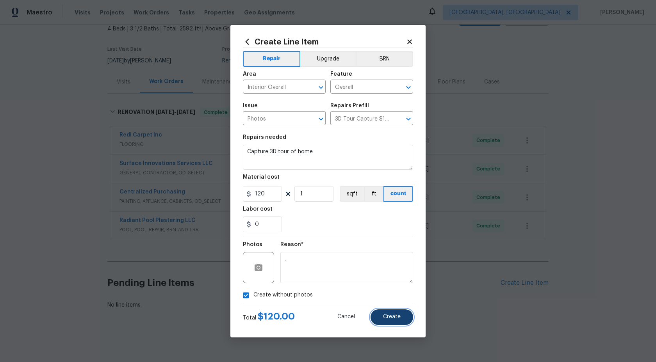
click at [393, 311] on button "Create" at bounding box center [392, 318] width 43 height 16
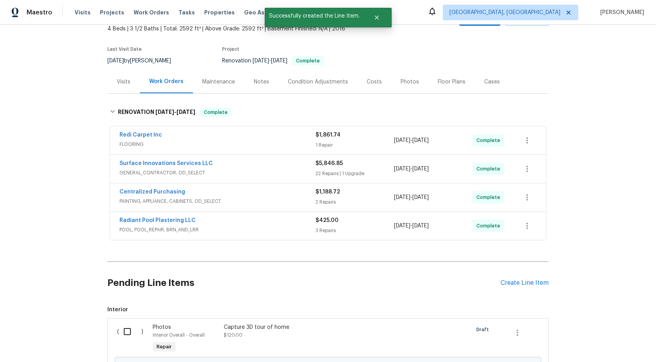
scroll to position [137, 0]
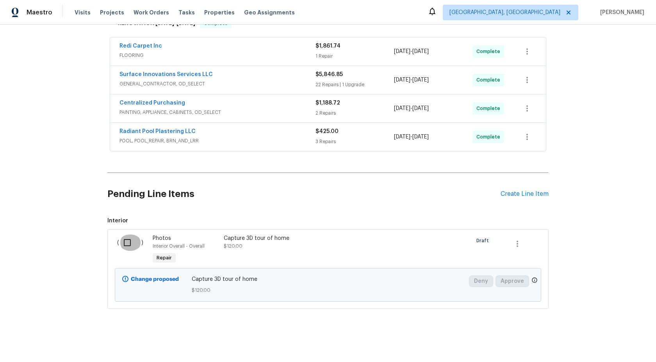
click at [130, 241] on input "checkbox" at bounding box center [130, 243] width 22 height 16
checkbox input "true"
click at [624, 339] on span "Create Work Order" at bounding box center [611, 343] width 52 height 10
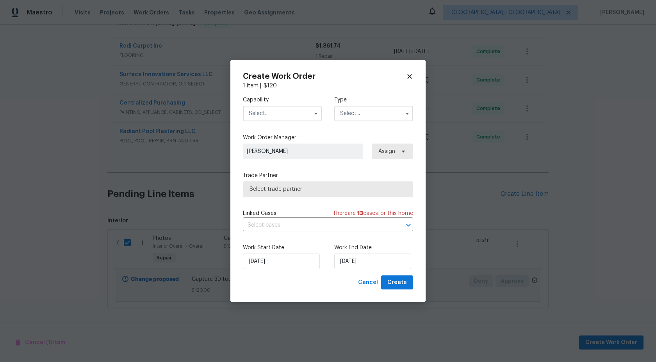
click at [286, 109] on input "text" at bounding box center [282, 114] width 79 height 16
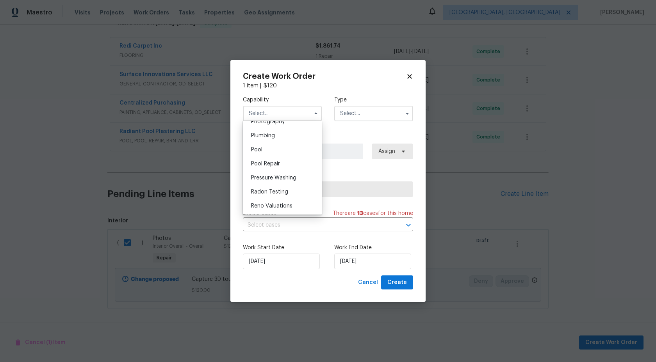
scroll to position [688, 0]
click at [283, 128] on span "Photography" at bounding box center [268, 126] width 34 height 5
type input "Photography"
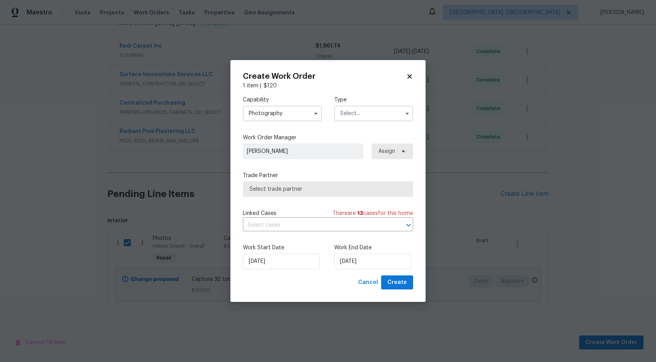
click at [355, 117] on input "text" at bounding box center [373, 114] width 79 height 16
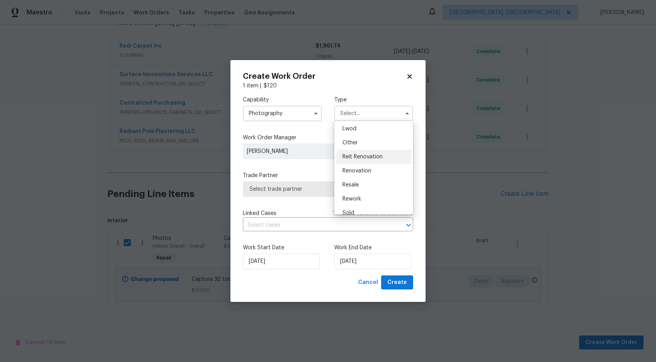
scroll to position [87, 0]
click at [350, 142] on span "Other" at bounding box center [349, 141] width 15 height 5
type input "Other"
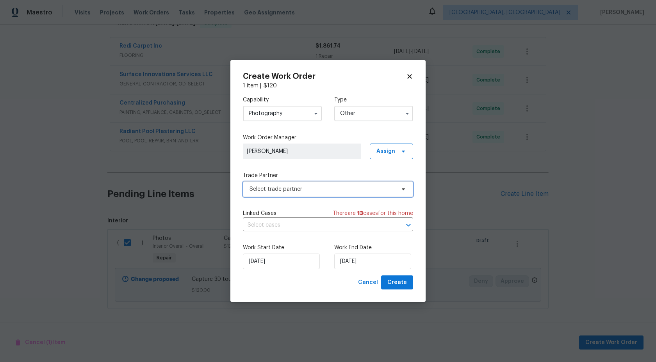
click at [300, 185] on span "Select trade partner" at bounding box center [323, 189] width 146 height 8
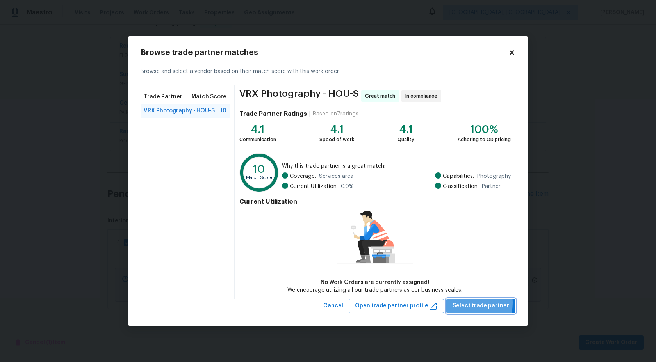
click at [471, 303] on span "Select trade partner" at bounding box center [481, 306] width 57 height 10
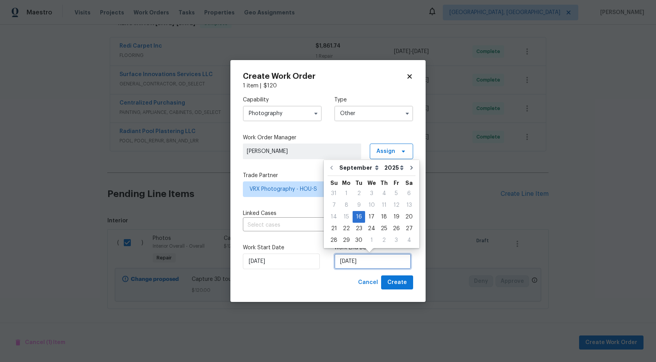
click at [357, 267] on input "16/09/2025" at bounding box center [372, 262] width 77 height 16
click at [368, 217] on div "17" at bounding box center [371, 217] width 13 height 11
type input "17/09/2025"
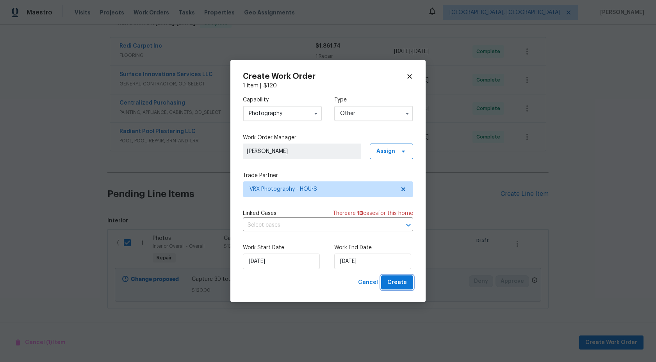
click at [399, 282] on span "Create" at bounding box center [397, 283] width 20 height 10
checkbox input "false"
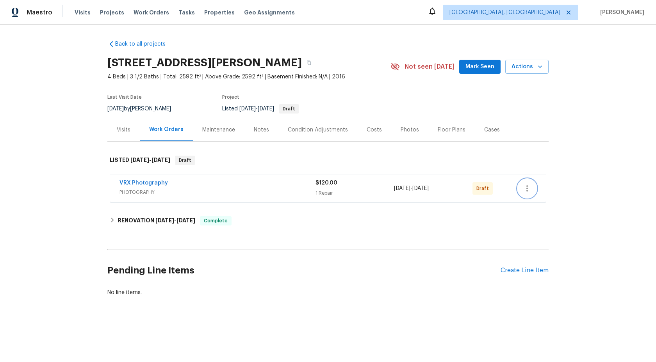
click at [530, 194] on button "button" at bounding box center [527, 188] width 19 height 19
click at [531, 184] on li "Send to Vendor" at bounding box center [561, 188] width 87 height 13
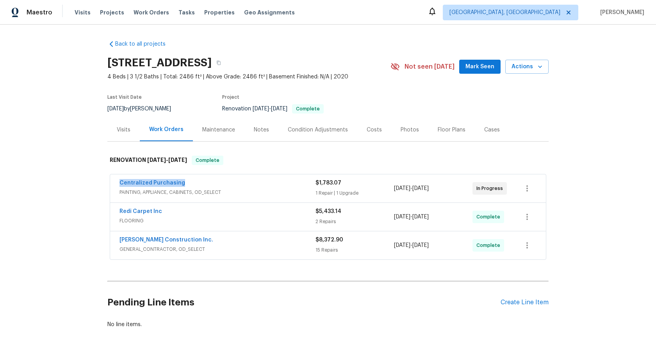
drag, startPoint x: 183, startPoint y: 182, endPoint x: 102, endPoint y: 182, distance: 80.8
click at [102, 182] on div "Back to all projects [STREET_ADDRESS] 4 Beds | 3 1/2 Baths | Total: 2486 ft² | …" at bounding box center [328, 194] width 656 height 338
copy link "Centralized Purchasing"
click at [525, 300] on div "Create Line Item" at bounding box center [525, 302] width 48 height 7
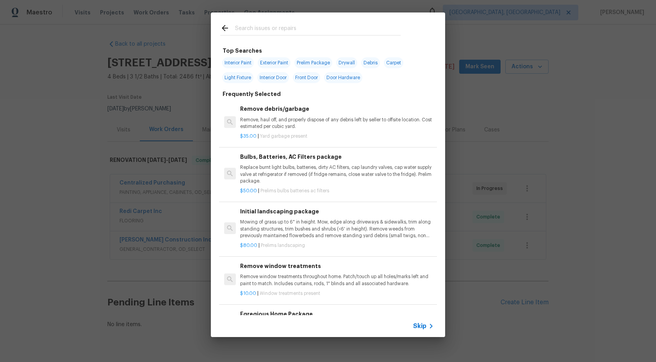
click at [417, 326] on span "Skip" at bounding box center [419, 327] width 13 height 8
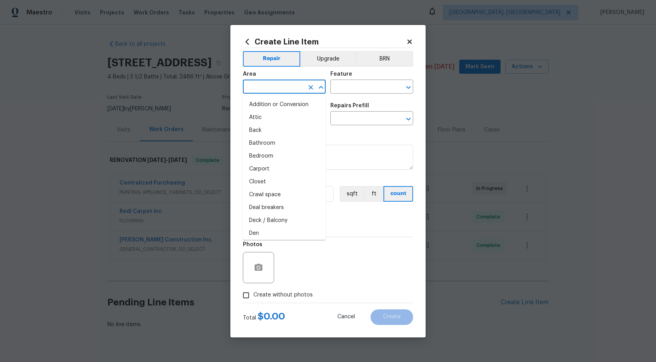
click at [271, 83] on input "text" at bounding box center [273, 88] width 61 height 12
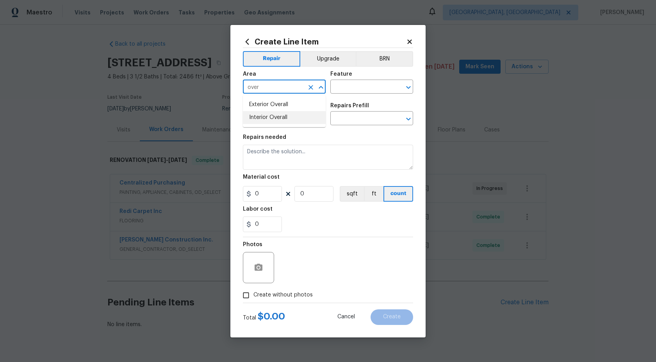
click at [279, 118] on li "Interior Overall" at bounding box center [284, 117] width 83 height 13
type input "Interior Overall"
click at [352, 90] on input "text" at bounding box center [360, 88] width 61 height 12
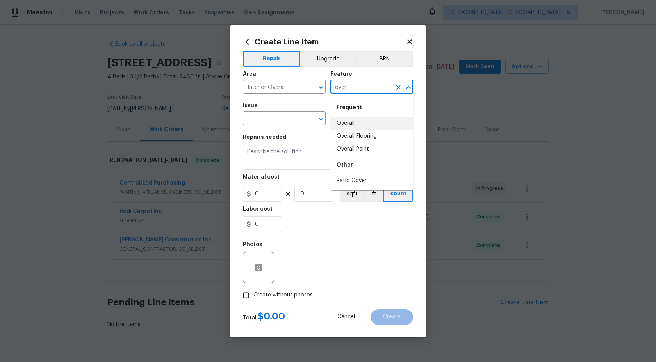
click at [345, 125] on li "Overall" at bounding box center [371, 123] width 83 height 13
type input "Overall"
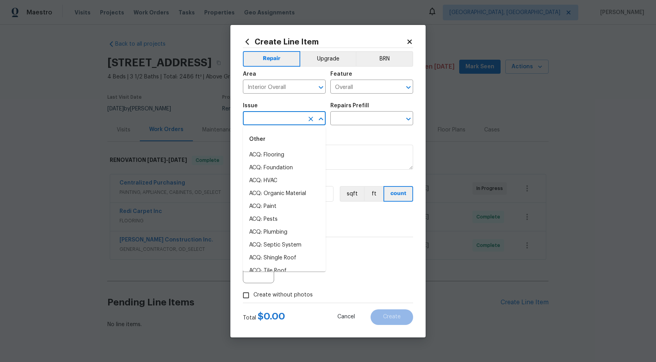
click at [272, 125] on input "text" at bounding box center [273, 119] width 61 height 12
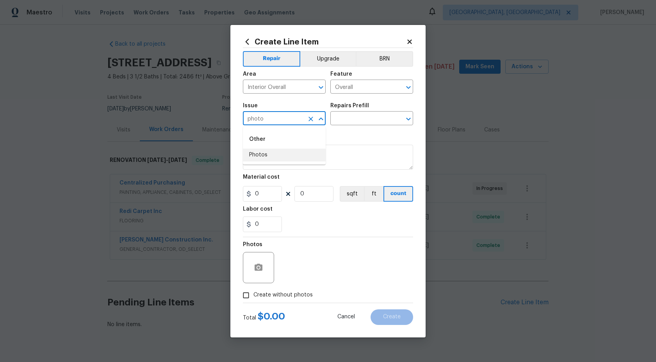
click at [280, 152] on li "Photos" at bounding box center [284, 155] width 83 height 13
type input "Photos"
click at [349, 126] on div "Issue Photos ​ Repairs Prefill ​" at bounding box center [328, 114] width 170 height 32
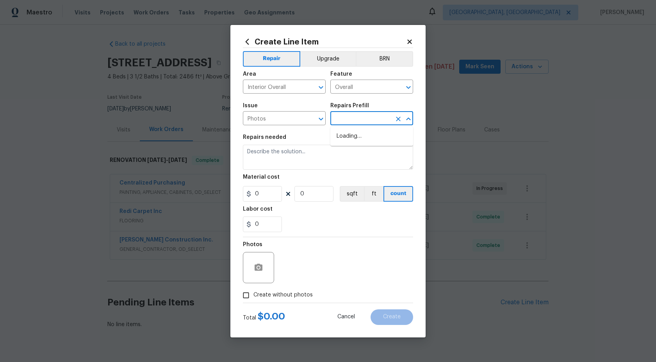
click at [349, 121] on input "text" at bounding box center [360, 119] width 61 height 12
click at [348, 134] on li "3D Tour Capture $120.00" at bounding box center [371, 136] width 83 height 13
type input "3D Tour Capture $120.00"
type textarea "Capture 3D tour of home"
type input "1"
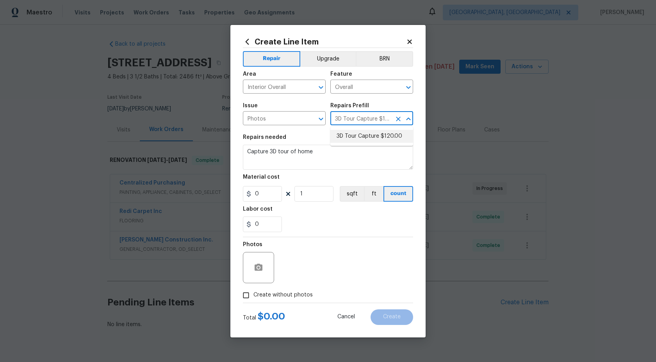
type input "120"
click at [243, 294] on input "Create without photos" at bounding box center [246, 295] width 15 height 15
checkbox input "true"
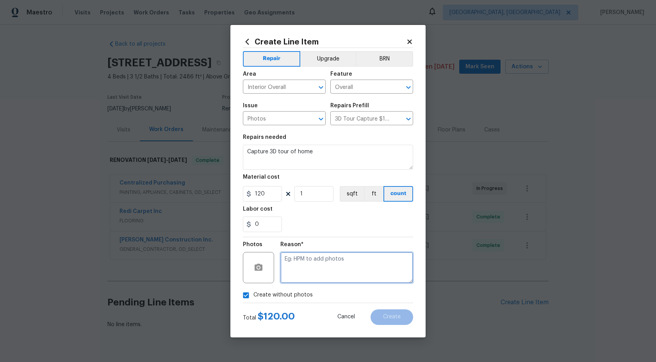
click at [297, 263] on textarea at bounding box center [346, 267] width 133 height 31
type textarea "."
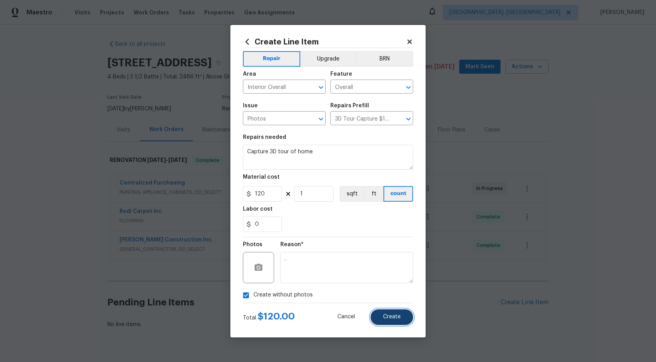
click at [392, 312] on button "Create" at bounding box center [392, 318] width 43 height 16
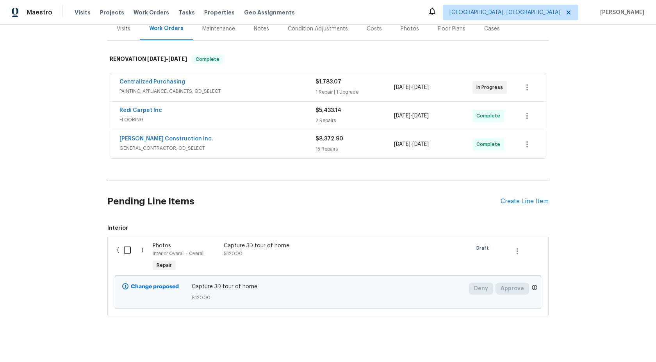
scroll to position [109, 0]
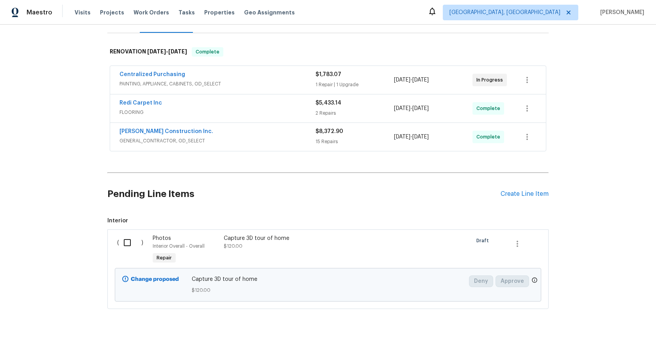
click at [127, 241] on input "checkbox" at bounding box center [130, 243] width 22 height 16
checkbox input "true"
click at [616, 346] on span "Create Work Order" at bounding box center [611, 343] width 52 height 10
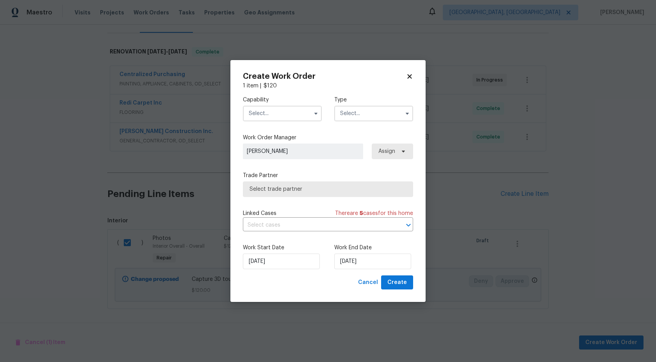
click at [279, 111] on input "text" at bounding box center [282, 114] width 79 height 16
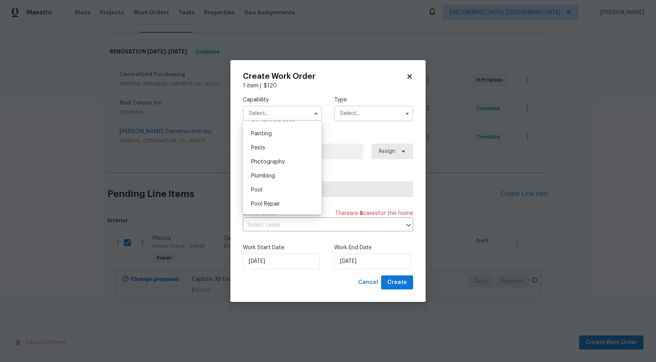
scroll to position [652, 0]
click at [280, 158] on div "Photography" at bounding box center [282, 162] width 75 height 14
type input "Photography"
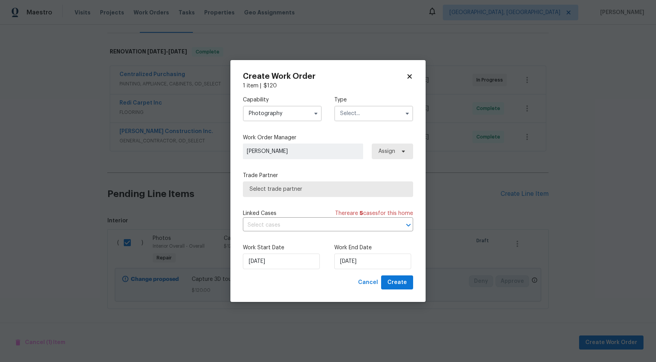
click at [366, 114] on input "text" at bounding box center [373, 114] width 79 height 16
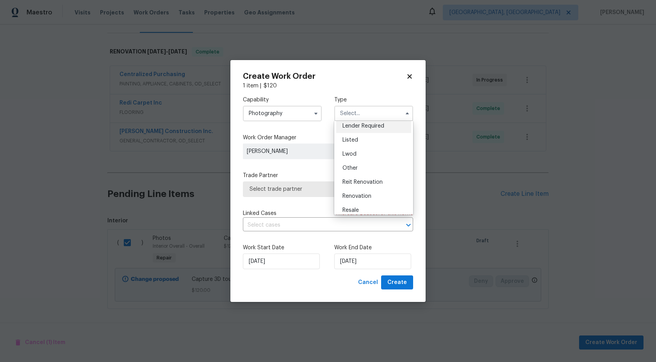
scroll to position [57, 0]
click at [360, 172] on div "Other" at bounding box center [373, 172] width 75 height 14
type input "Other"
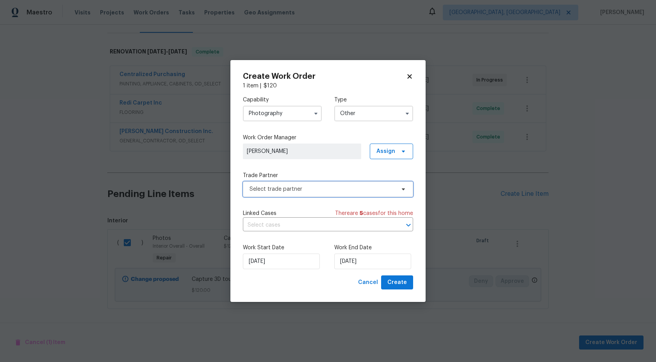
click at [293, 184] on span "Select trade partner" at bounding box center [328, 190] width 170 height 16
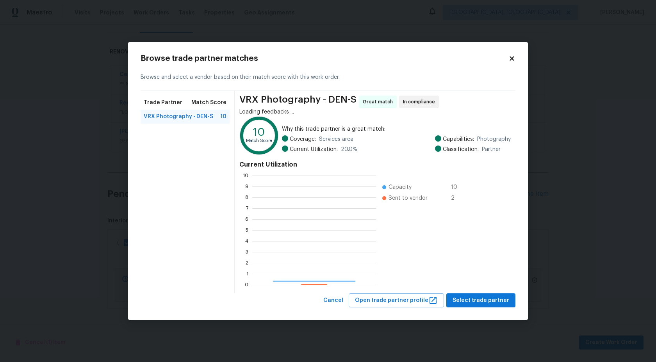
scroll to position [109, 124]
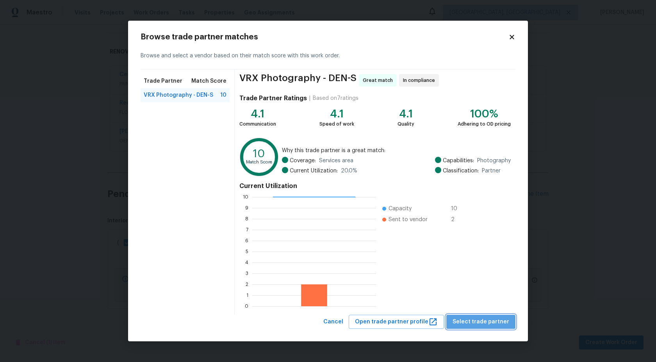
click at [486, 323] on span "Select trade partner" at bounding box center [481, 322] width 57 height 10
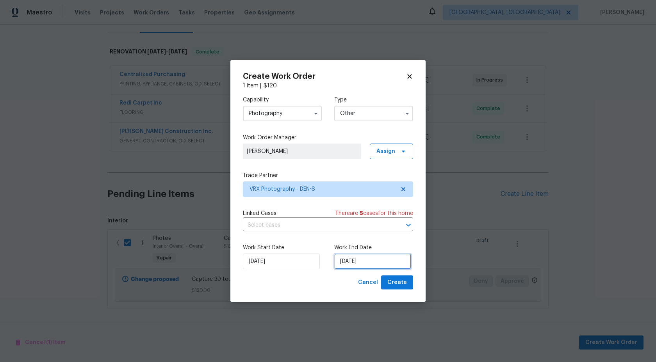
click at [368, 266] on input "[DATE]" at bounding box center [372, 262] width 77 height 16
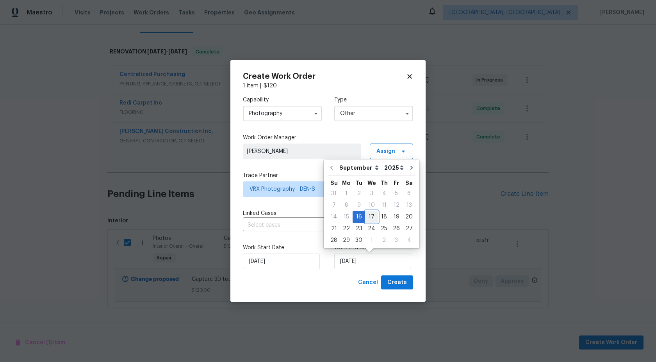
click at [371, 215] on div "17" at bounding box center [371, 217] width 13 height 11
type input "[DATE]"
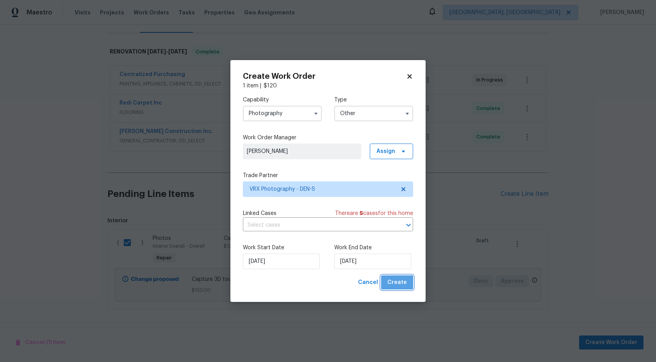
click at [398, 286] on span "Create" at bounding box center [397, 283] width 20 height 10
checkbox input "false"
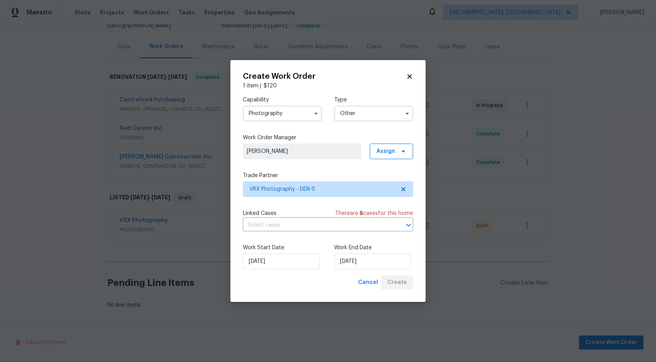
scroll to position [83, 0]
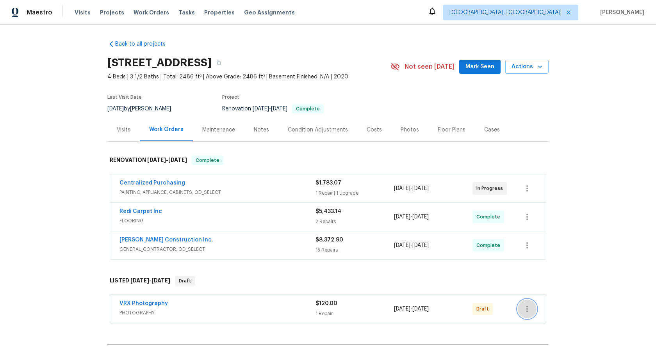
click at [529, 306] on icon "button" at bounding box center [526, 309] width 9 height 9
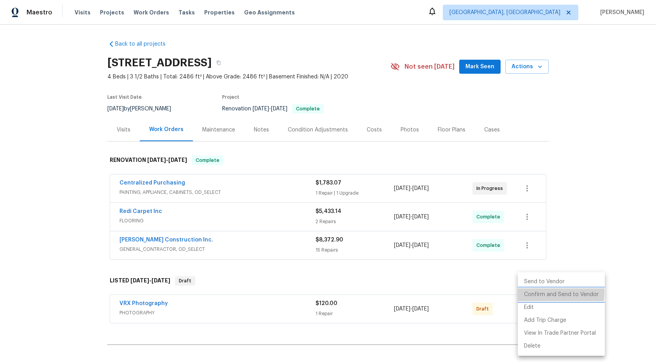
click at [531, 292] on li "Confirm and Send to Vendor" at bounding box center [561, 295] width 87 height 13
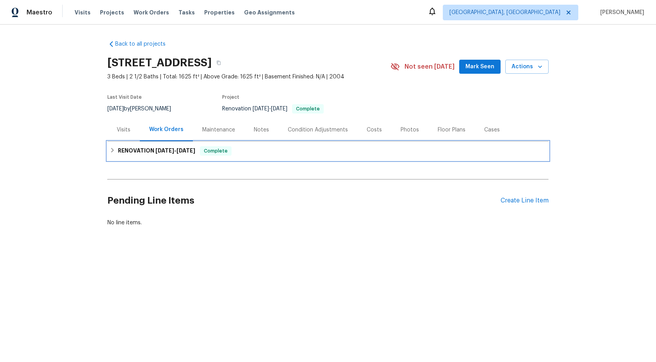
click at [248, 148] on div "RENOVATION [DATE] - [DATE] Complete" at bounding box center [328, 150] width 437 height 9
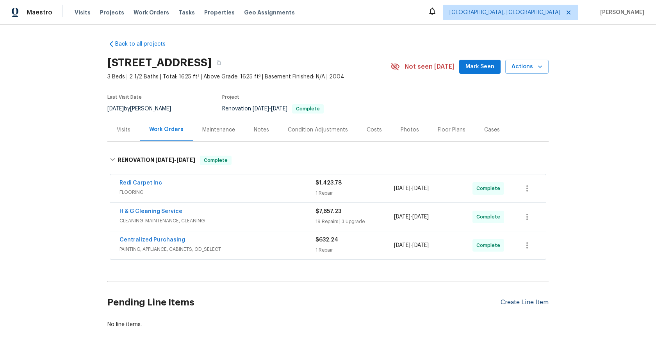
click at [518, 305] on div "Create Line Item" at bounding box center [525, 302] width 48 height 7
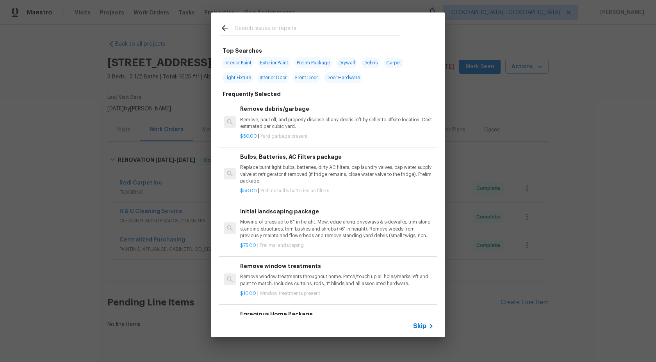
click at [419, 325] on span "Skip" at bounding box center [419, 327] width 13 height 8
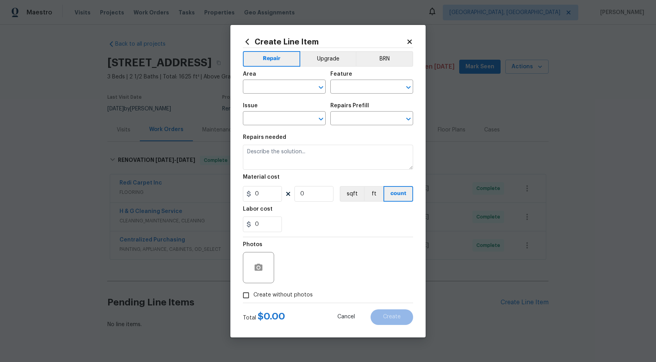
click at [292, 95] on span "Area ​" at bounding box center [284, 83] width 83 height 32
click at [299, 84] on input "text" at bounding box center [273, 88] width 61 height 12
click at [283, 114] on li "Interior Overall" at bounding box center [284, 117] width 83 height 13
type input "Interior Overall"
click at [351, 84] on input "text" at bounding box center [360, 88] width 61 height 12
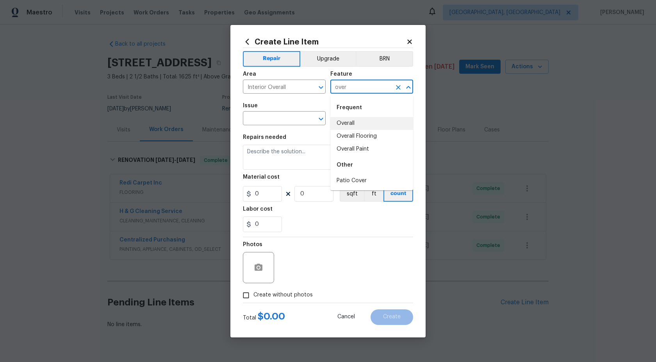
click at [348, 121] on li "Overall" at bounding box center [371, 123] width 83 height 13
type input "Overall"
click at [259, 103] on div "Issue" at bounding box center [284, 108] width 83 height 10
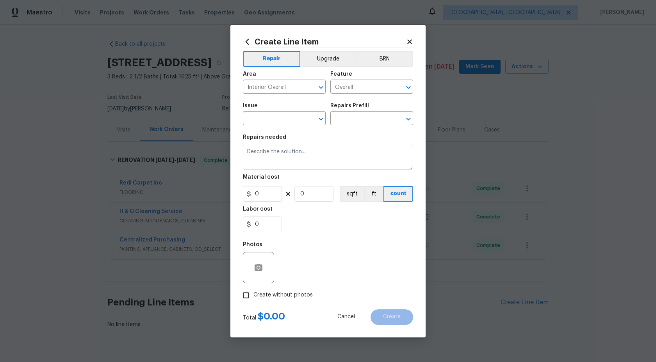
click at [263, 111] on div "Issue" at bounding box center [284, 108] width 83 height 10
click at [262, 121] on input "text" at bounding box center [273, 119] width 61 height 12
click at [262, 153] on li "Photos" at bounding box center [284, 155] width 83 height 13
type input "Photos"
click at [345, 125] on input "text" at bounding box center [360, 119] width 61 height 12
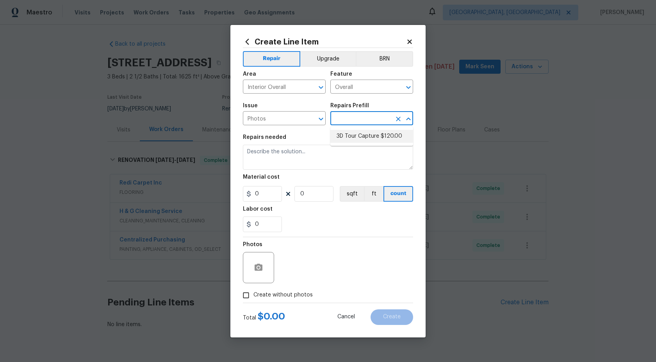
click at [347, 134] on li "3D Tour Capture $120.00" at bounding box center [371, 136] width 83 height 13
type input "3D Tour Capture $120.00"
type textarea "Capture 3D tour of home"
type input "1"
type input "120"
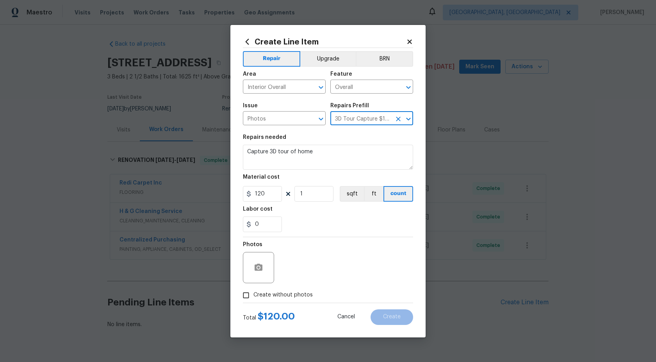
click at [247, 291] on input "Create without photos" at bounding box center [246, 295] width 15 height 15
checkbox input "true"
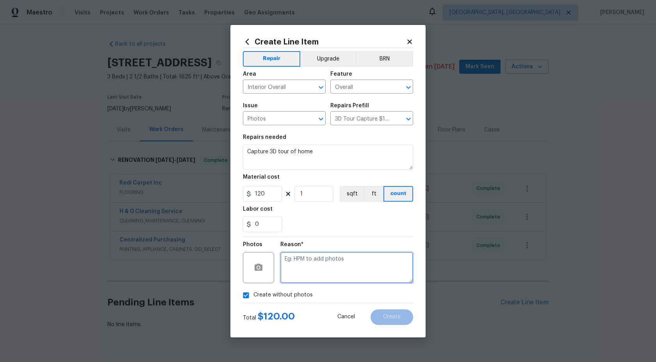
click at [306, 265] on textarea at bounding box center [346, 267] width 133 height 31
type textarea "."
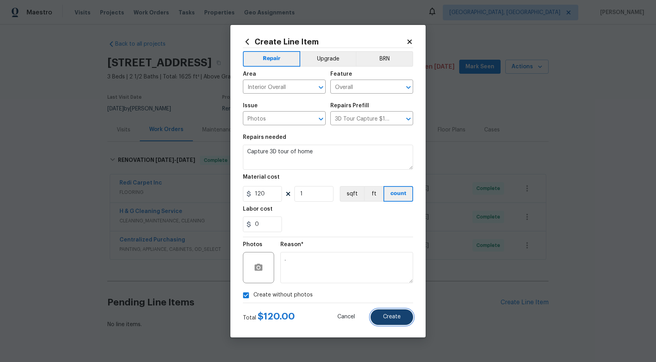
click at [393, 317] on span "Create" at bounding box center [392, 317] width 18 height 6
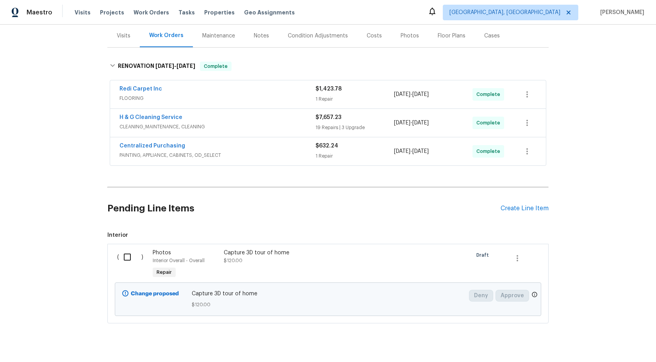
scroll to position [109, 0]
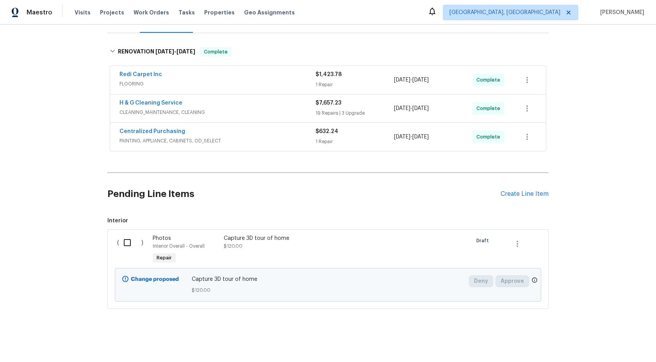
click at [127, 242] on input "checkbox" at bounding box center [130, 243] width 22 height 16
checkbox input "true"
click at [609, 343] on span "Create Work Order" at bounding box center [611, 343] width 52 height 10
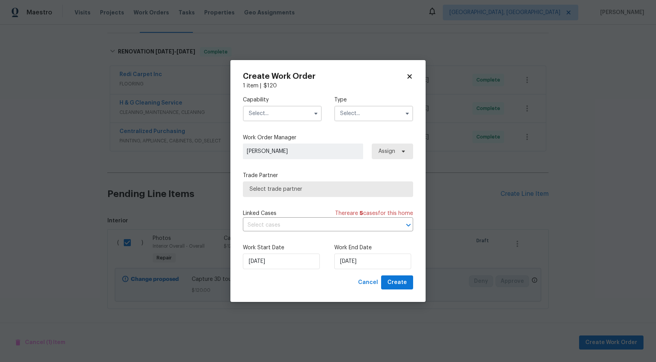
click at [287, 117] on input "text" at bounding box center [282, 114] width 79 height 16
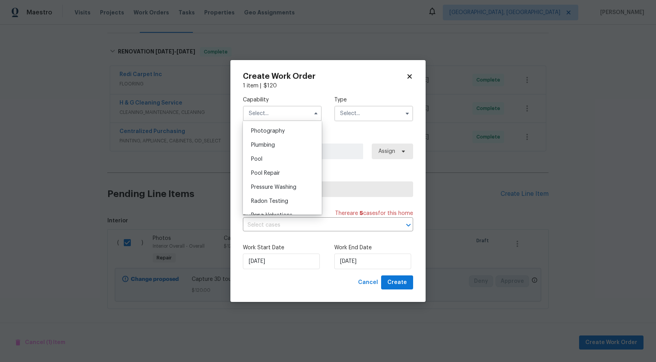
scroll to position [657, 0]
click at [283, 155] on span "Photography" at bounding box center [268, 156] width 34 height 5
type input "Photography"
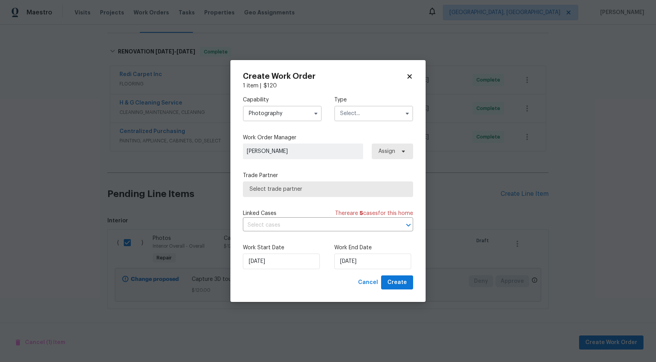
click at [353, 112] on input "text" at bounding box center [373, 114] width 79 height 16
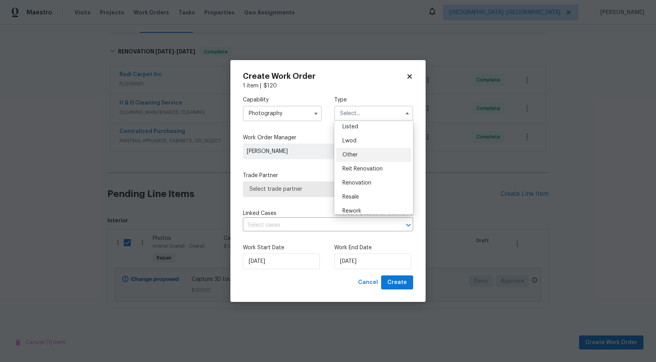
scroll to position [74, 0]
click at [358, 155] on div "Other" at bounding box center [373, 154] width 75 height 14
type input "Other"
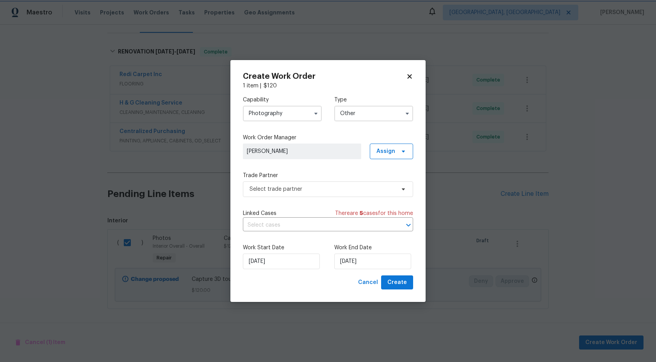
scroll to position [0, 0]
click at [307, 190] on span "Select trade partner" at bounding box center [323, 189] width 146 height 8
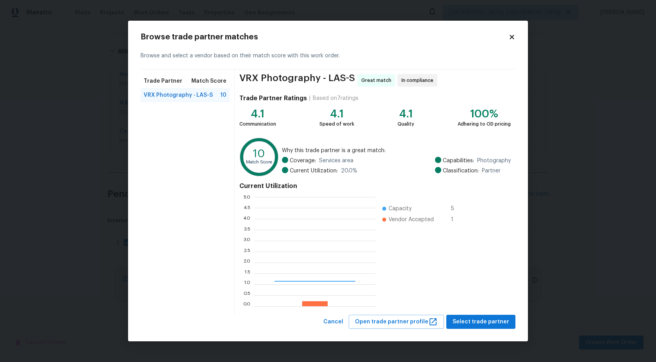
scroll to position [109, 121]
click at [479, 323] on span "Select trade partner" at bounding box center [481, 322] width 57 height 10
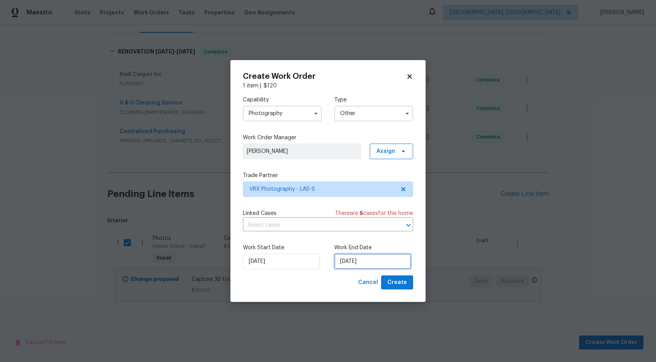
click at [350, 257] on input "16/09/2025" at bounding box center [372, 262] width 77 height 16
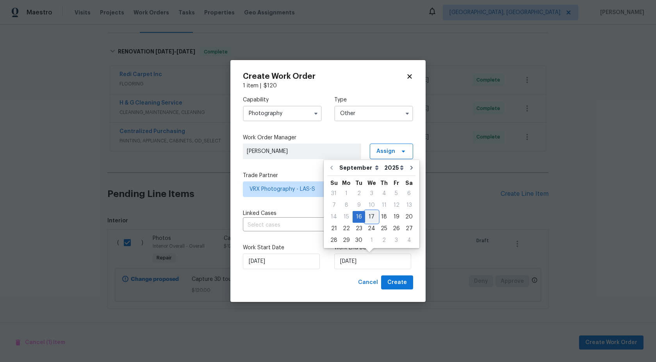
click at [369, 217] on div "17" at bounding box center [371, 217] width 13 height 11
type input "17/09/2025"
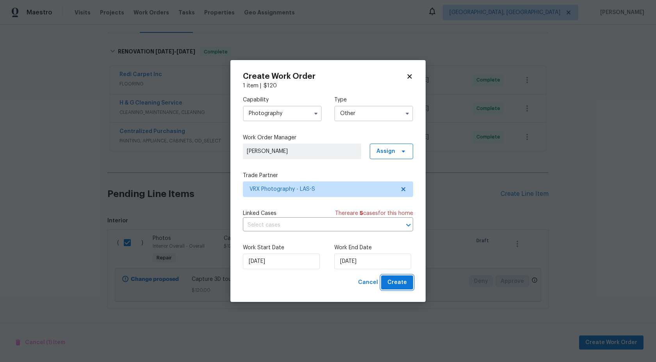
click at [396, 286] on span "Create" at bounding box center [397, 283] width 20 height 10
checkbox input "false"
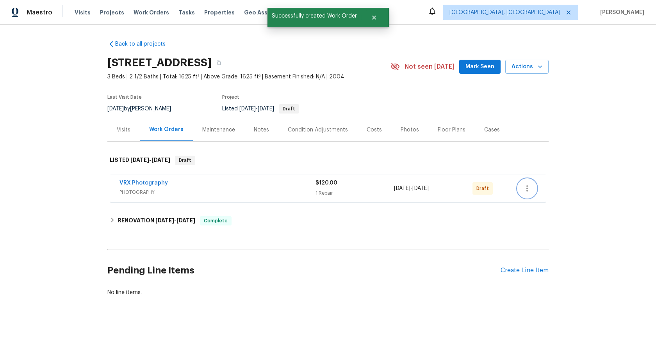
click at [526, 186] on icon "button" at bounding box center [526, 188] width 9 height 9
click at [526, 186] on li "Send to Vendor" at bounding box center [561, 188] width 87 height 13
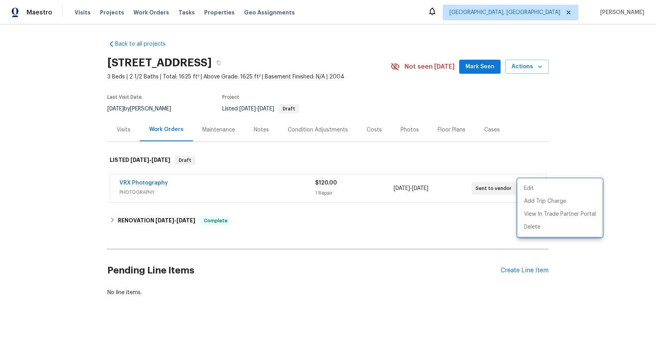
click at [70, 203] on div at bounding box center [328, 181] width 656 height 362
click at [262, 185] on div "VRX Photography" at bounding box center [217, 183] width 196 height 9
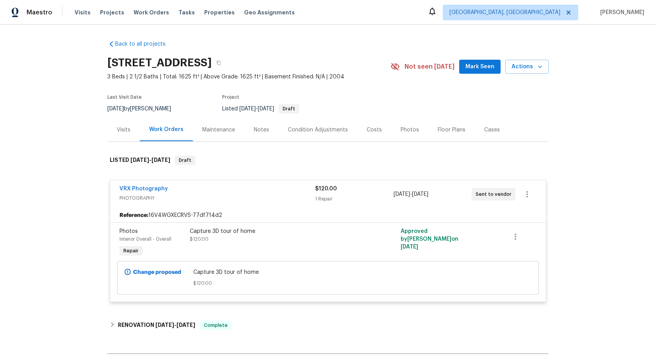
click at [282, 191] on div "VRX Photography" at bounding box center [217, 189] width 196 height 9
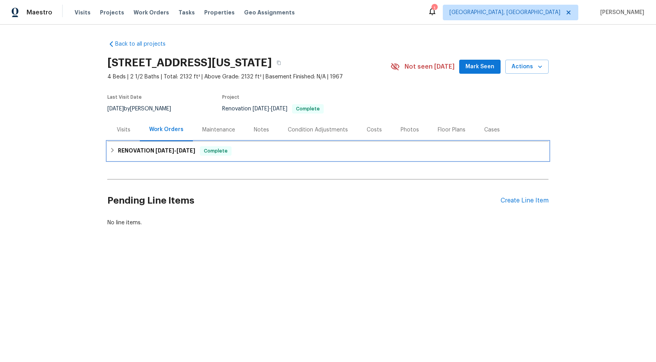
click at [281, 150] on div "RENOVATION [DATE] - [DATE] Complete" at bounding box center [328, 150] width 437 height 9
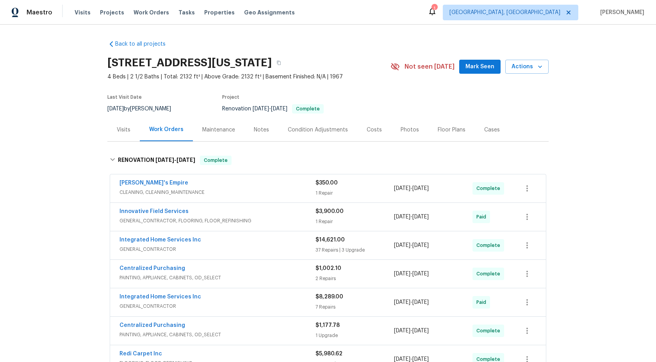
click at [179, 129] on div "Work Orders" at bounding box center [166, 130] width 34 height 8
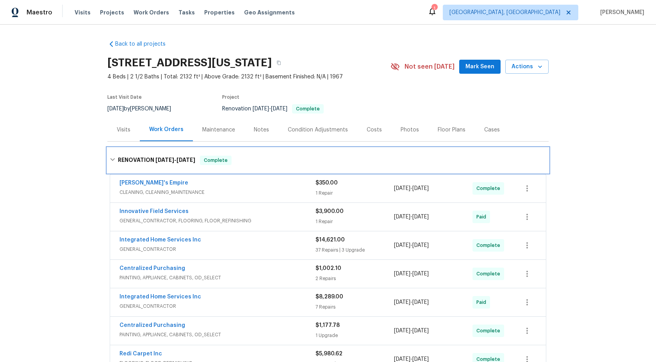
click at [122, 155] on div "RENOVATION [DATE] - [DATE] Complete" at bounding box center [327, 160] width 441 height 25
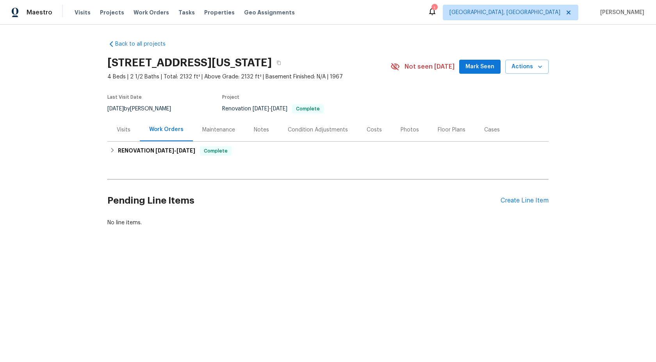
click at [164, 128] on div "Work Orders" at bounding box center [166, 130] width 34 height 8
